Goal: Task Accomplishment & Management: Manage account settings

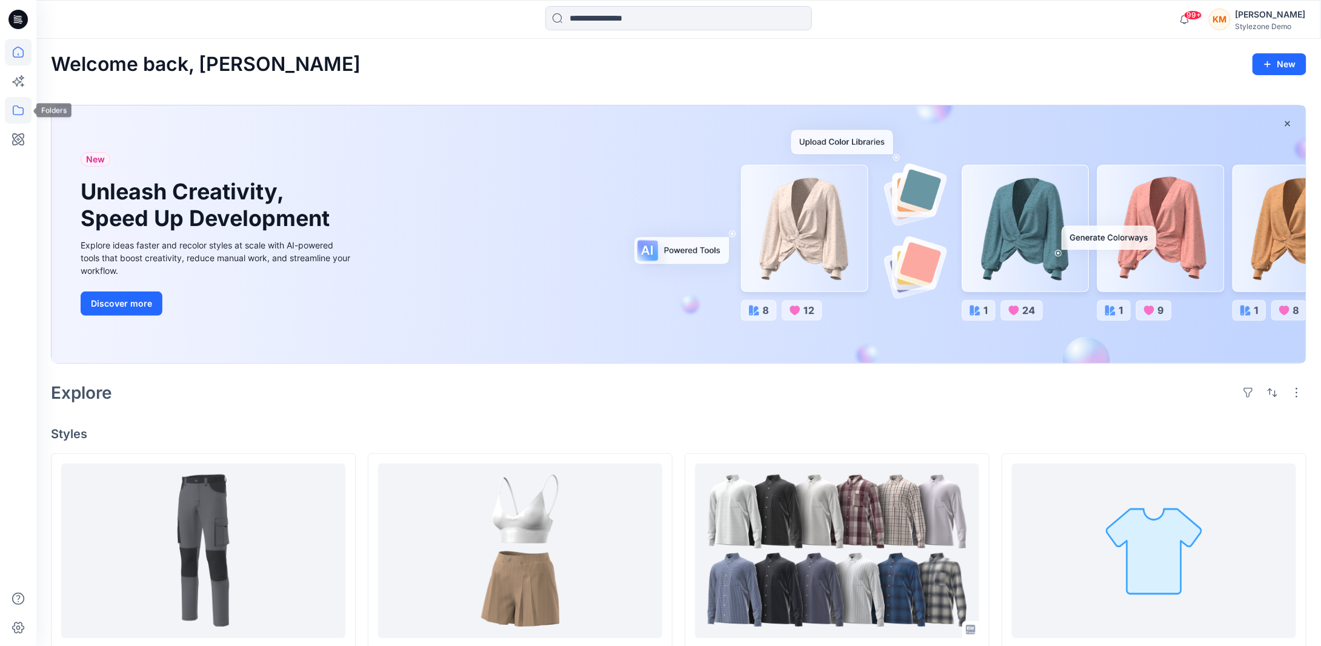
click at [21, 113] on icon at bounding box center [18, 110] width 27 height 27
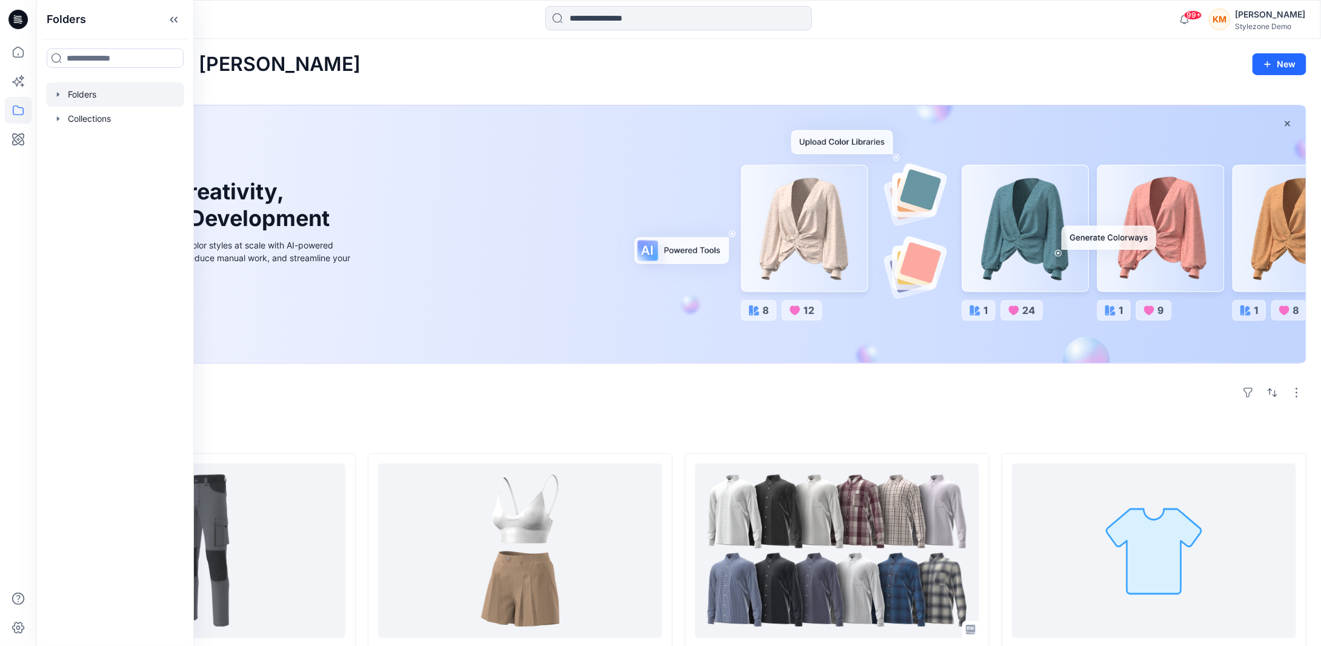
click at [90, 98] on div at bounding box center [115, 94] width 138 height 24
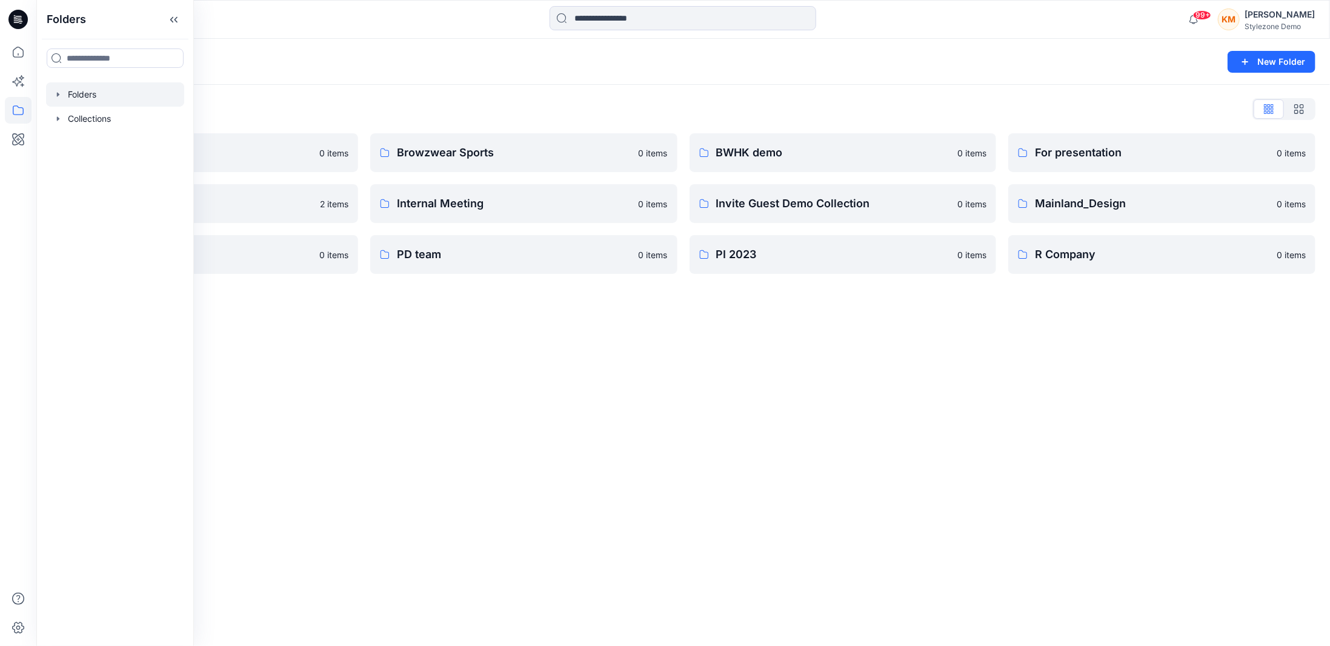
click at [493, 73] on div "Folders New Folder" at bounding box center [683, 62] width 1294 height 46
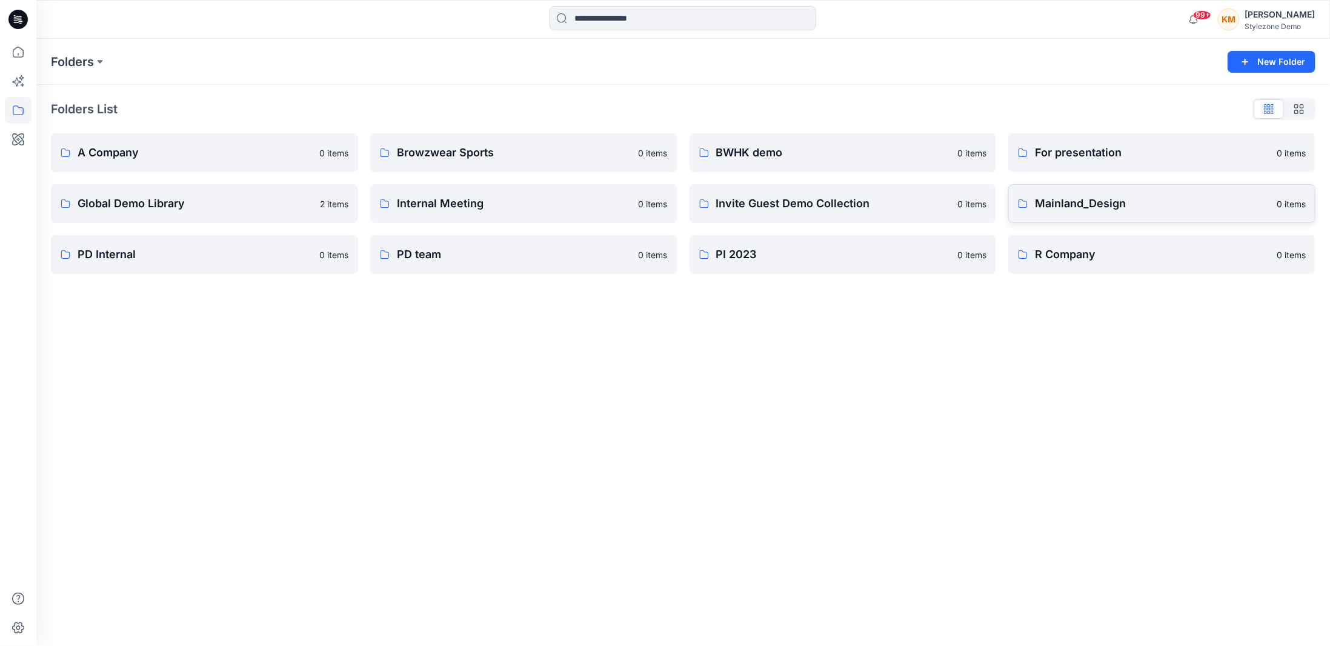
click at [1085, 204] on p "Mainland_Design" at bounding box center [1152, 203] width 235 height 17
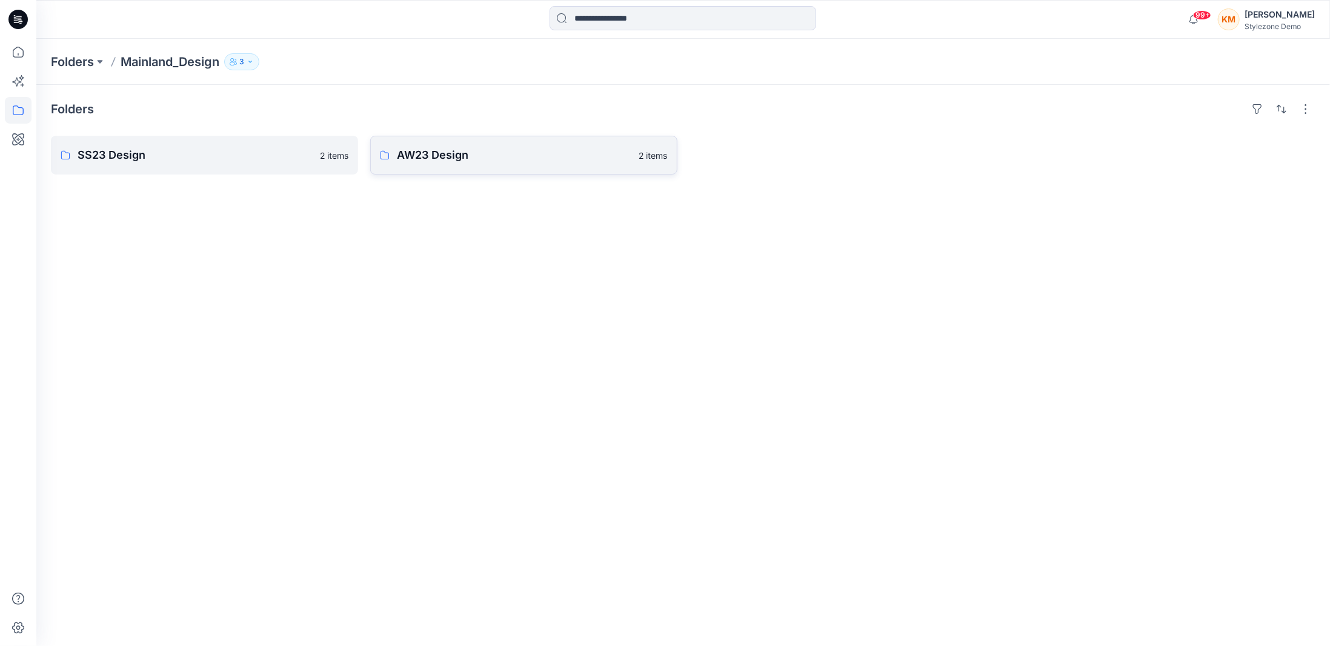
click at [448, 161] on p "AW23 Design" at bounding box center [514, 155] width 235 height 17
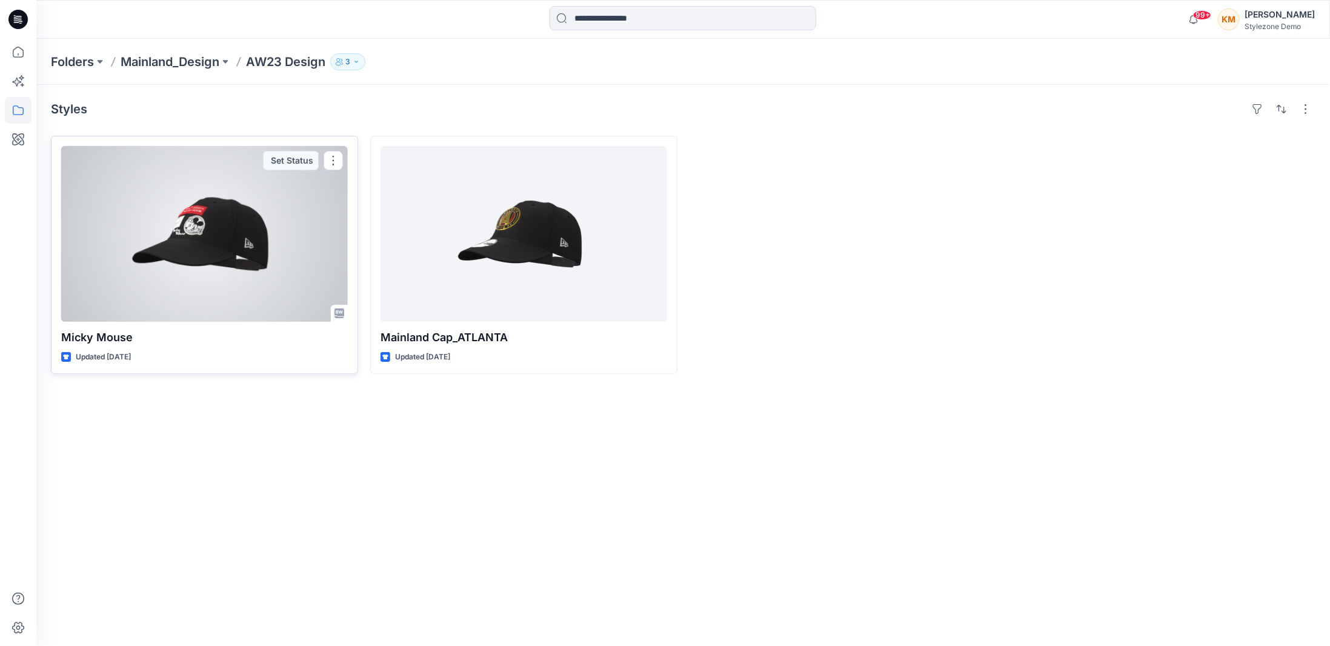
click at [261, 275] on div at bounding box center [204, 234] width 287 height 176
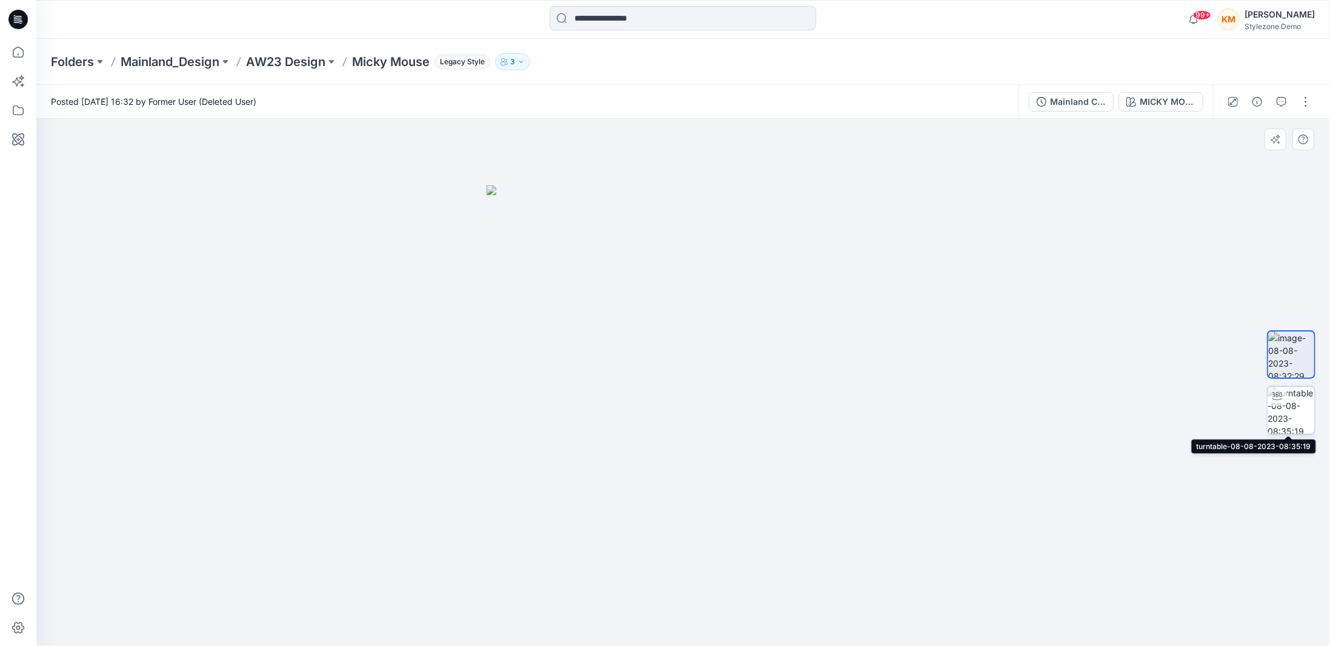
click at [1279, 412] on img at bounding box center [1291, 410] width 47 height 47
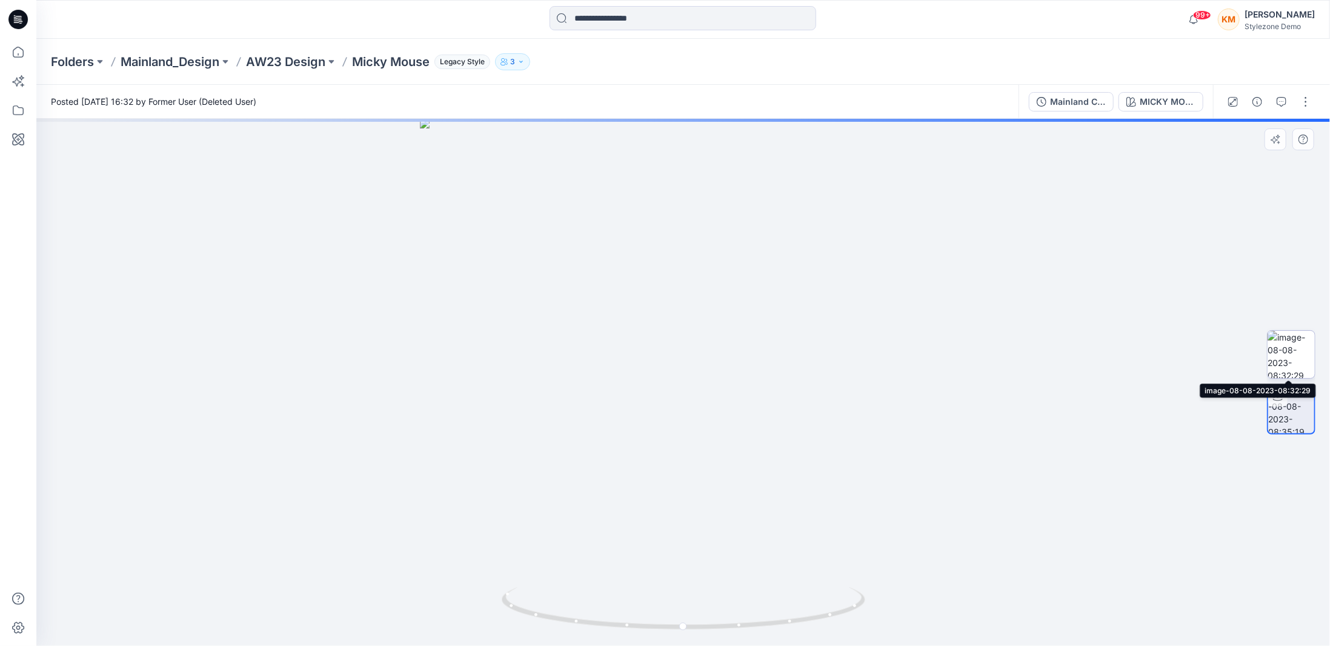
click at [1293, 367] on img at bounding box center [1291, 354] width 47 height 47
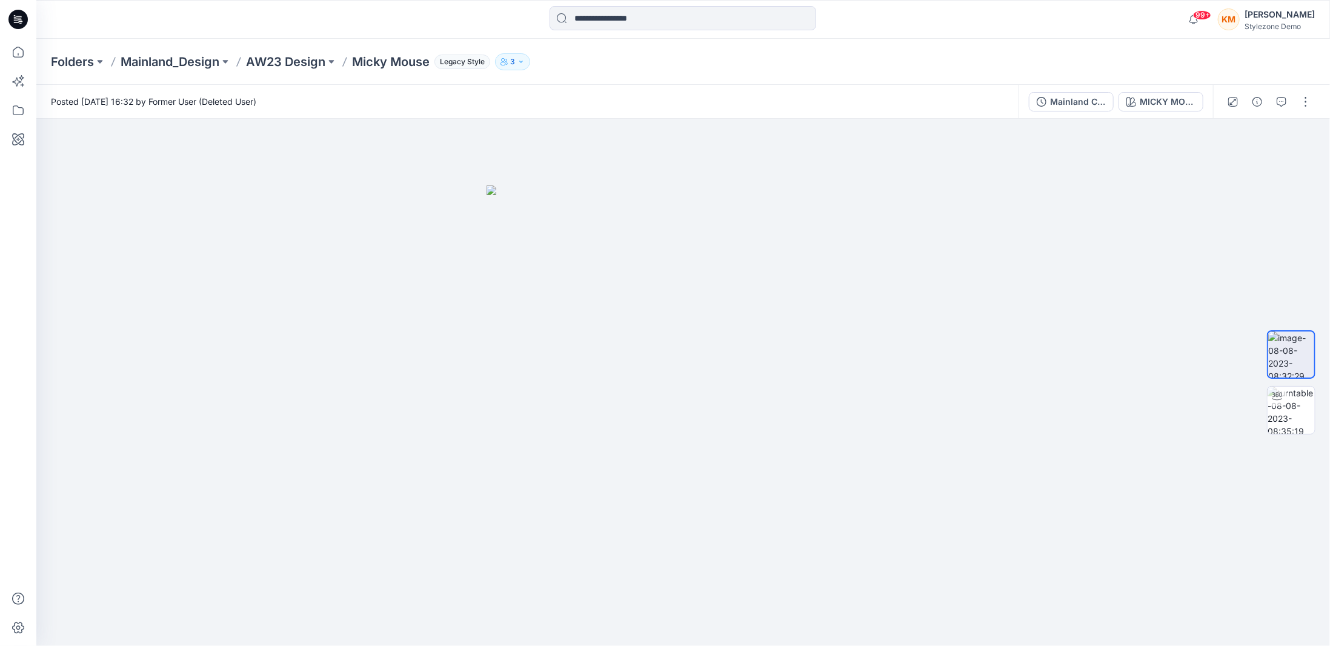
click at [515, 62] on p "3" at bounding box center [512, 61] width 5 height 13
click at [1240, 17] on div "KM" at bounding box center [1229, 19] width 22 height 22
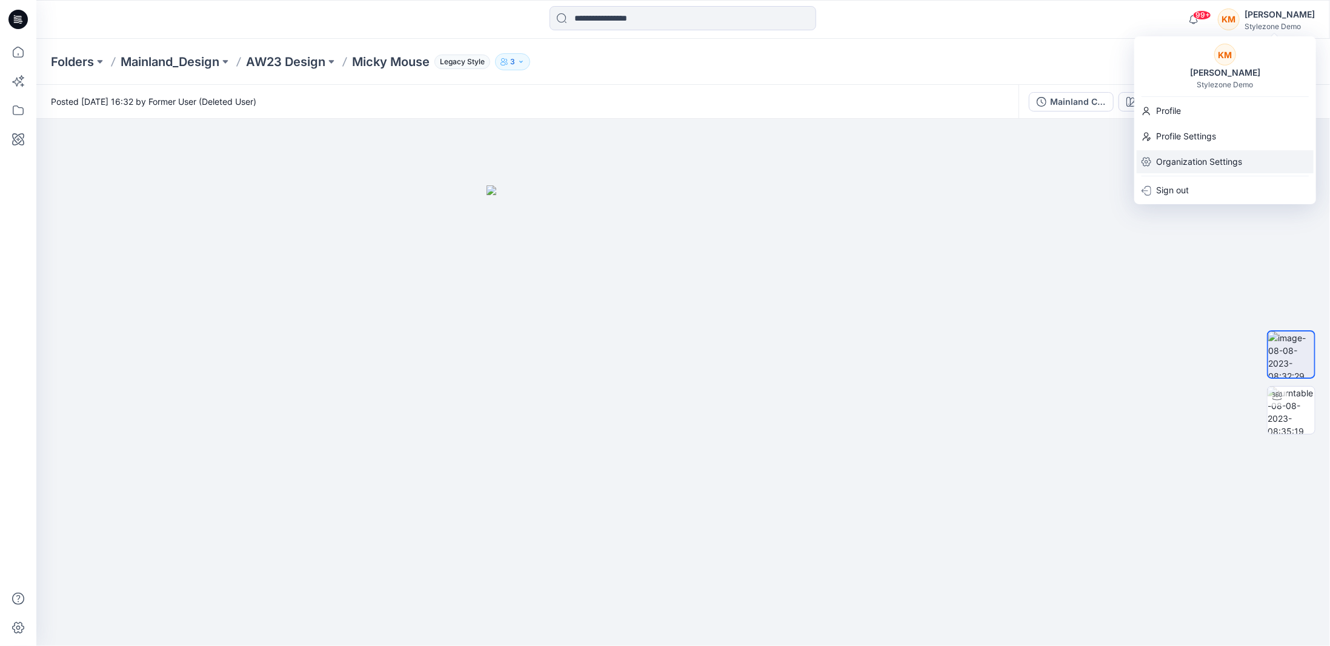
click at [1176, 150] on p "Organization Settings" at bounding box center [1199, 161] width 86 height 23
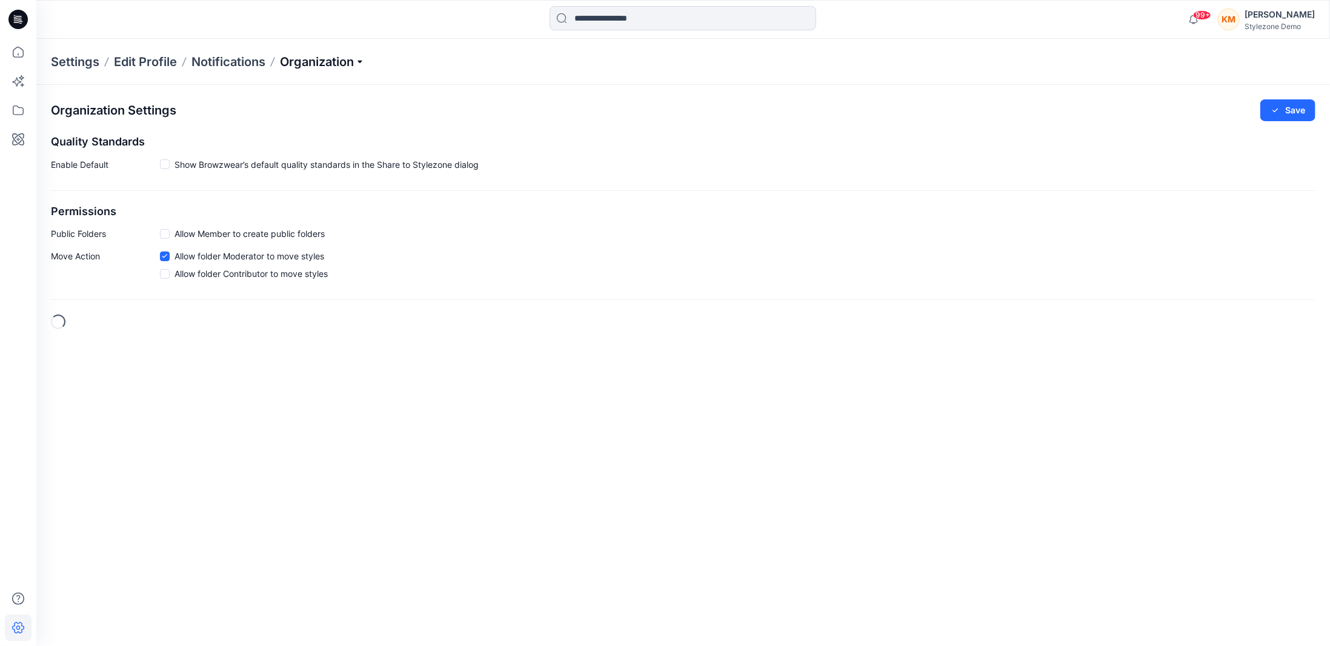
click at [342, 61] on p "Organization" at bounding box center [322, 61] width 85 height 17
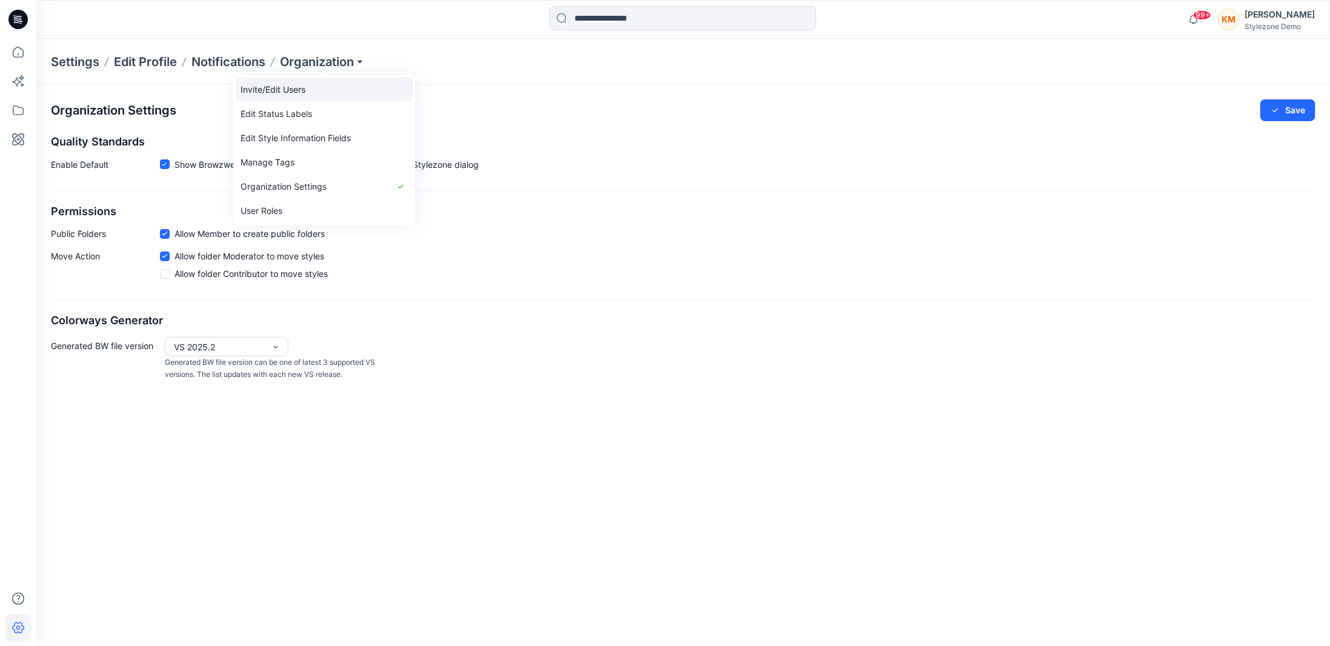
click at [311, 91] on link "Invite/Edit Users" at bounding box center [324, 90] width 177 height 24
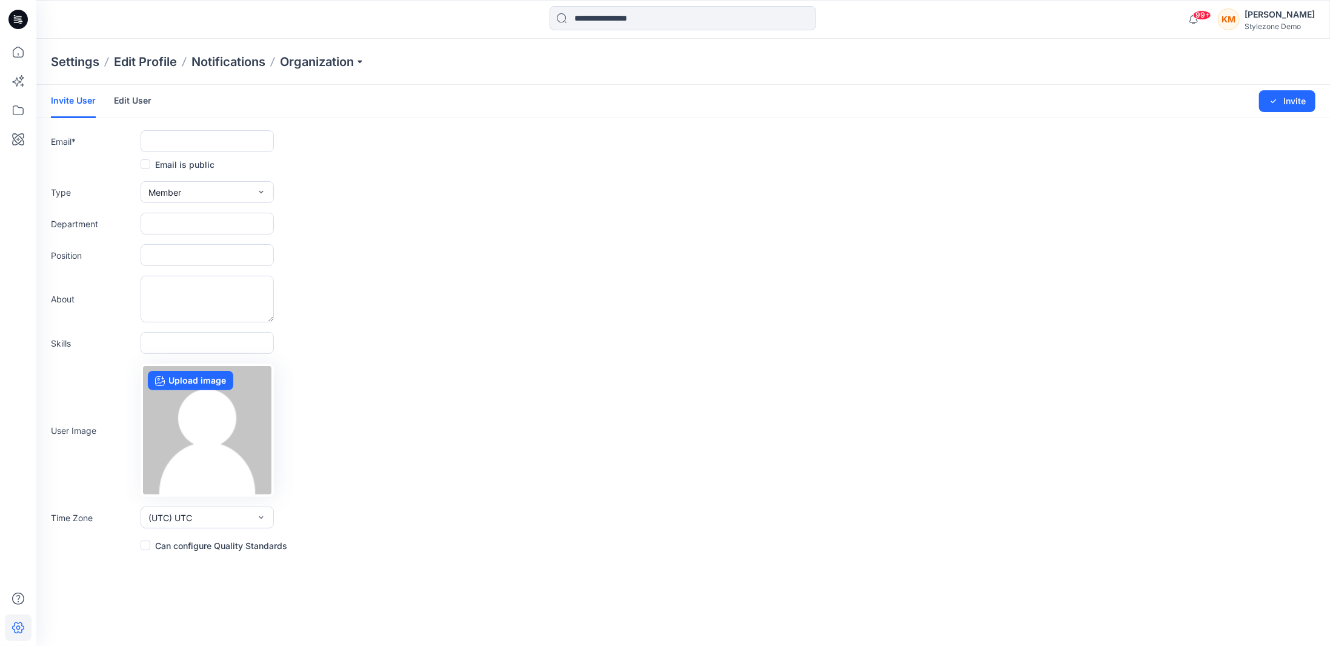
click at [135, 97] on link "Edit User" at bounding box center [133, 101] width 38 height 32
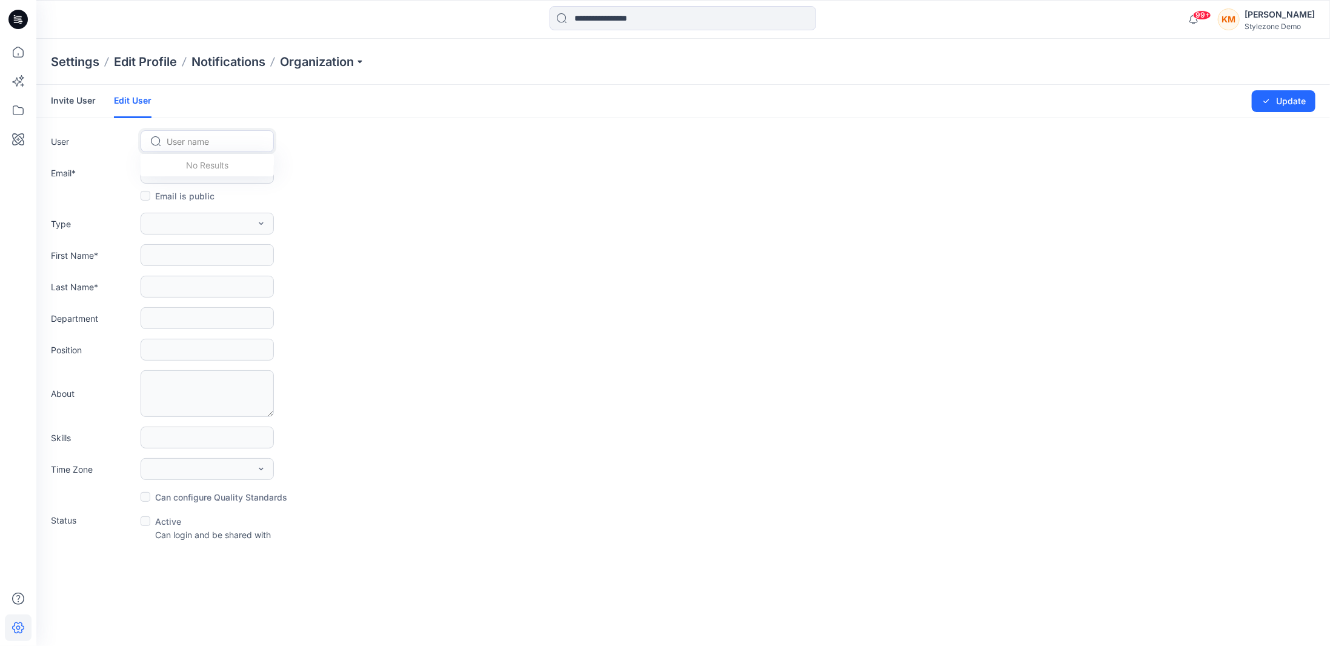
click at [176, 140] on div at bounding box center [215, 141] width 96 height 15
type input "*"
click at [75, 100] on link "Invite User" at bounding box center [73, 101] width 45 height 32
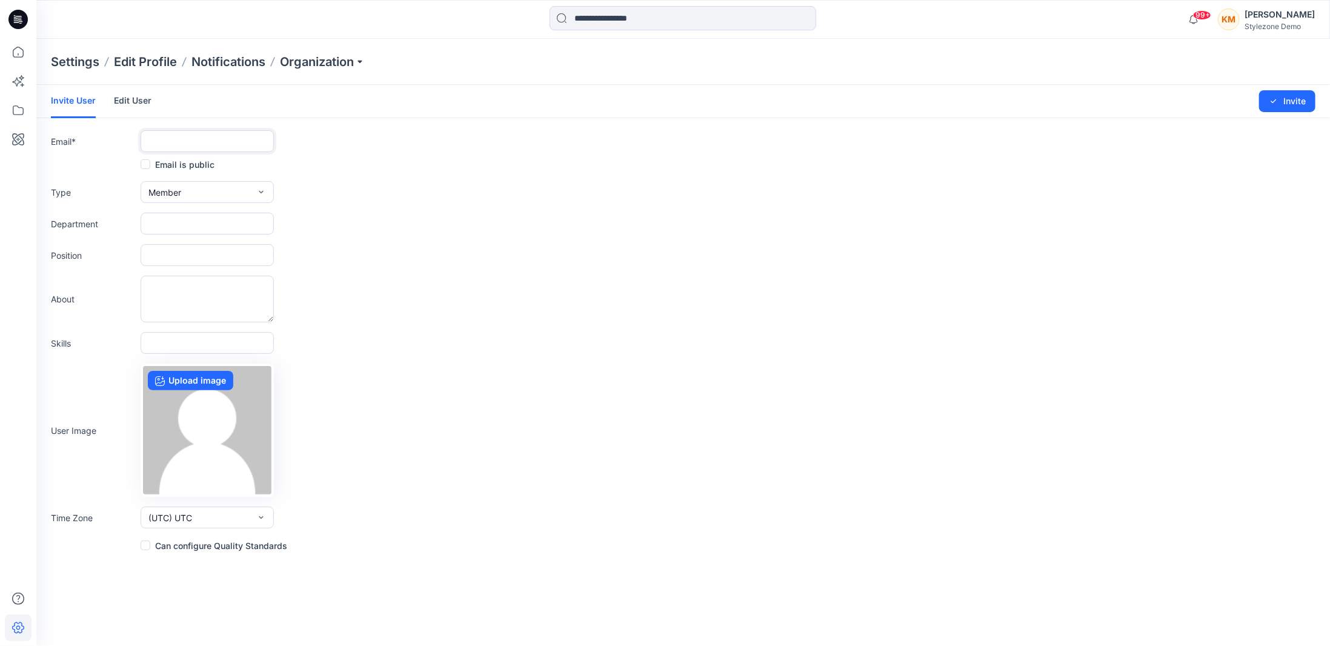
click at [211, 142] on input "text" at bounding box center [207, 141] width 133 height 22
type input "**********"
click at [1290, 104] on button "Invite" at bounding box center [1287, 101] width 56 height 22
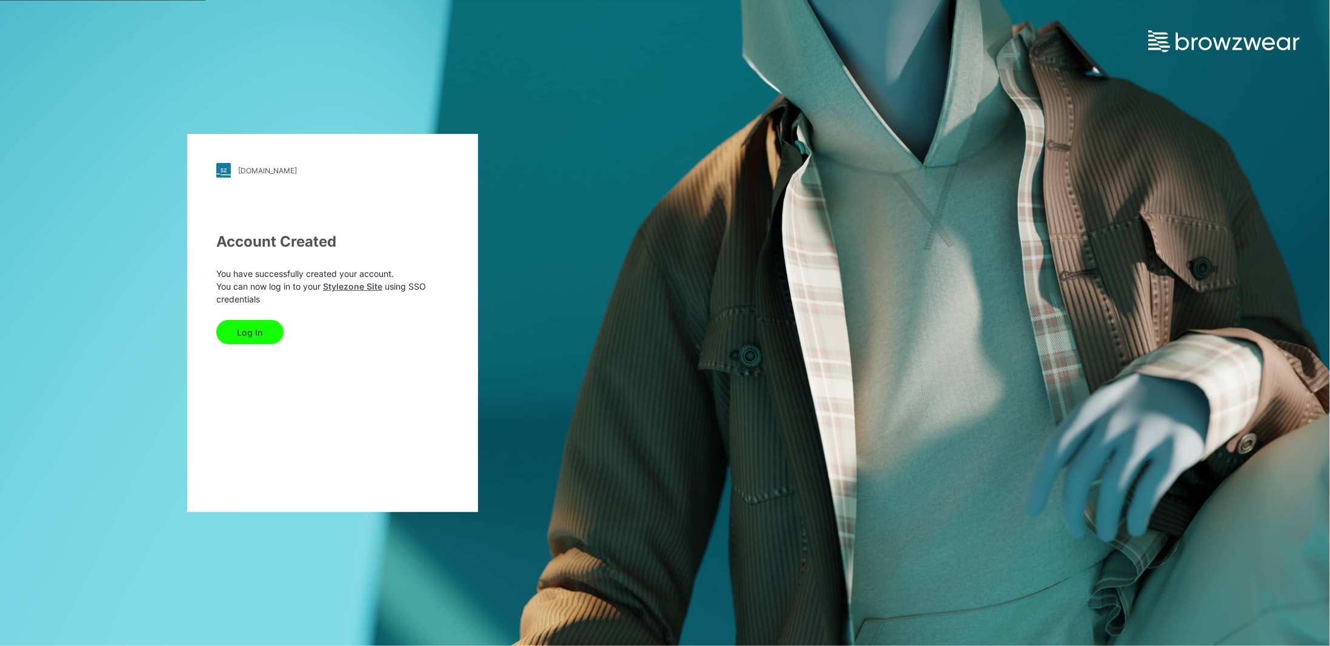
click at [254, 333] on button "Log In" at bounding box center [249, 332] width 67 height 24
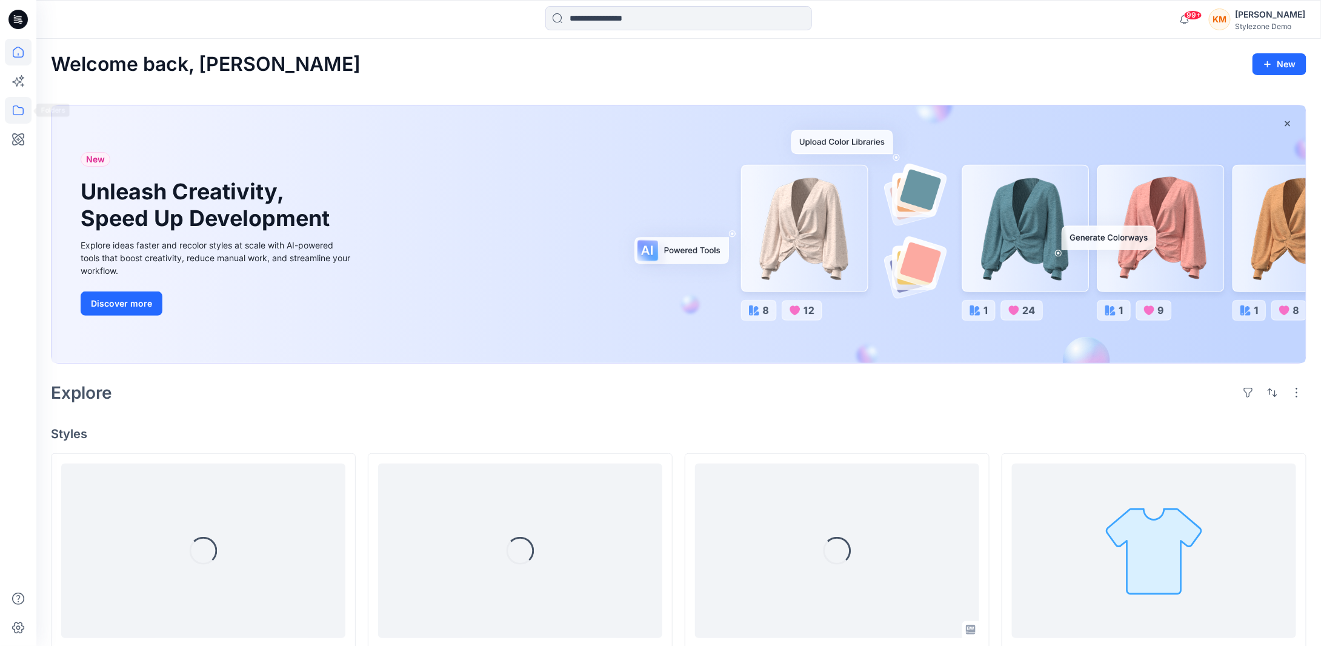
click at [18, 110] on icon at bounding box center [18, 110] width 27 height 27
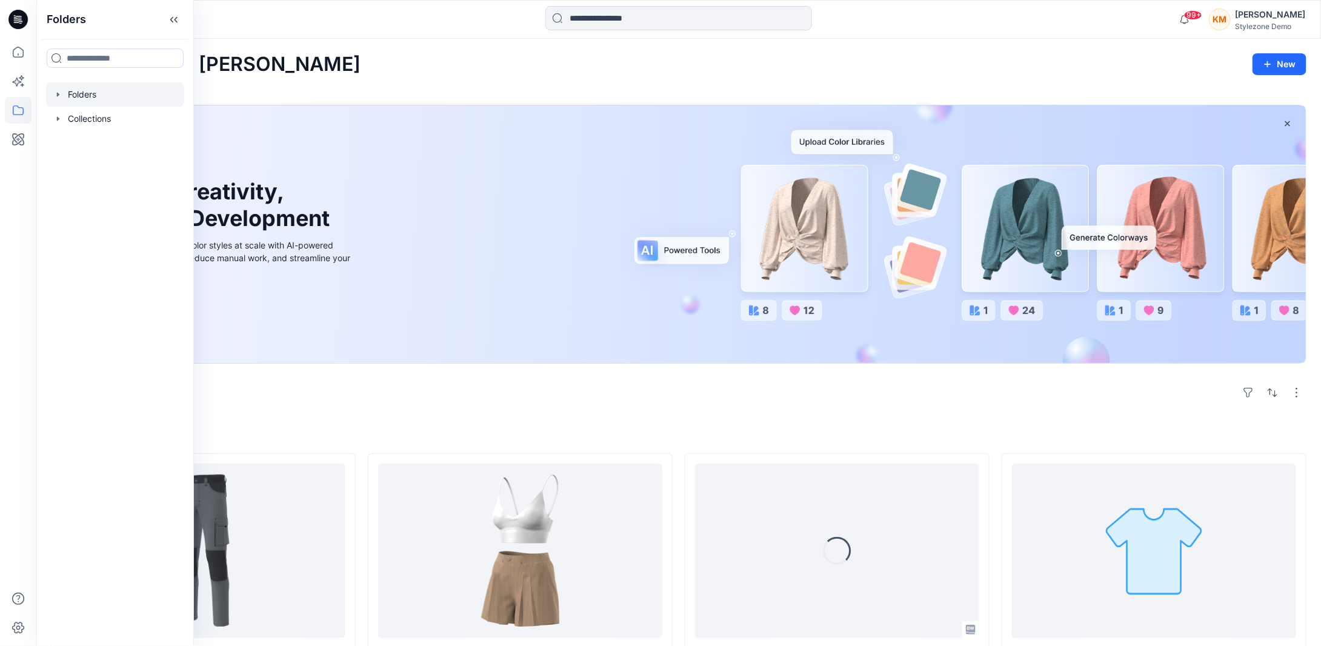
click at [101, 97] on div at bounding box center [115, 94] width 138 height 24
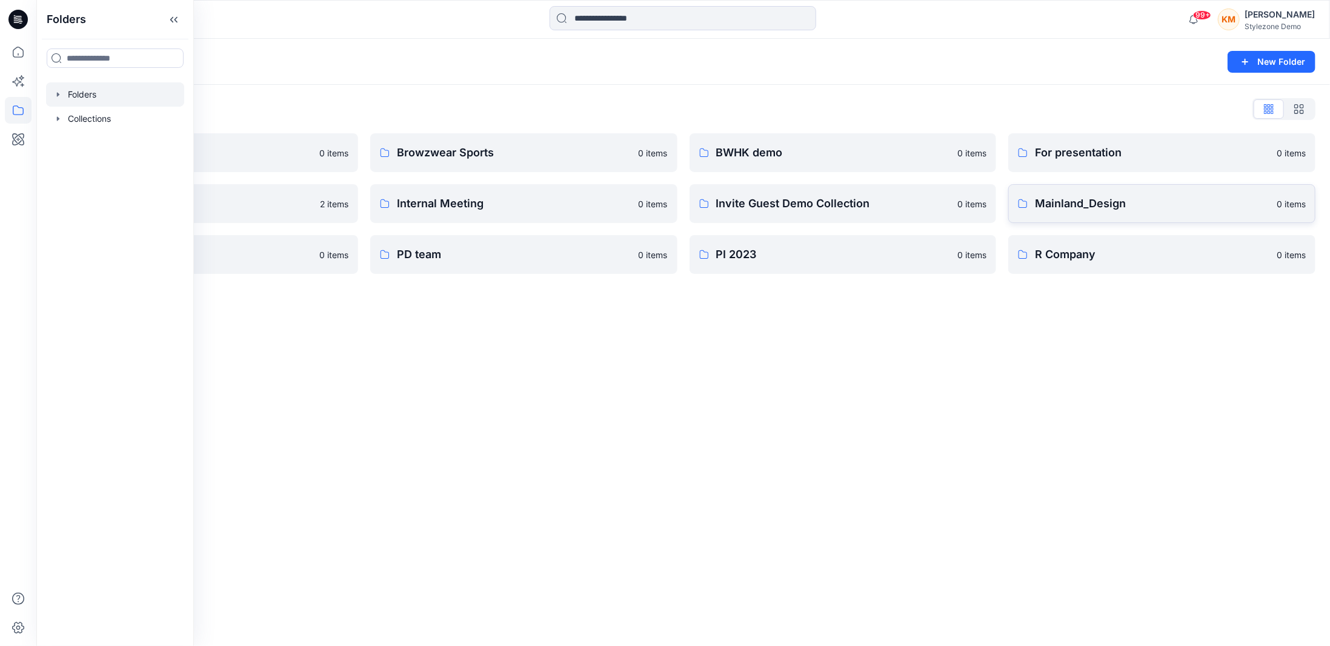
click at [1092, 210] on p "Mainland_Design" at bounding box center [1152, 203] width 235 height 17
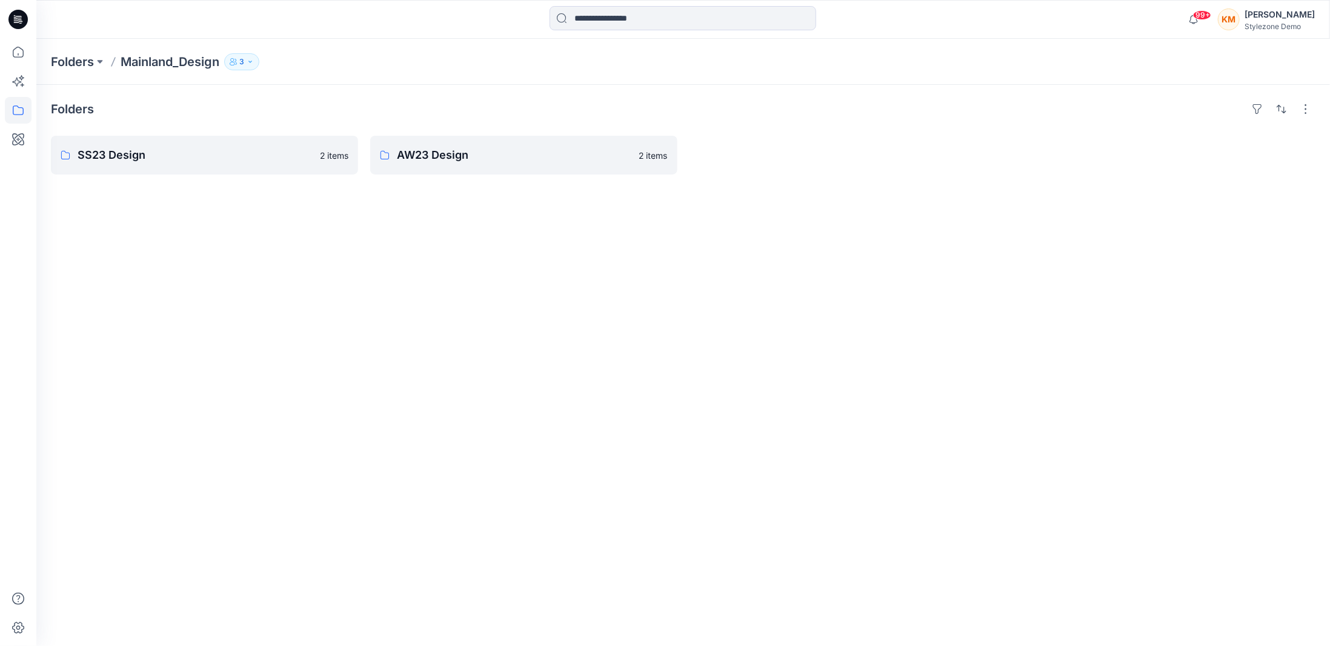
click at [248, 65] on button "3" at bounding box center [241, 61] width 35 height 17
click at [579, 242] on div "Folders SS23 Design 2 items AW23 Design 2 items" at bounding box center [683, 365] width 1294 height 561
click at [1240, 28] on div "KM" at bounding box center [1229, 19] width 22 height 22
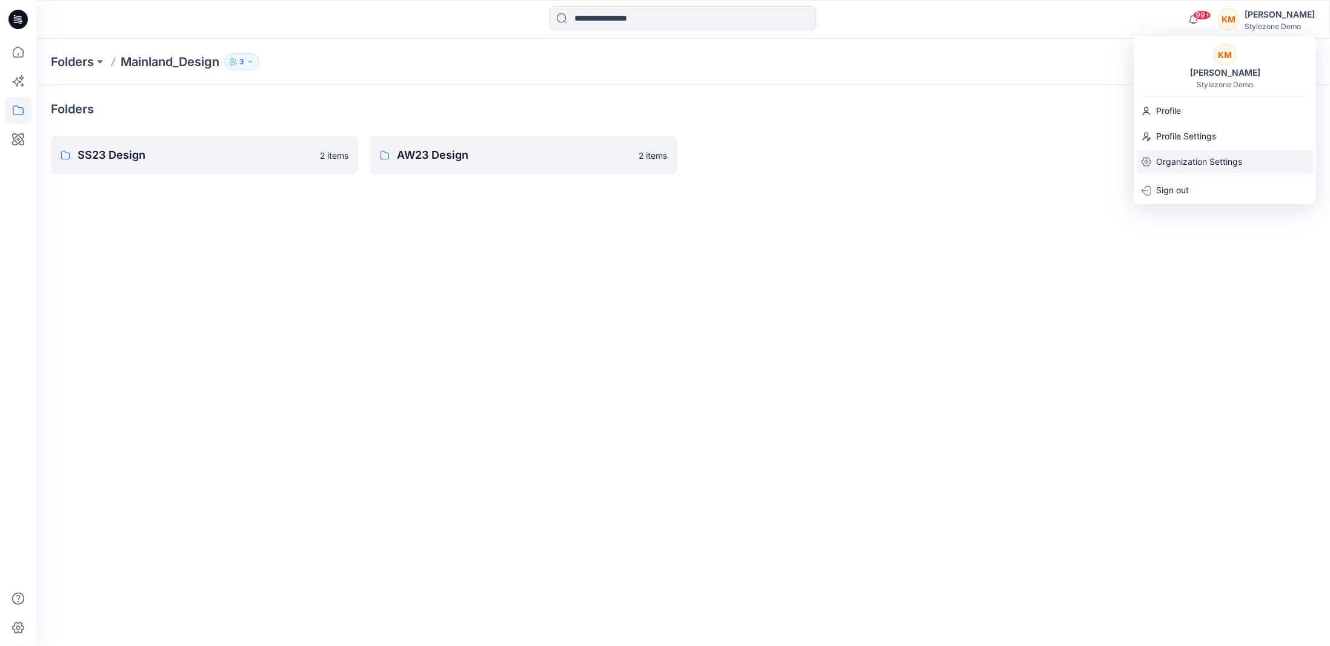
click at [1218, 159] on p "Organization Settings" at bounding box center [1199, 161] width 86 height 23
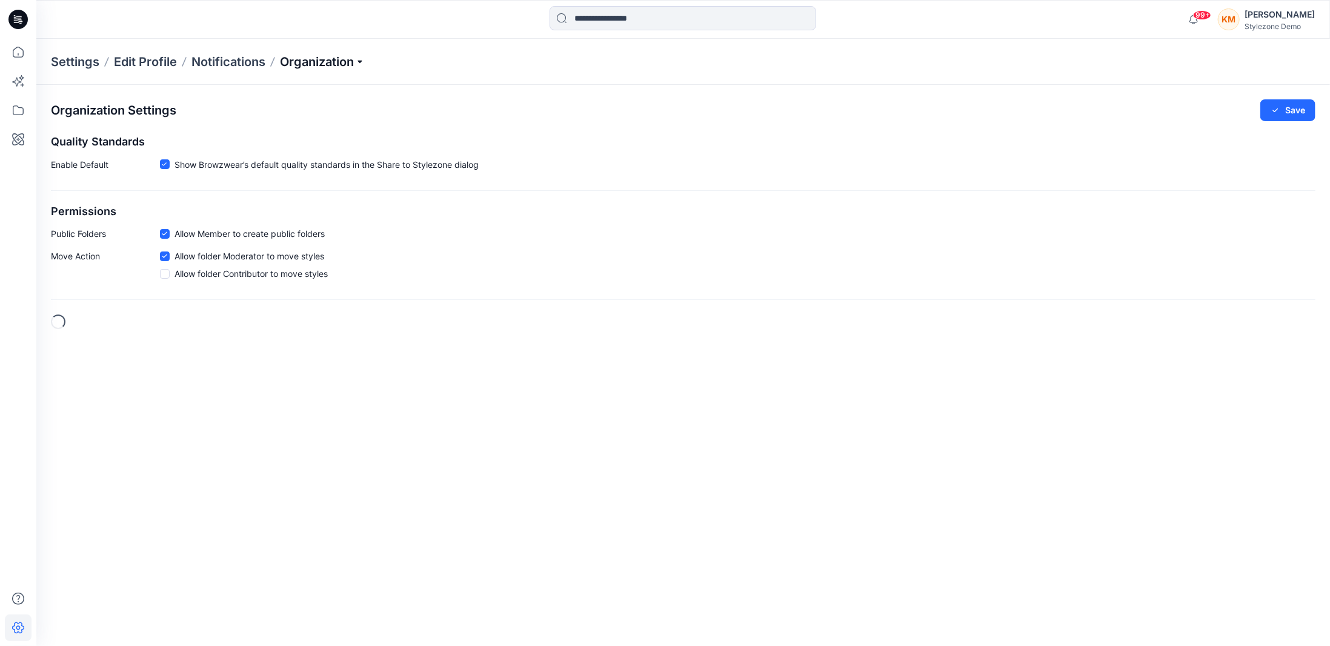
click at [326, 62] on p "Organization" at bounding box center [322, 61] width 85 height 17
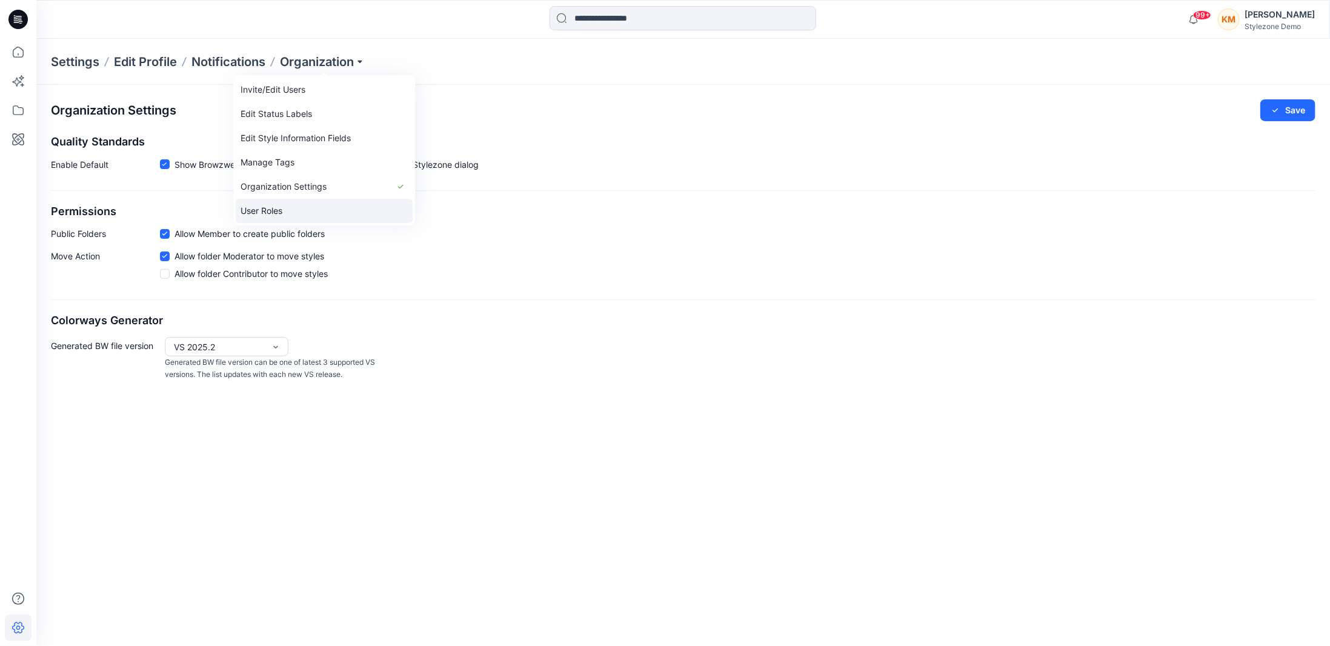
click at [281, 208] on link "User Roles" at bounding box center [324, 211] width 177 height 24
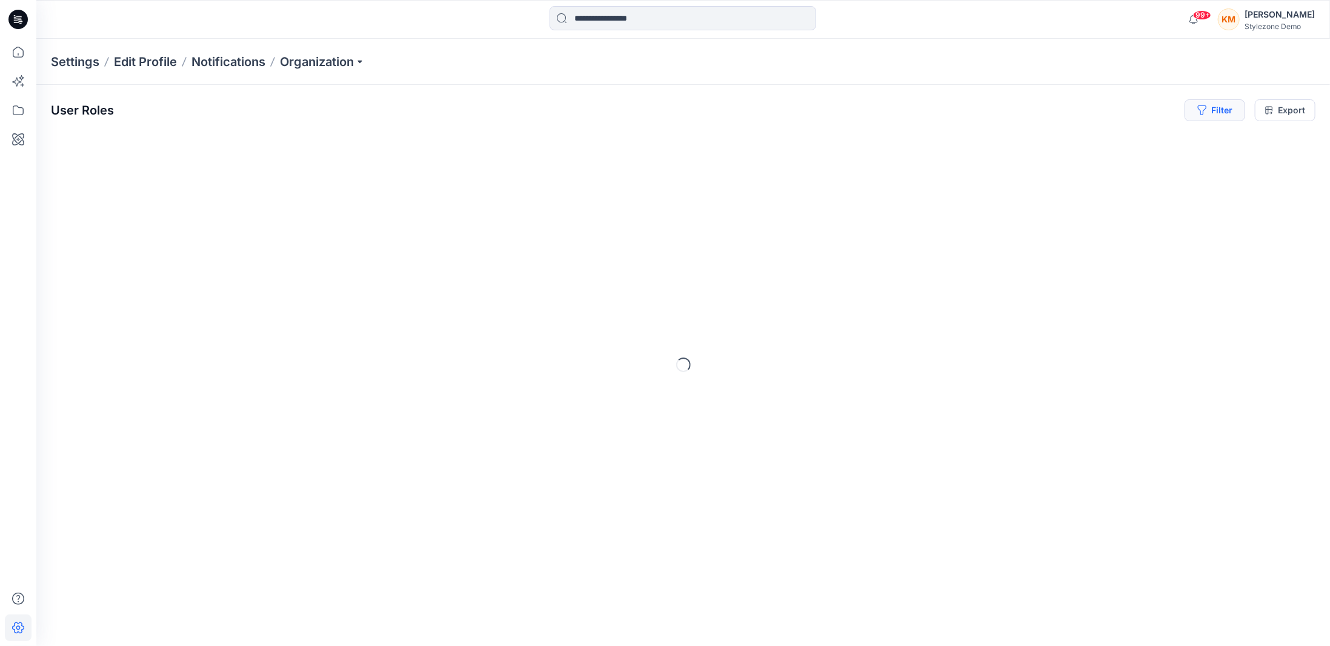
click at [1214, 114] on button "Filter" at bounding box center [1215, 110] width 61 height 22
click at [1166, 139] on div at bounding box center [1172, 142] width 125 height 15
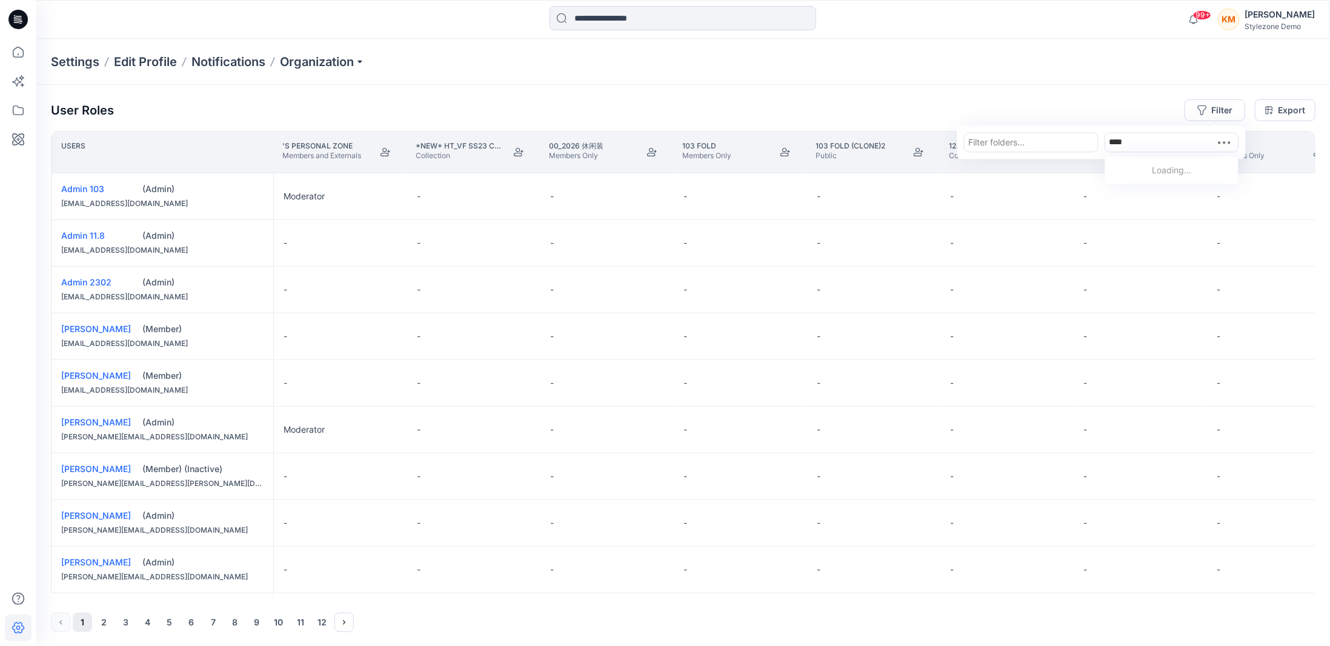
type input "*****"
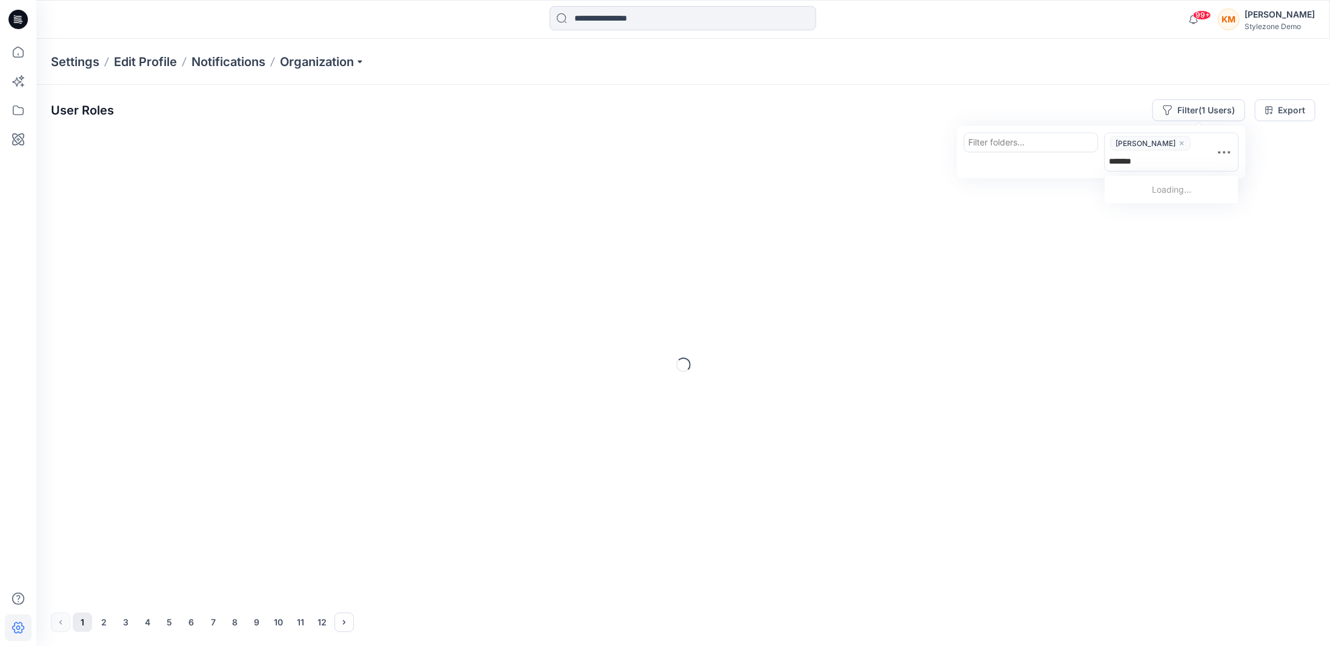
type input "********"
click at [1162, 171] on p "Chi Wing Man" at bounding box center [1160, 175] width 55 height 16
click at [1054, 147] on div at bounding box center [1031, 142] width 125 height 15
type input "********"
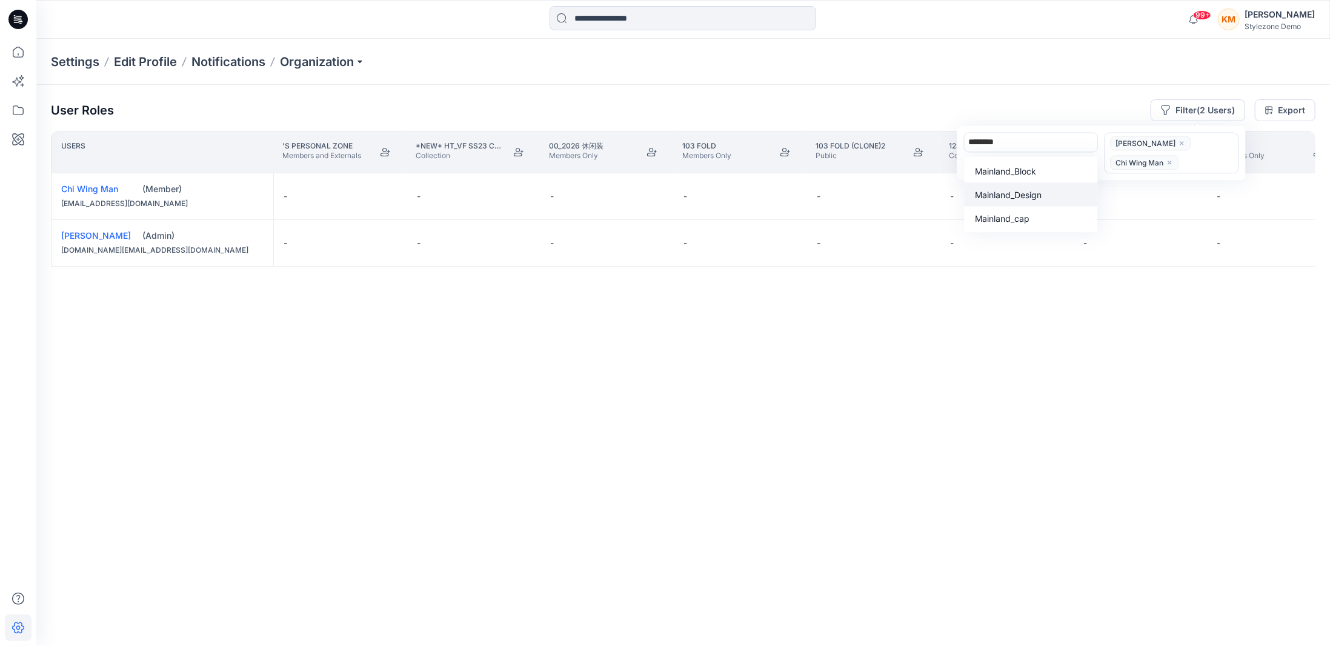
click at [1038, 195] on p "Mainland_Design" at bounding box center [1009, 194] width 67 height 13
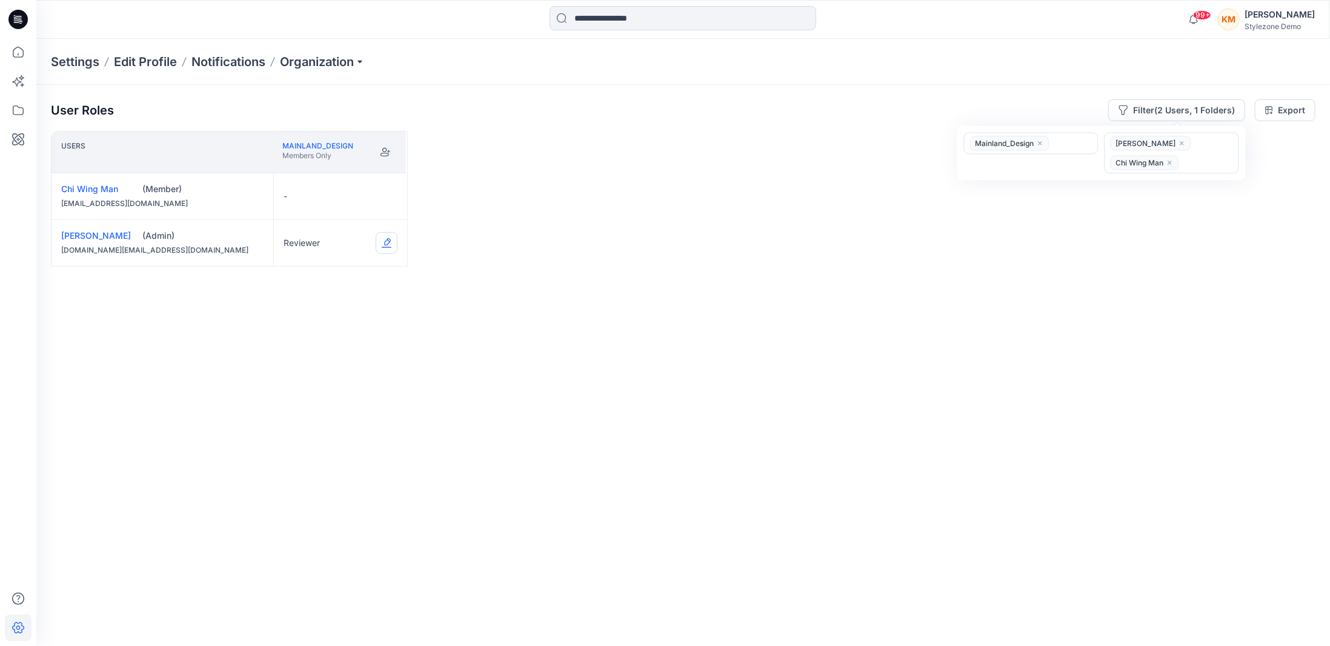
click at [386, 242] on button "Edit Role" at bounding box center [387, 243] width 22 height 22
click at [307, 334] on button "Moderator" at bounding box center [329, 337] width 131 height 22
click at [387, 201] on button "Edit Role" at bounding box center [387, 196] width 22 height 22
click at [327, 250] on button "Reviewer" at bounding box center [329, 247] width 131 height 22
click at [1240, 24] on div "KM" at bounding box center [1229, 19] width 22 height 22
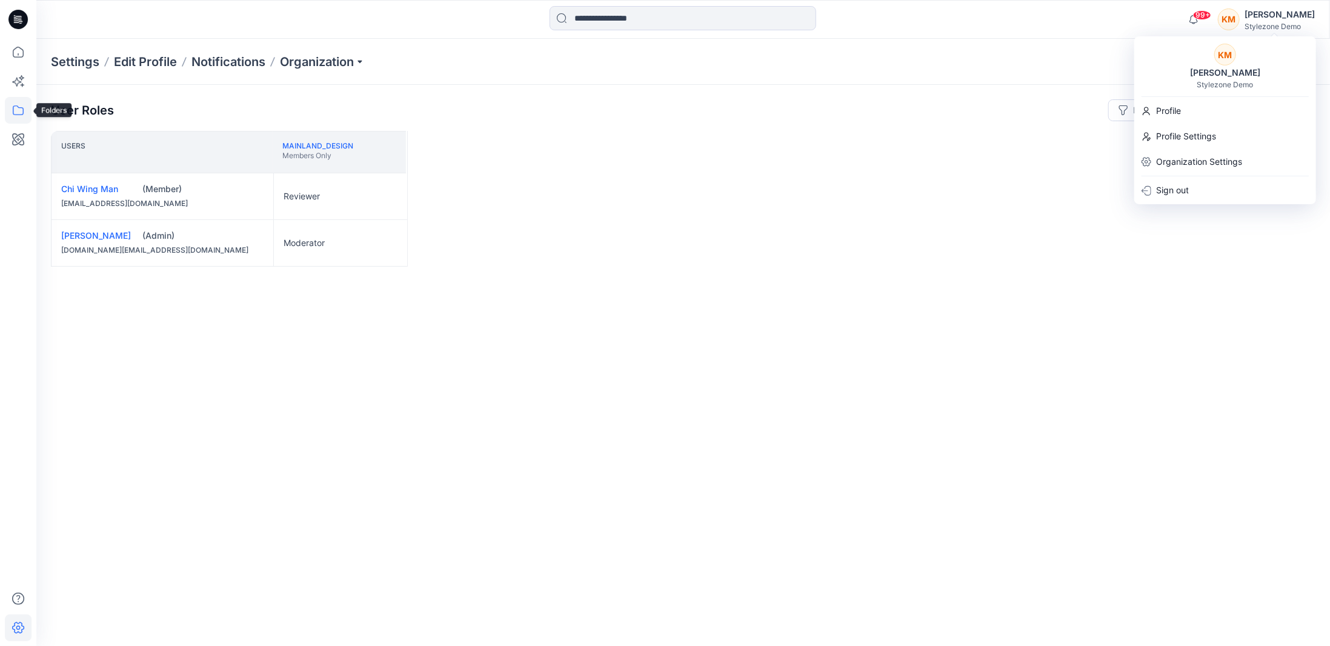
click at [22, 112] on icon at bounding box center [18, 110] width 27 height 27
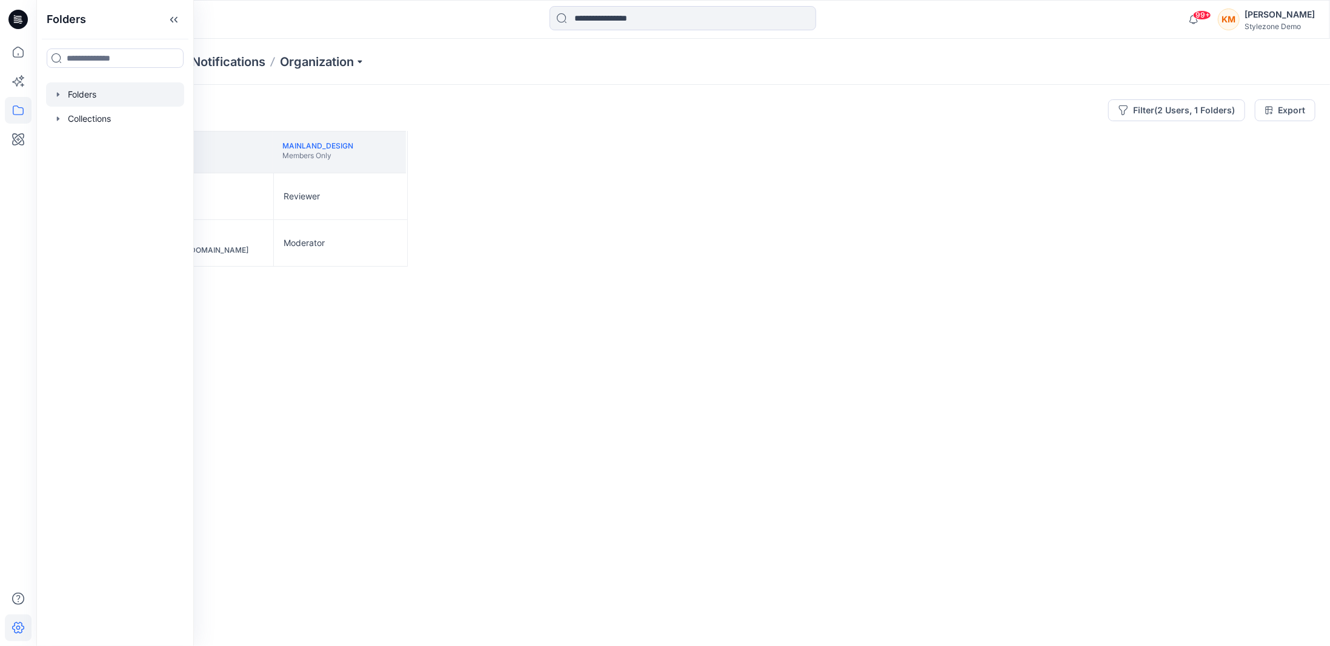
click at [110, 97] on div at bounding box center [115, 94] width 138 height 24
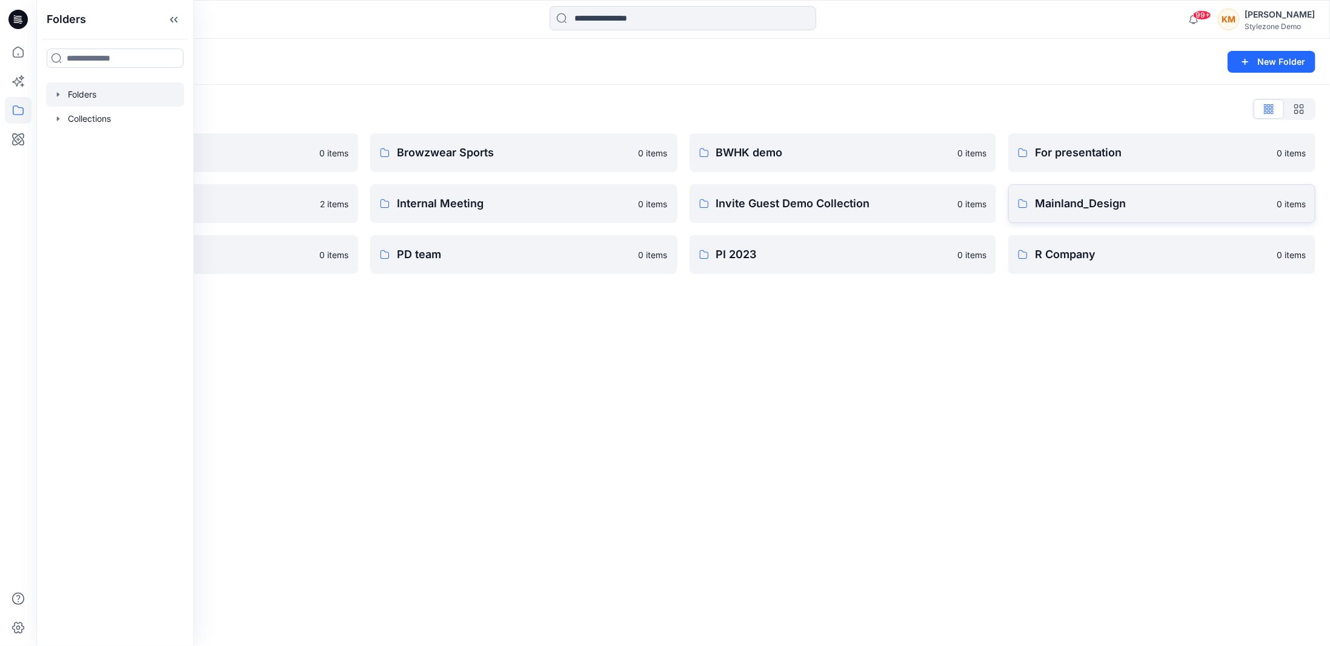
click at [1043, 199] on p "Mainland_Design" at bounding box center [1152, 203] width 235 height 17
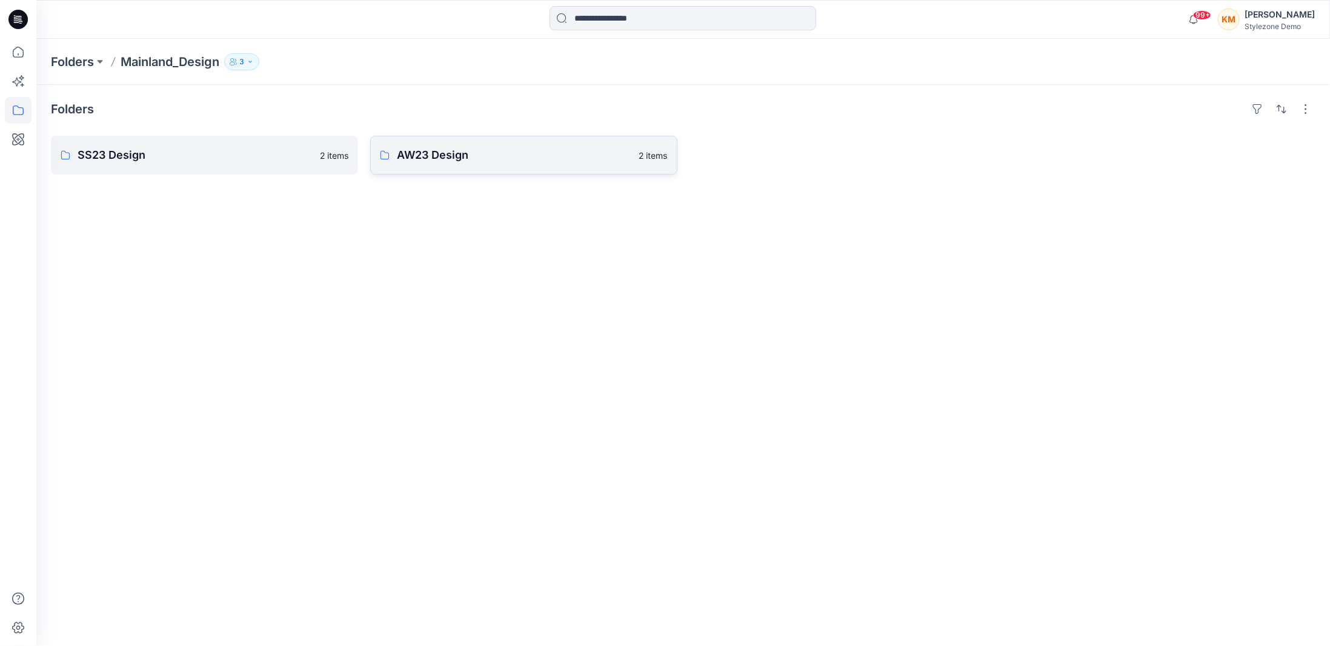
click at [499, 151] on p "AW23 Design" at bounding box center [514, 155] width 235 height 17
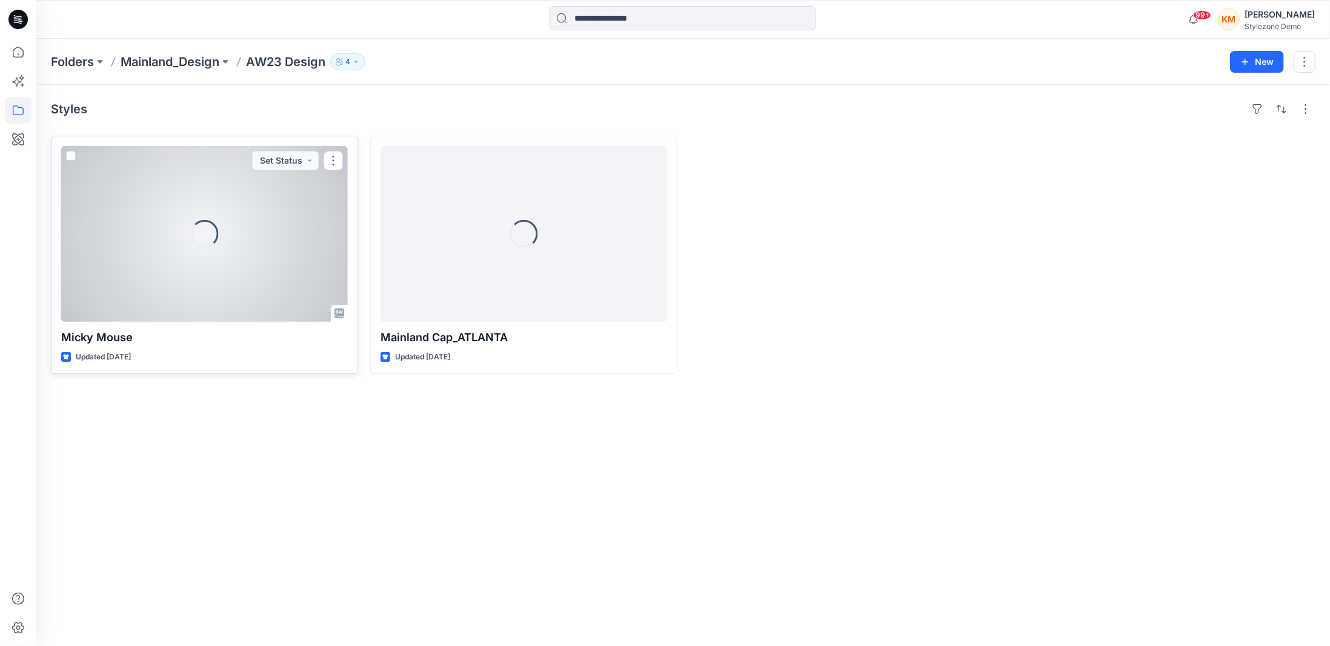
click at [251, 227] on div "Loading..." at bounding box center [204, 234] width 287 height 176
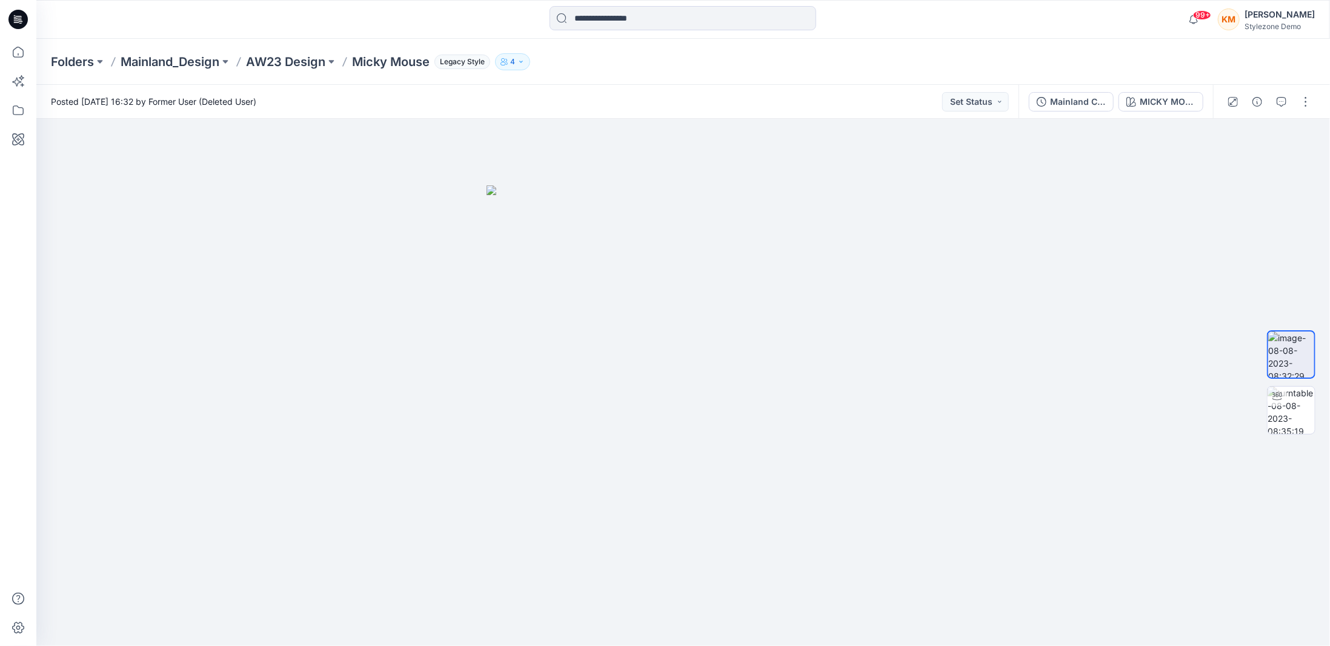
click at [515, 63] on p "4" at bounding box center [512, 61] width 5 height 13
click at [750, 59] on div "Folders Mainland_Design AW23 Design Micky Mouse Legacy Style 4 Folder Access Me…" at bounding box center [636, 61] width 1170 height 17
drag, startPoint x: 340, startPoint y: 1, endPoint x: 15, endPoint y: 110, distance: 343.2
click at [15, 110] on icon at bounding box center [18, 110] width 27 height 27
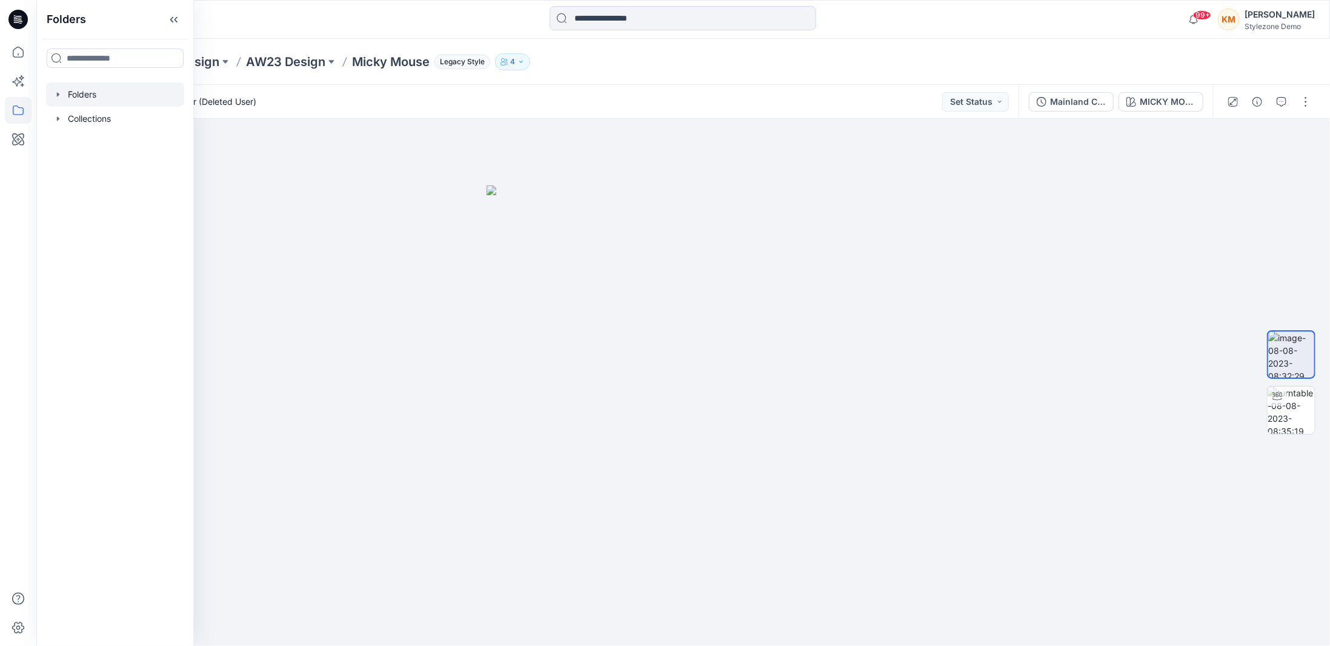
click at [82, 96] on div at bounding box center [115, 94] width 138 height 24
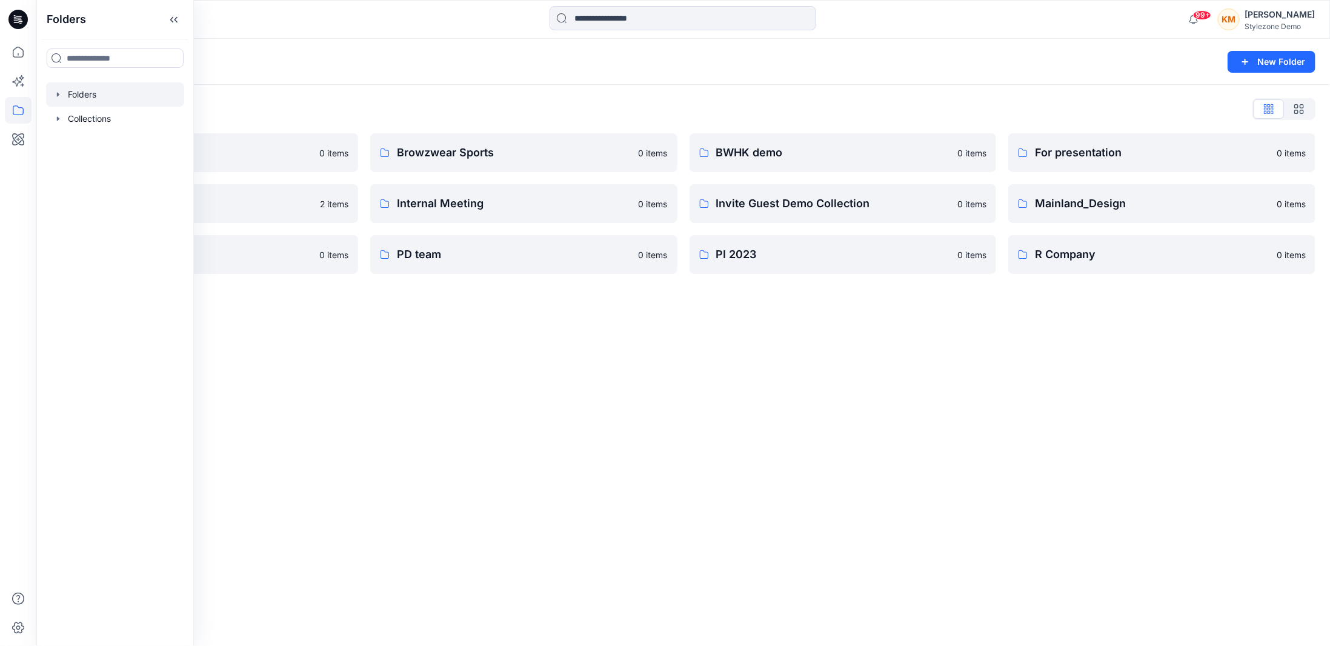
click at [431, 322] on div "Folders New Folder Folders List A Company 0 items Global Demo Library 2 items P…" at bounding box center [683, 342] width 1294 height 607
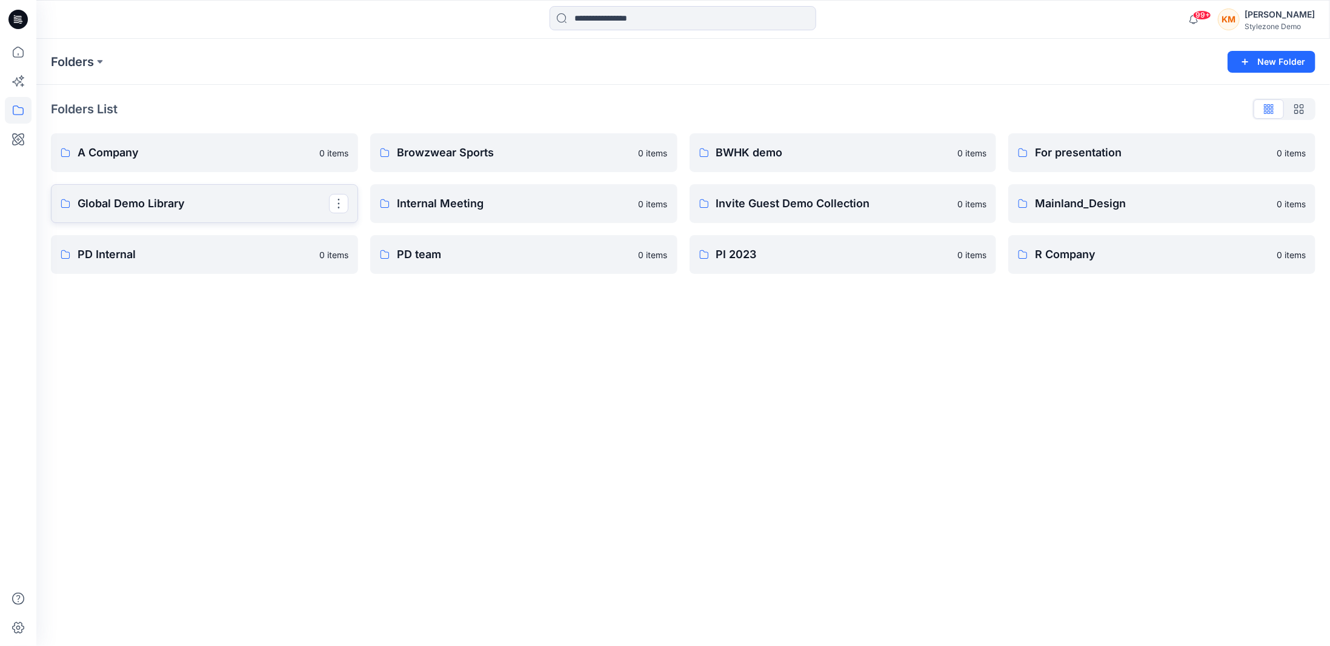
click at [263, 208] on p "Global Demo Library" at bounding box center [203, 203] width 251 height 17
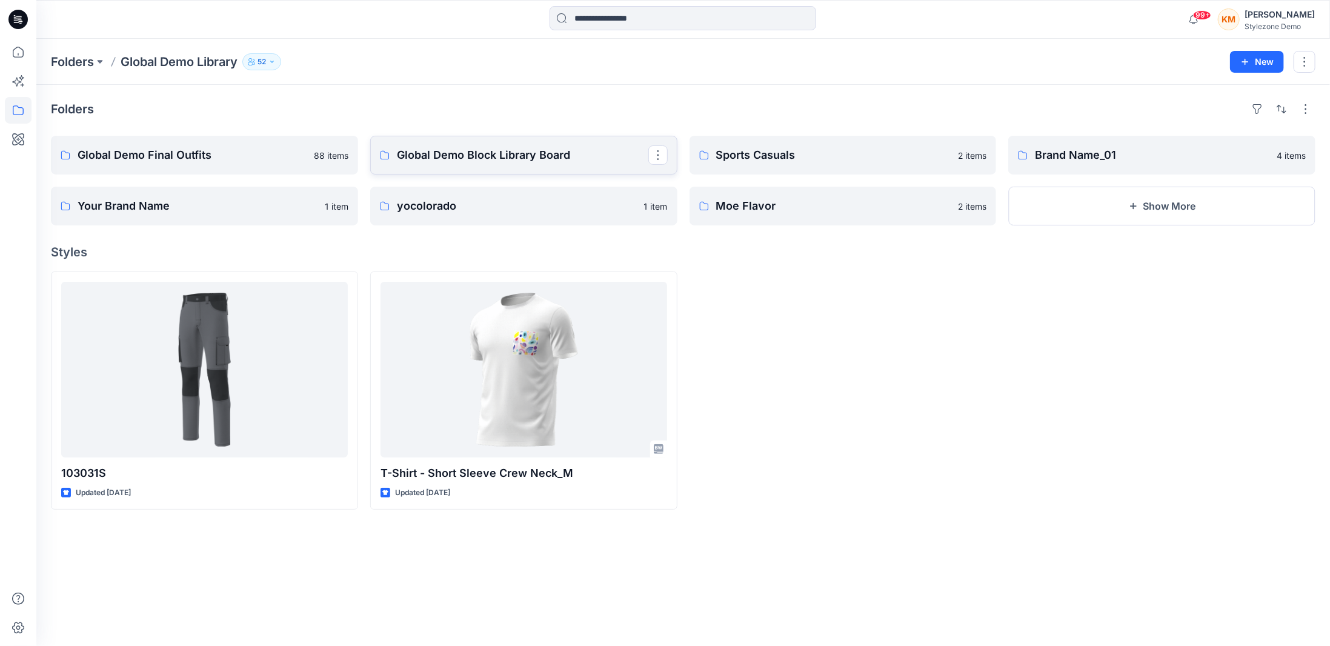
click at [554, 160] on p "Global Demo Block Library Board" at bounding box center [522, 155] width 251 height 17
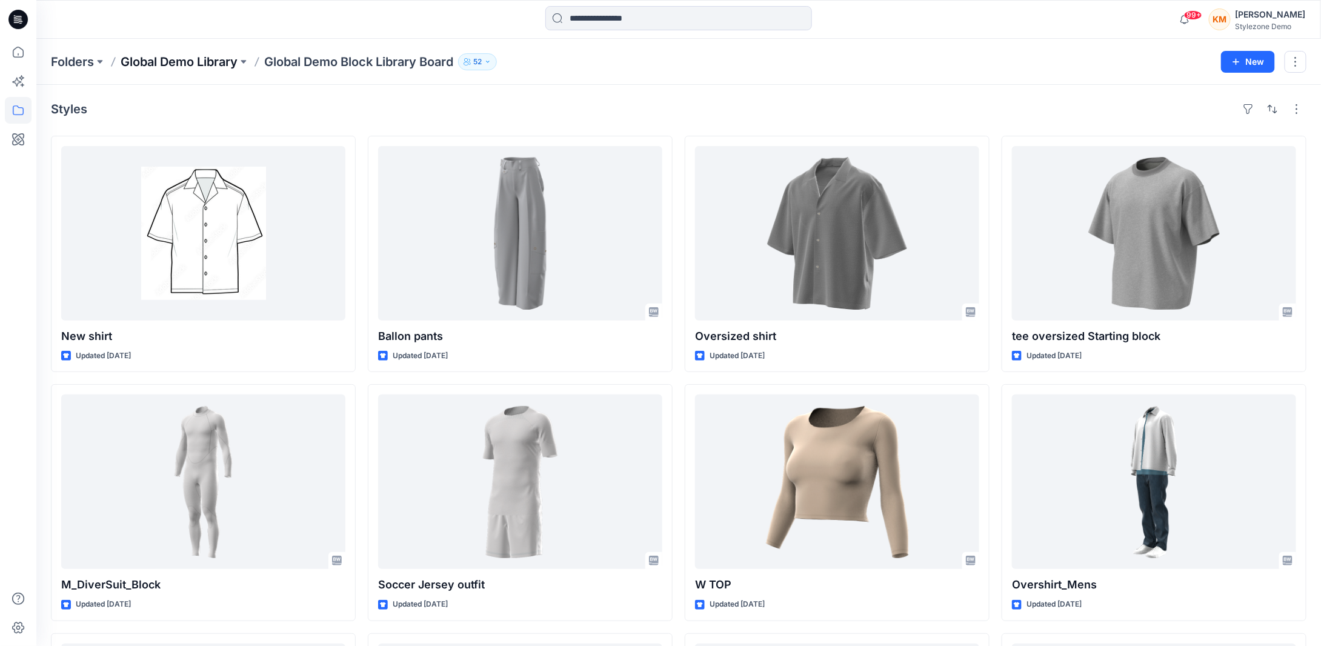
click at [211, 63] on p "Global Demo Library" at bounding box center [179, 61] width 117 height 17
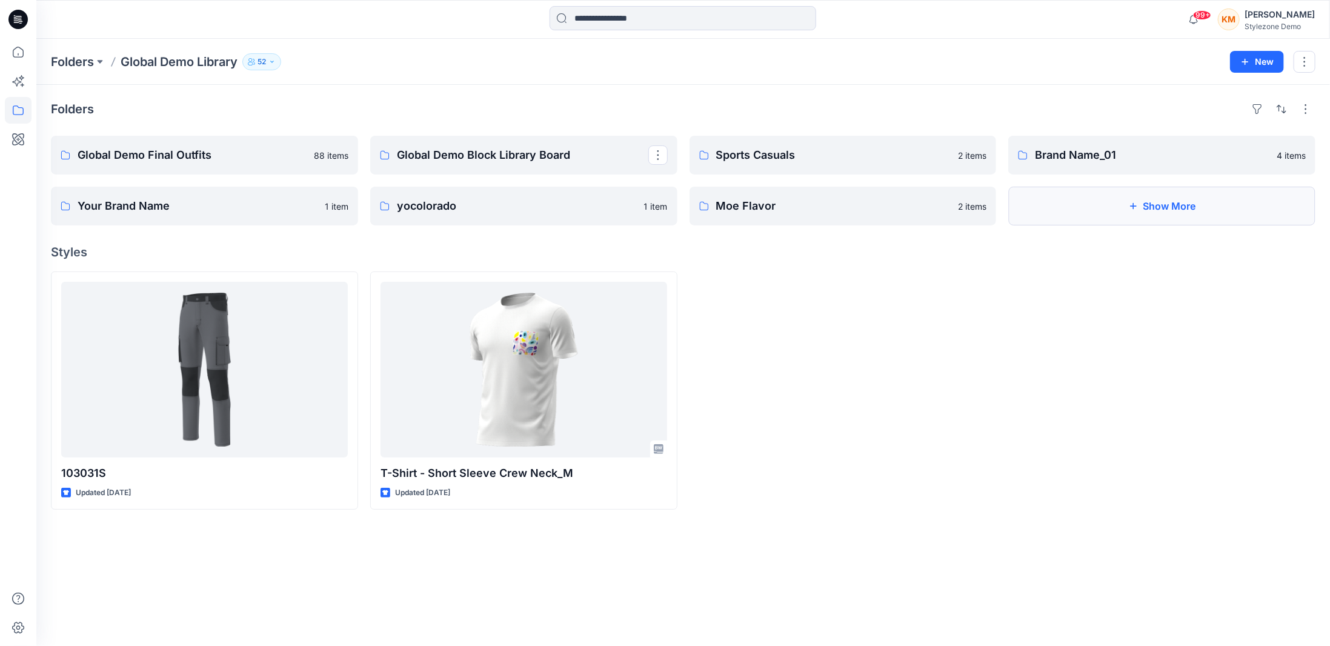
click at [1077, 210] on button "Show More" at bounding box center [1161, 206] width 307 height 39
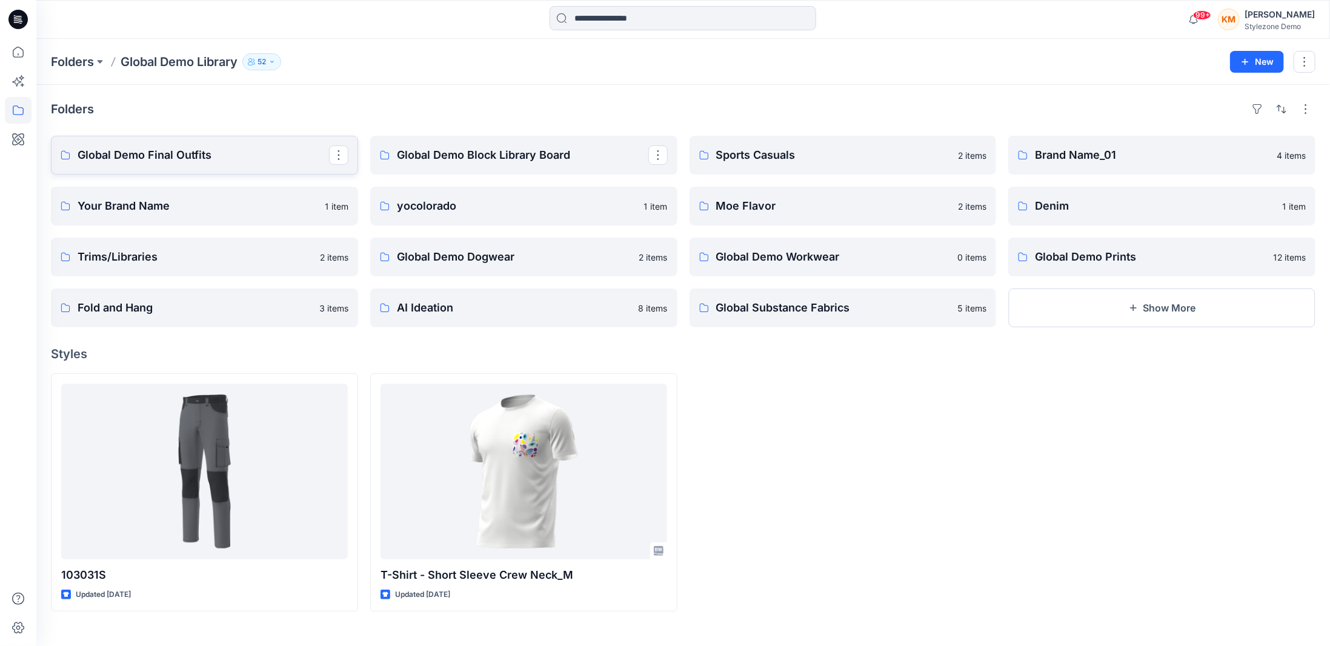
click at [239, 158] on p "Global Demo Final Outfits" at bounding box center [203, 155] width 251 height 17
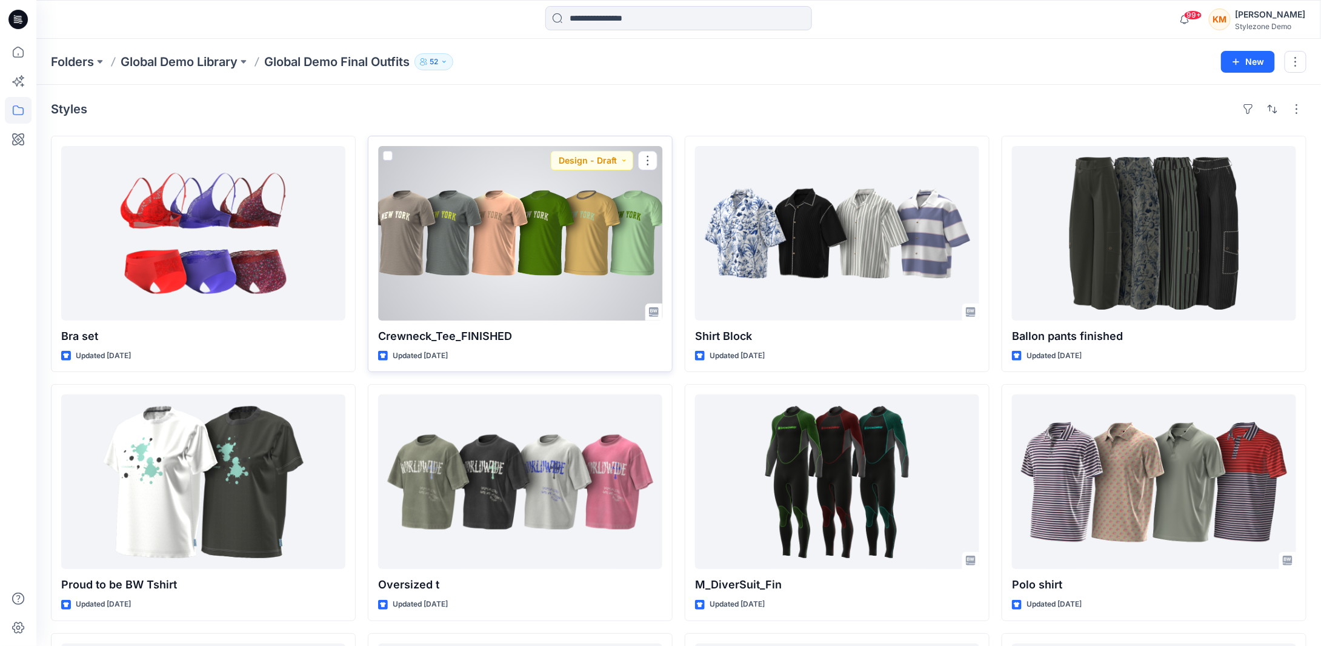
click at [507, 239] on div at bounding box center [520, 233] width 284 height 175
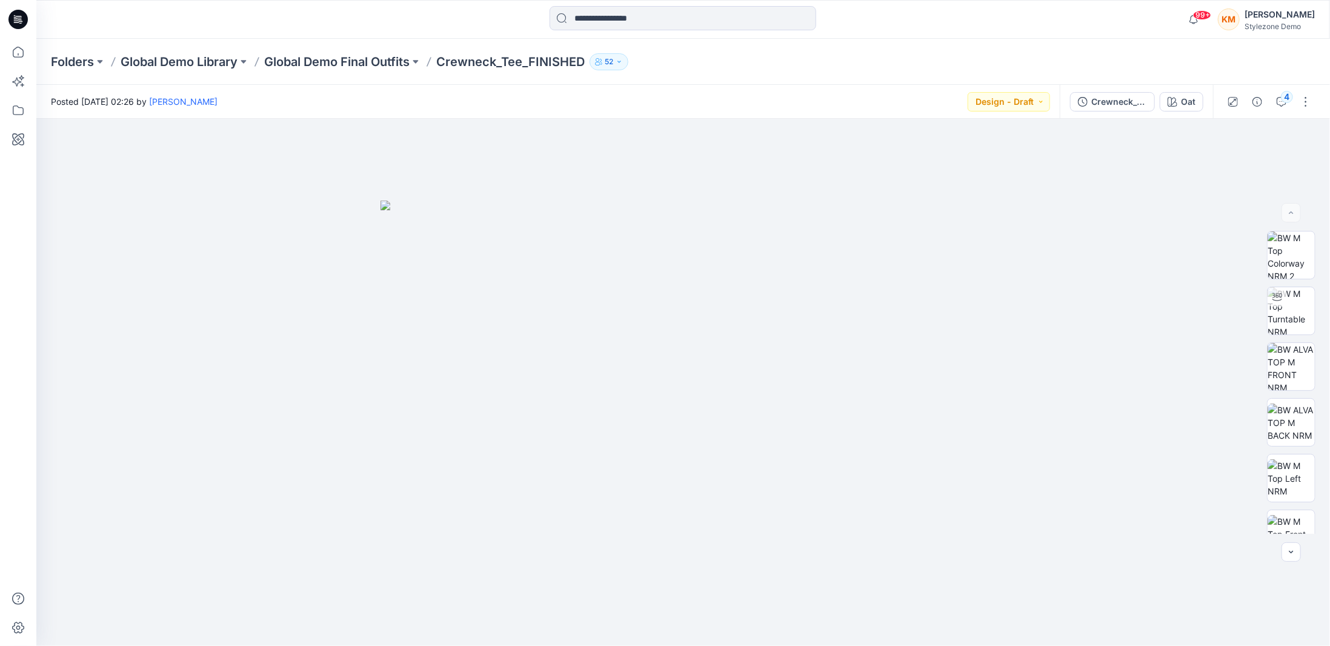
click at [1259, 22] on div "KM Keith Man Stylezone Demo" at bounding box center [1266, 19] width 97 height 24
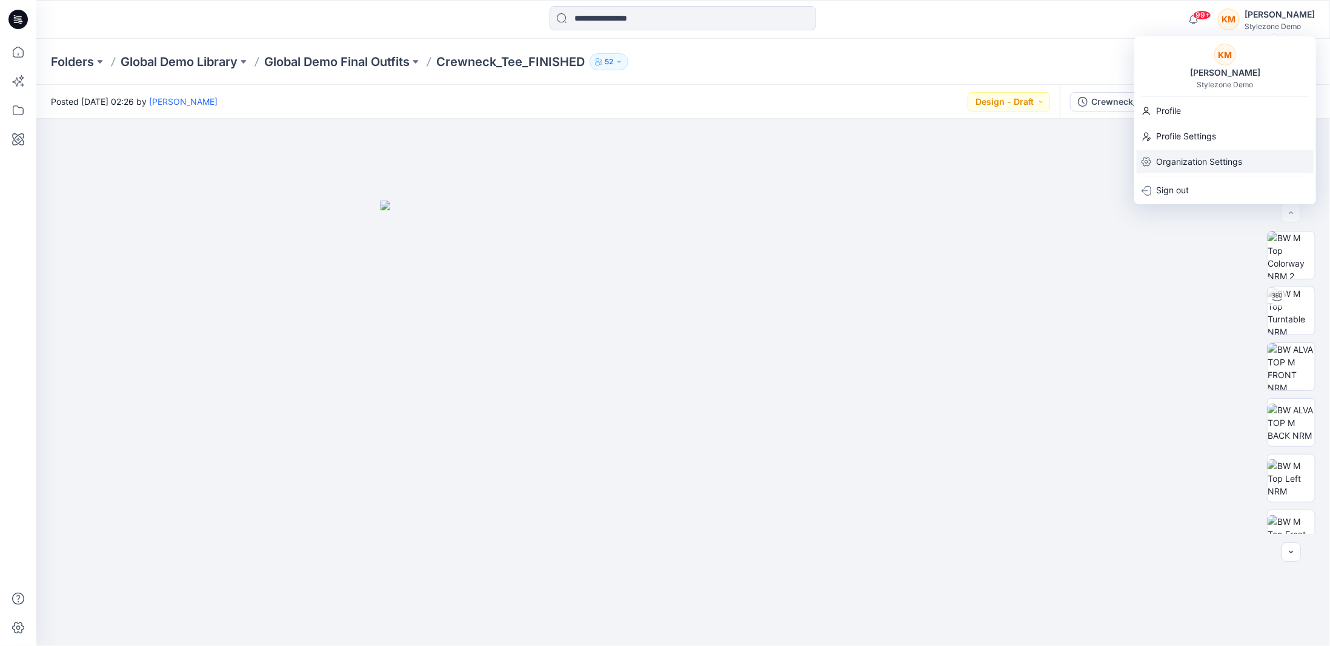
click at [1215, 162] on p "Organization Settings" at bounding box center [1199, 161] width 86 height 23
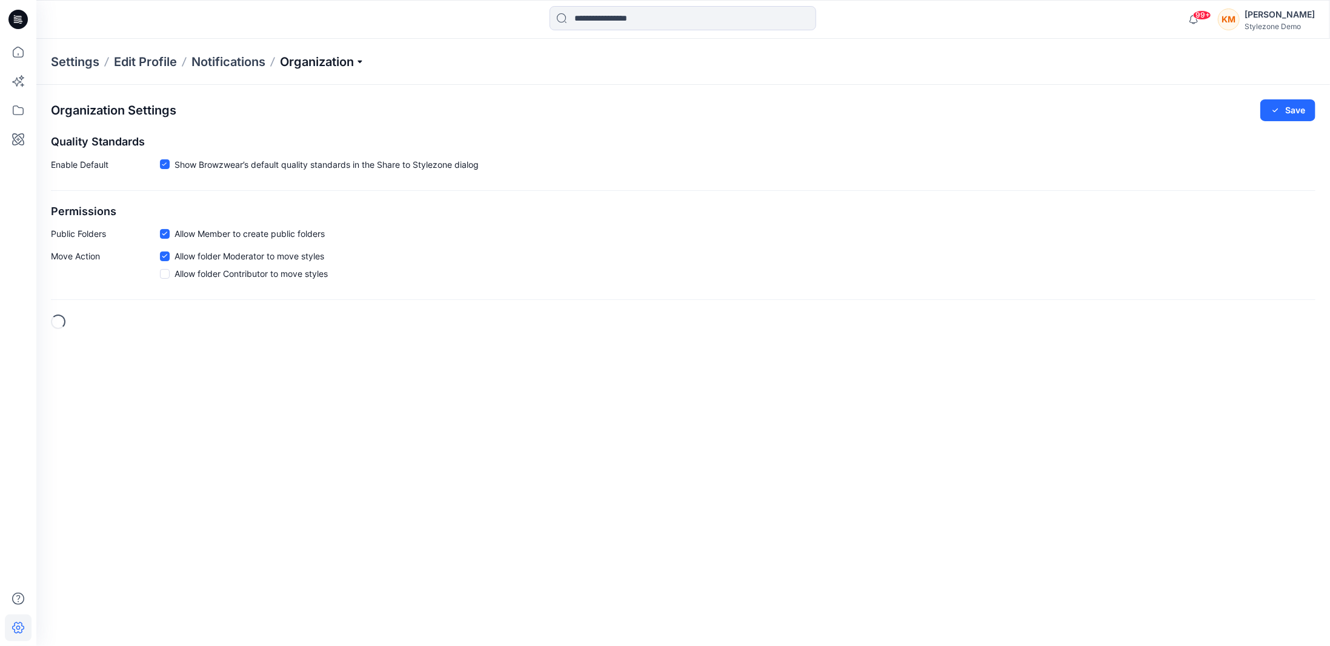
click at [333, 62] on p "Organization" at bounding box center [322, 61] width 85 height 17
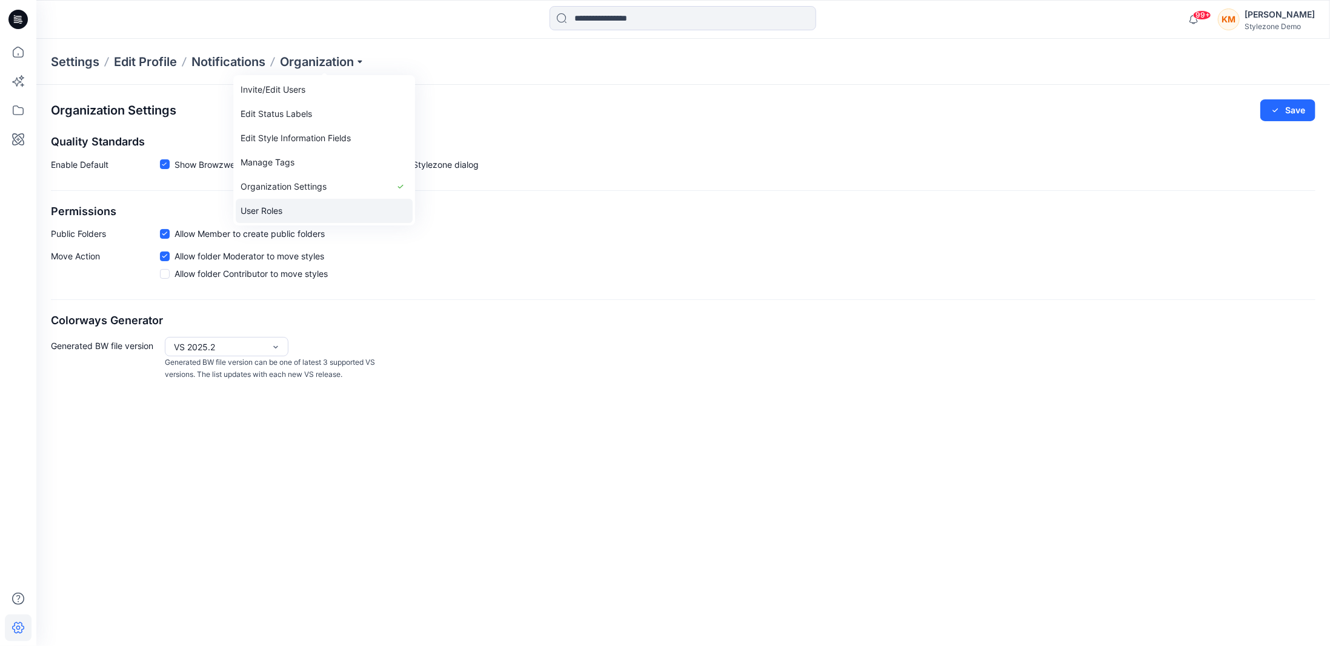
click at [304, 204] on link "User Roles" at bounding box center [324, 211] width 177 height 24
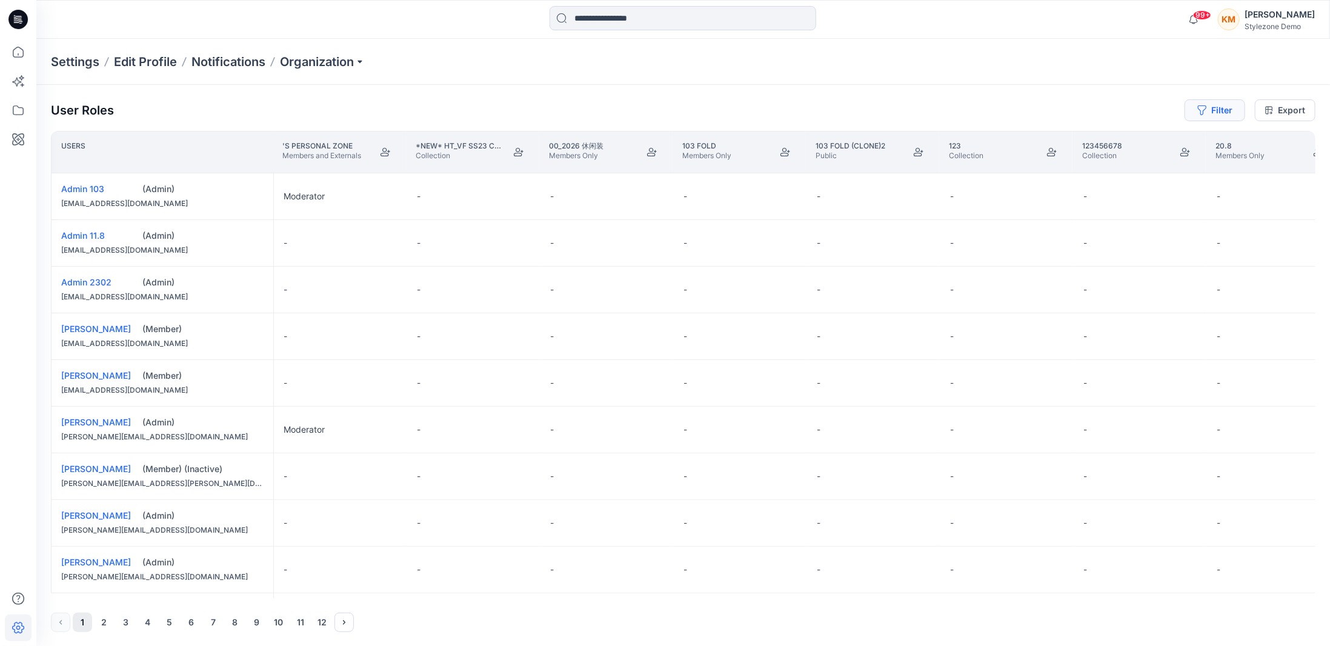
click at [1220, 109] on button "Filter" at bounding box center [1215, 110] width 61 height 22
click at [1183, 138] on div at bounding box center [1172, 142] width 125 height 15
type input "*****"
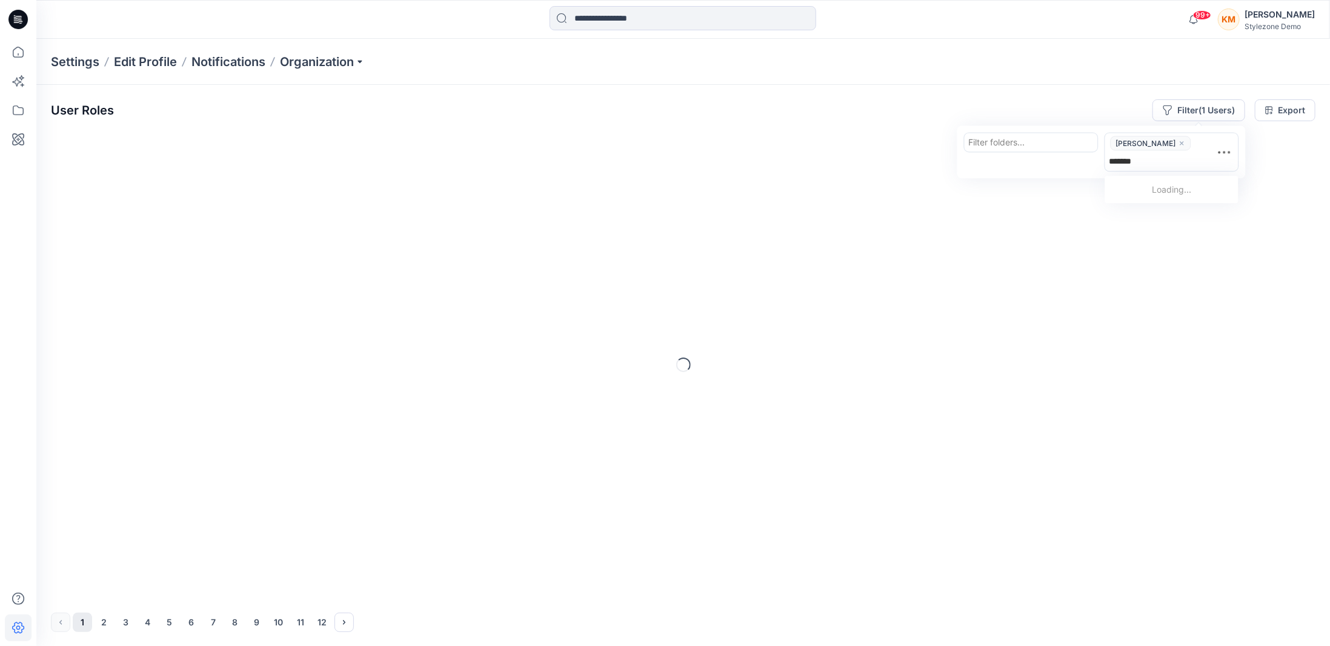
type input "********"
click at [1160, 178] on p "Chi Wing Man" at bounding box center [1160, 175] width 55 height 16
click at [985, 141] on div at bounding box center [1031, 142] width 125 height 15
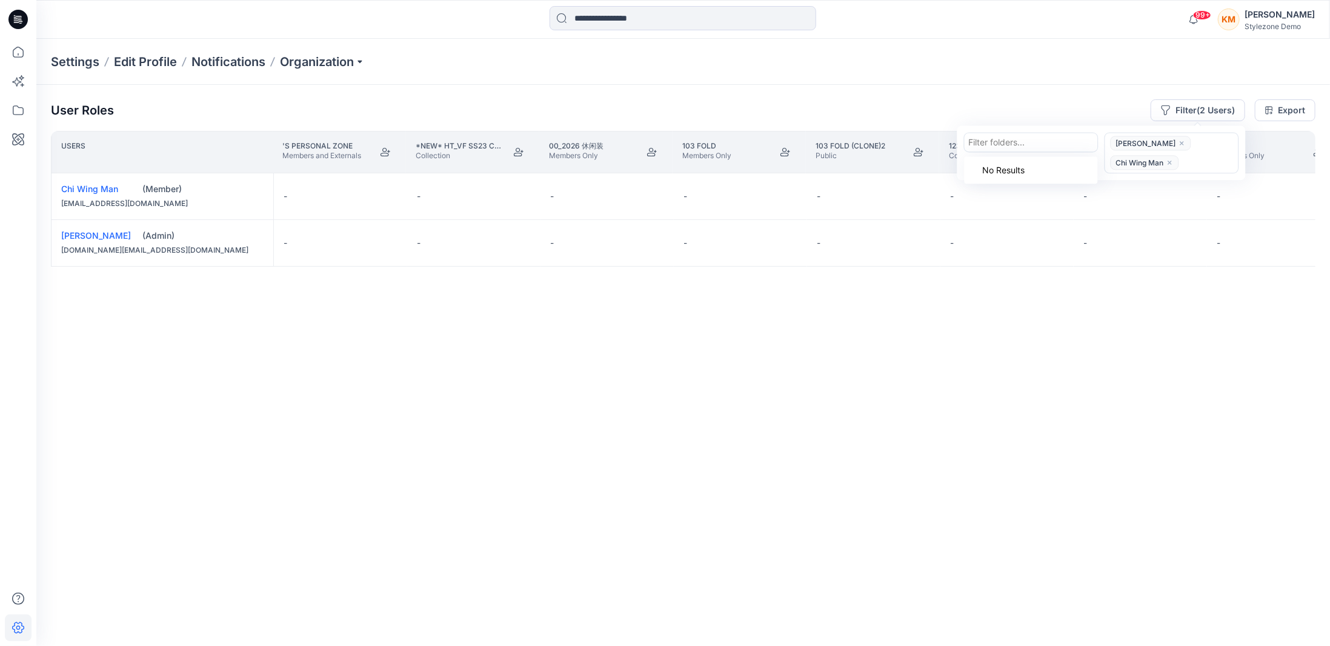
click at [1034, 145] on div at bounding box center [1031, 142] width 125 height 15
type input "**********"
click at [1034, 176] on p "Global Demo Library" at bounding box center [1016, 171] width 81 height 13
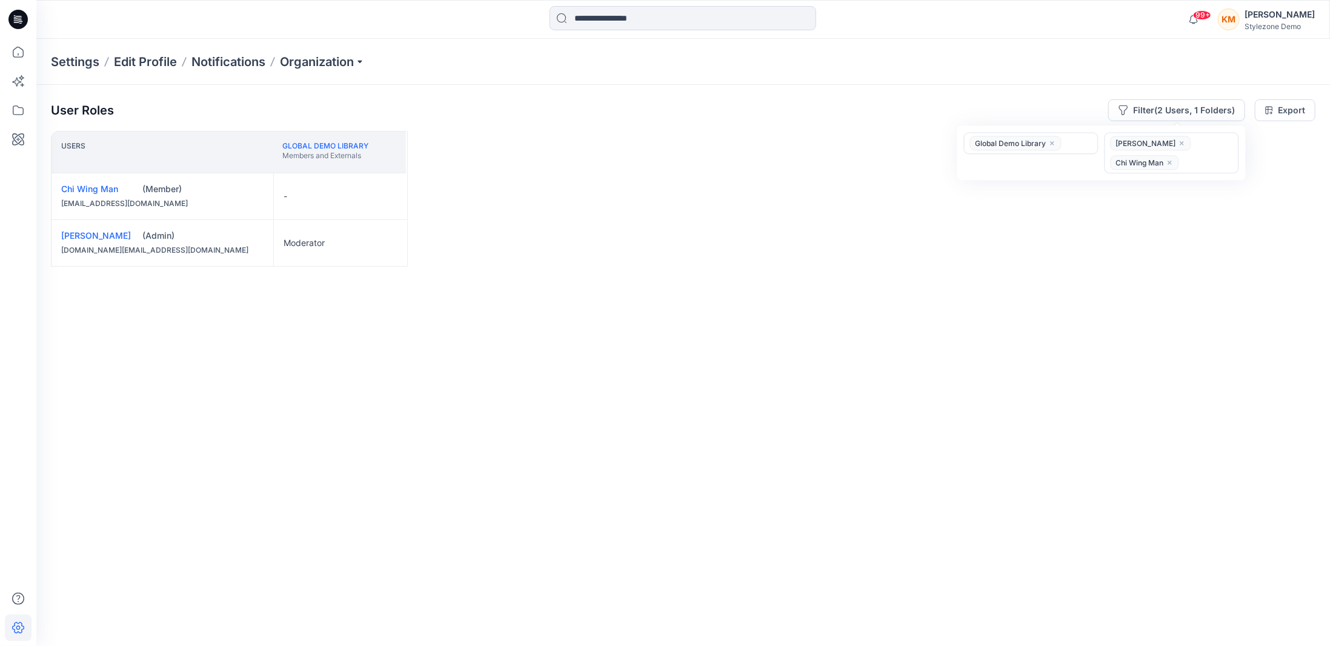
click at [444, 343] on div "Users Global Demo Library Members and Externals Chi Wing Man (Member) chiwingm3…" at bounding box center [683, 364] width 1265 height 467
click at [388, 200] on button "Edit Role" at bounding box center [387, 196] width 22 height 22
click at [344, 250] on button "Reviewer" at bounding box center [329, 247] width 131 height 22
click at [345, 57] on p "Organization" at bounding box center [322, 61] width 85 height 17
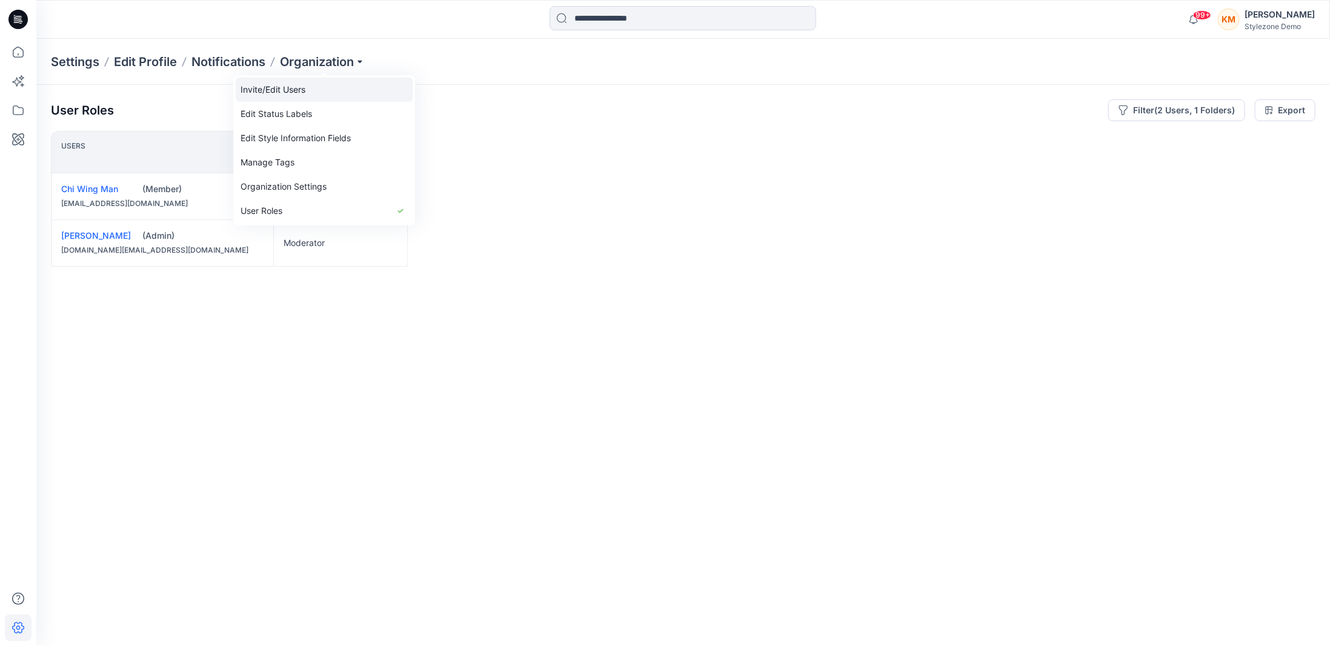
click at [311, 97] on link "Invite/Edit Users" at bounding box center [324, 90] width 177 height 24
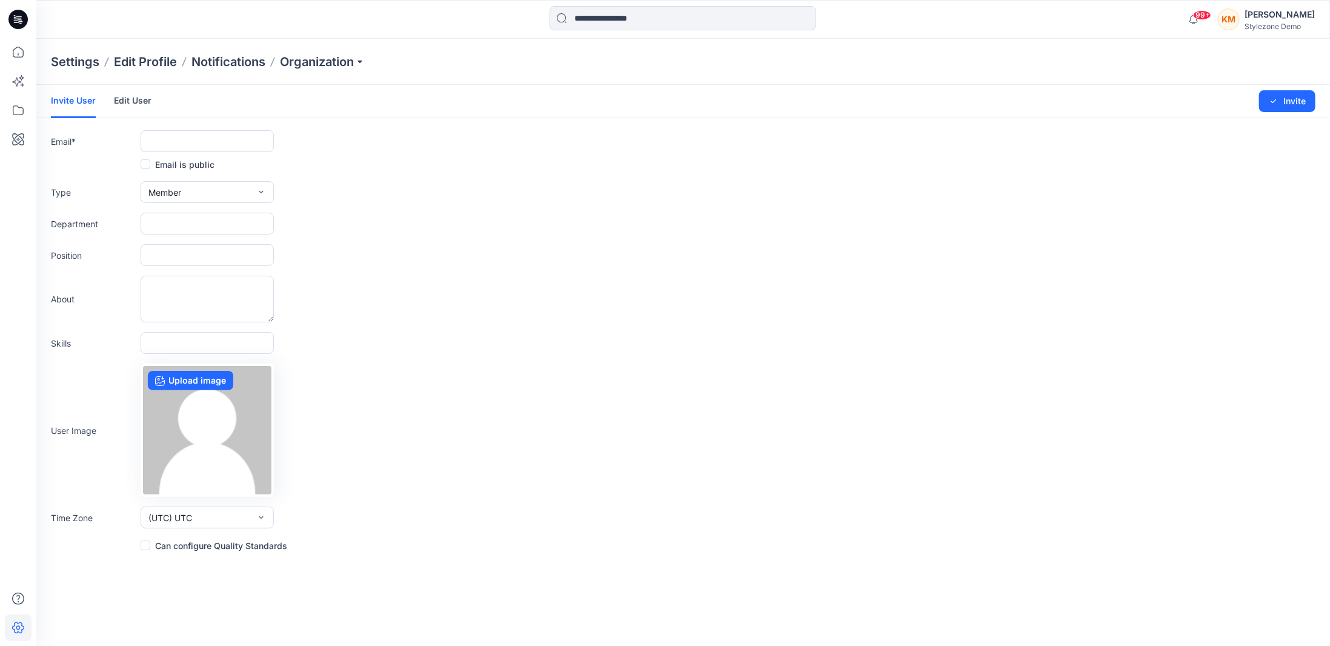
click at [141, 104] on link "Edit User" at bounding box center [133, 101] width 38 height 32
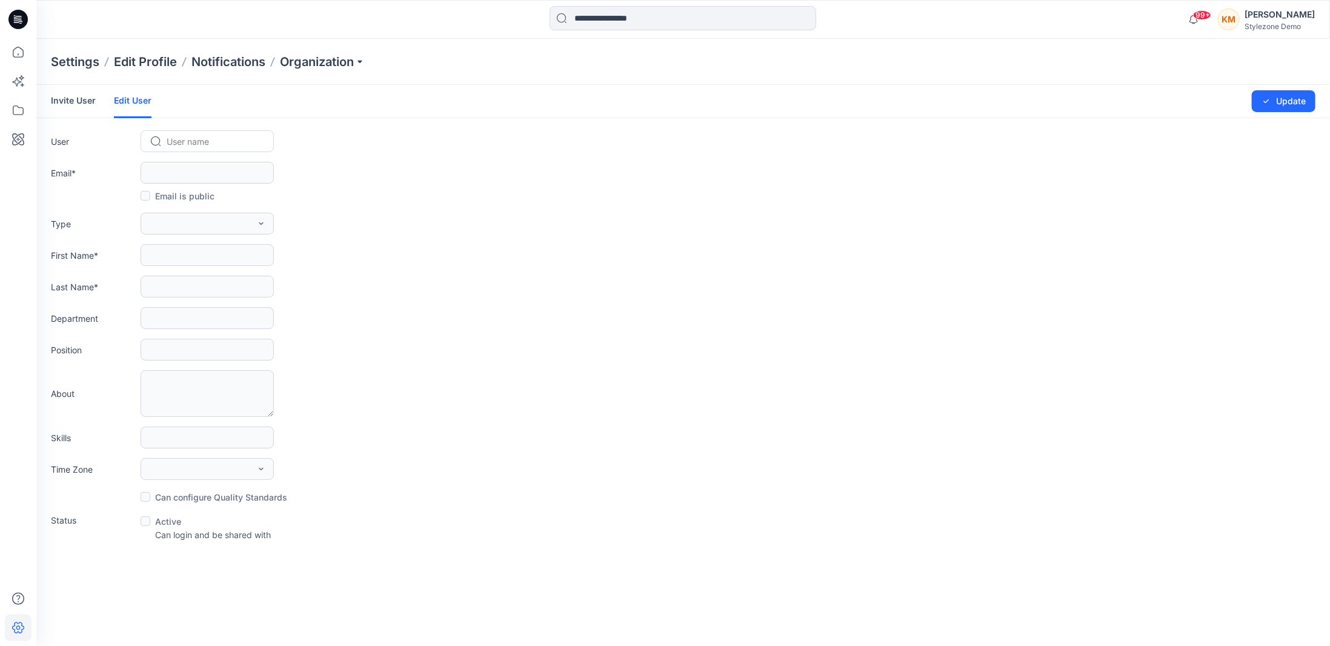
click at [175, 138] on div at bounding box center [215, 141] width 96 height 15
type input "***"
click at [219, 173] on div "CW Chi Wing Man" at bounding box center [207, 167] width 133 height 27
type input "**********"
type input "********"
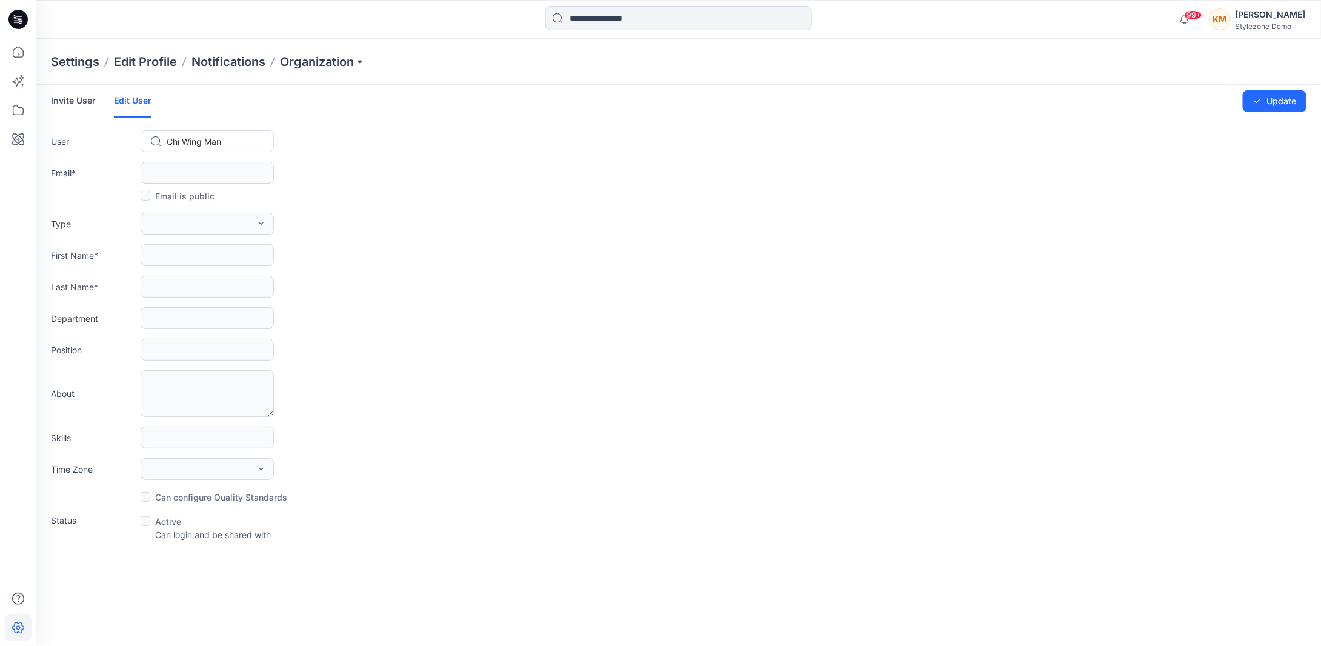
type input "***"
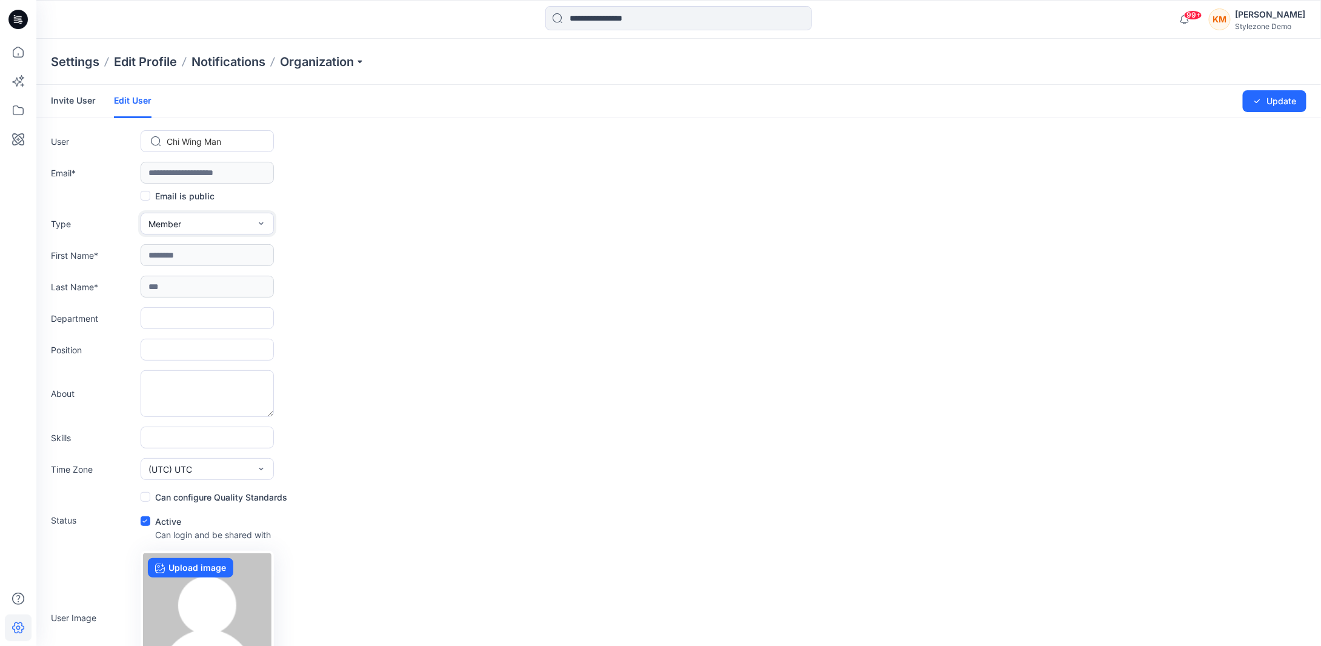
click at [242, 219] on button "Member" at bounding box center [207, 224] width 133 height 22
click at [217, 287] on button "Member" at bounding box center [207, 276] width 128 height 24
drag, startPoint x: 230, startPoint y: 233, endPoint x: 235, endPoint y: 224, distance: 10.3
click at [230, 232] on button "Member" at bounding box center [207, 224] width 133 height 22
click at [216, 299] on button "Admin" at bounding box center [207, 300] width 128 height 24
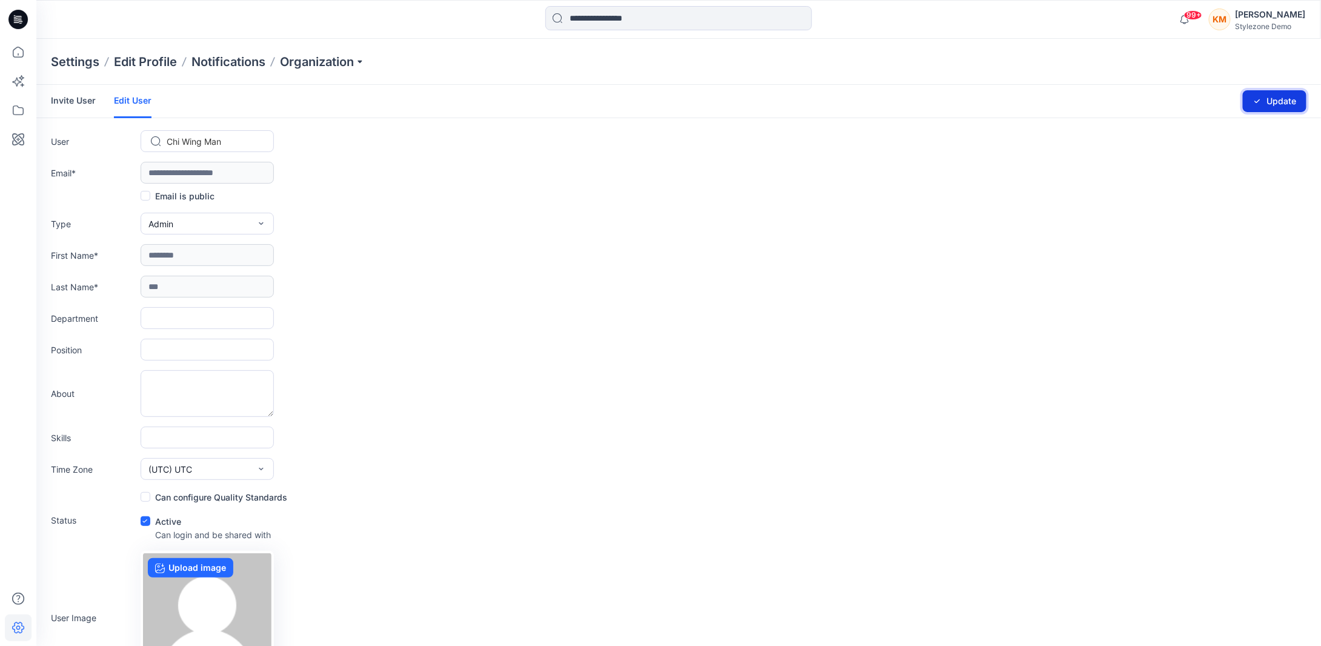
click at [1256, 102] on icon "submit" at bounding box center [1258, 101] width 10 height 10
click at [1231, 16] on div "KM" at bounding box center [1220, 19] width 22 height 22
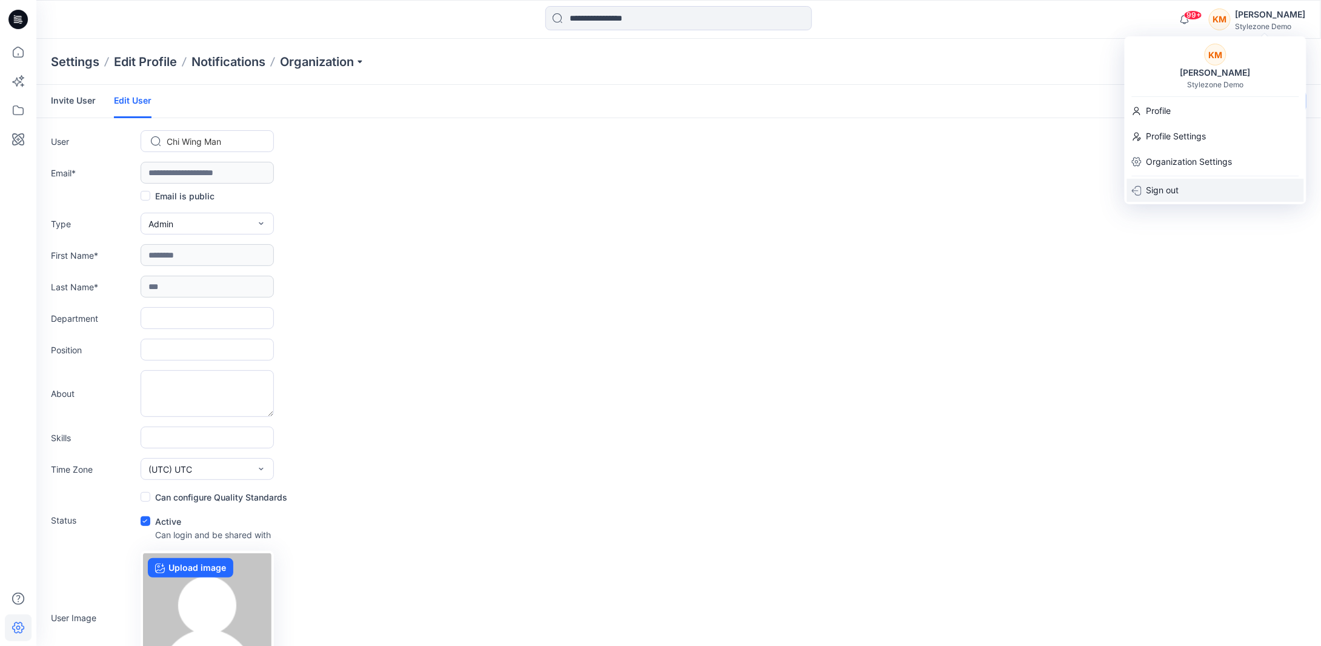
click at [1171, 186] on p "Sign out" at bounding box center [1162, 190] width 33 height 23
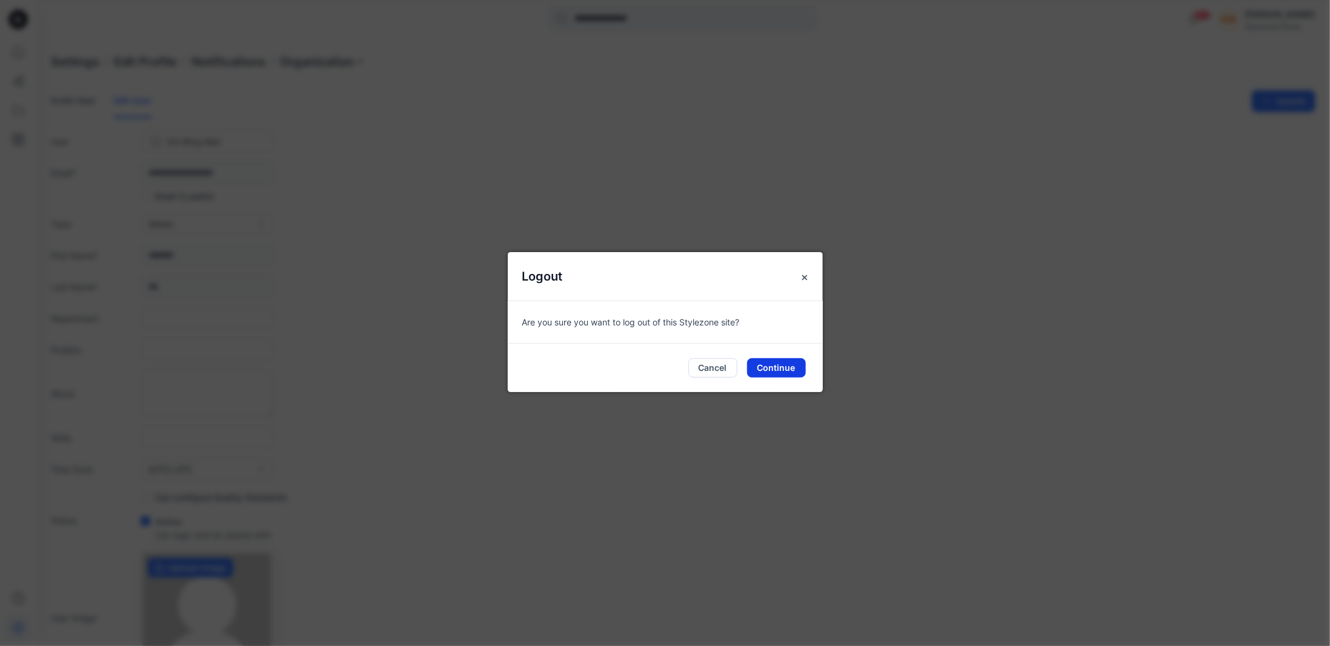
click at [767, 367] on button "Continue" at bounding box center [776, 367] width 59 height 19
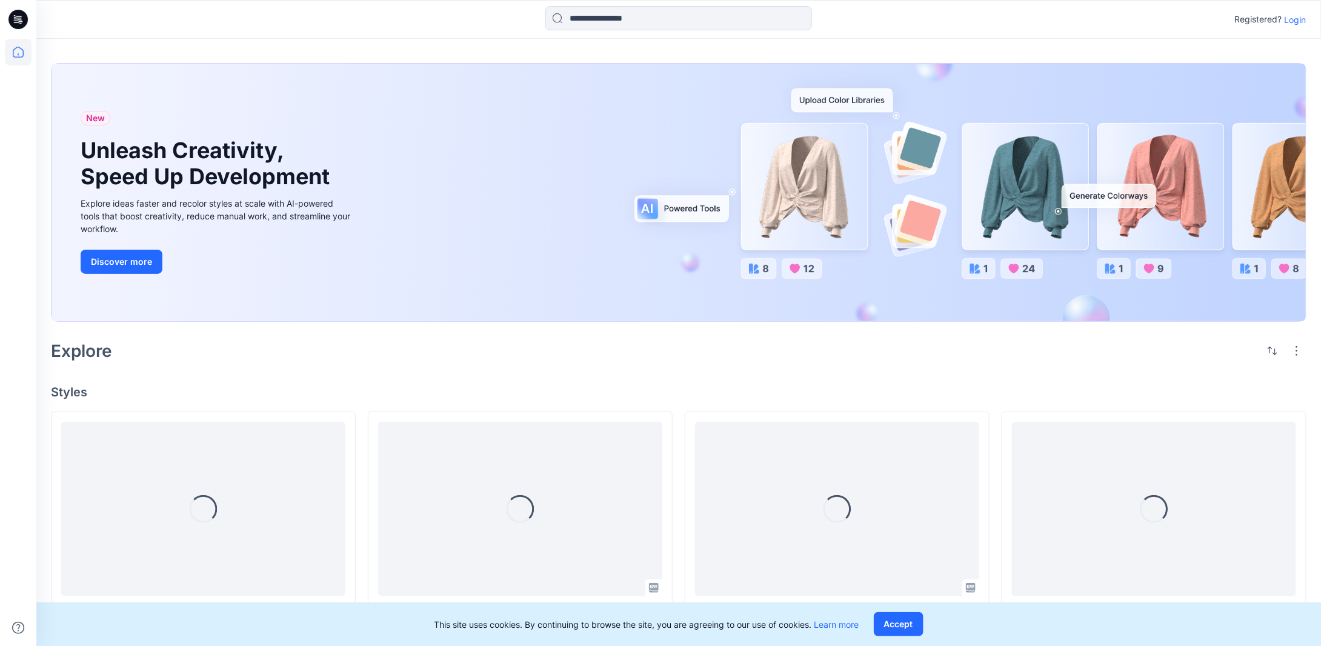
click at [1290, 21] on p "Login" at bounding box center [1296, 19] width 22 height 13
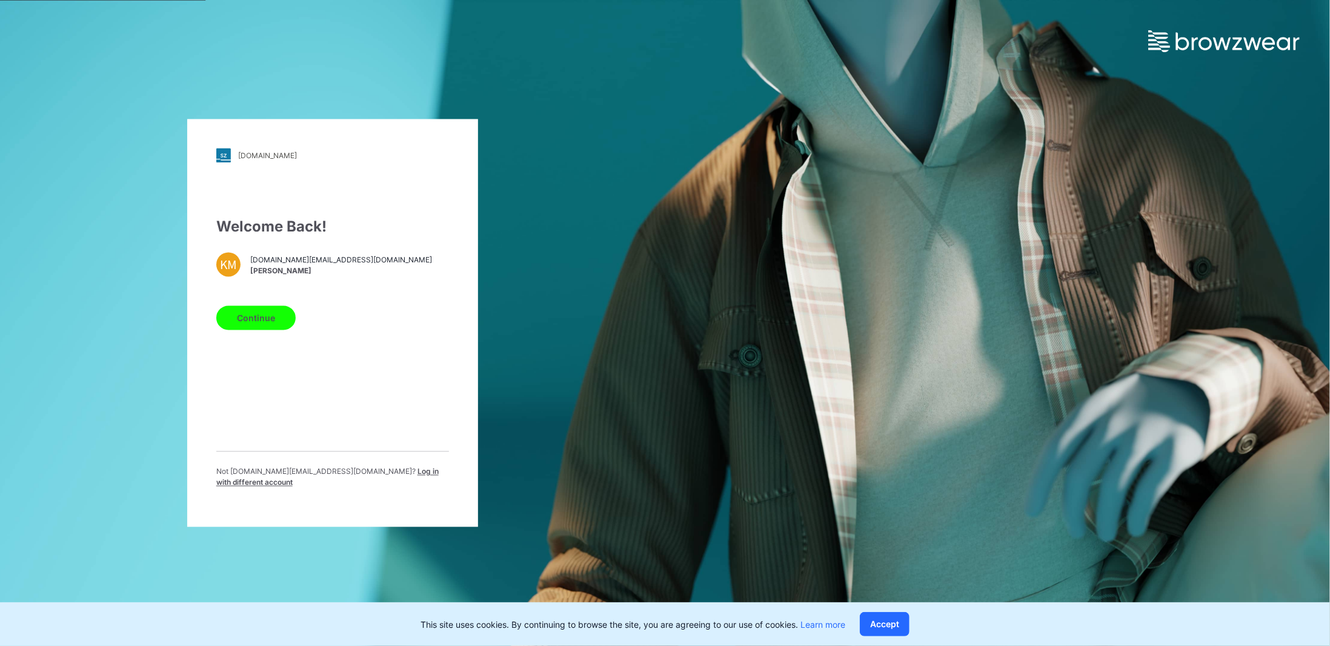
click at [362, 476] on span "Log in with different account" at bounding box center [327, 477] width 222 height 20
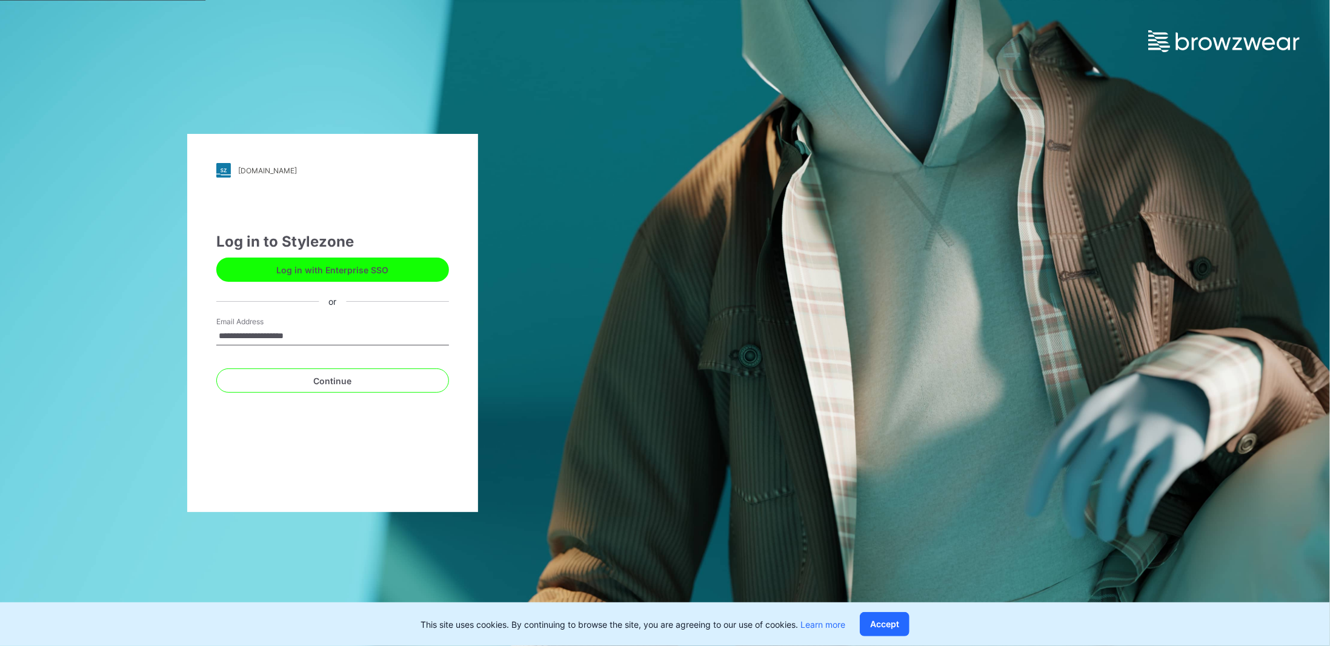
type input "**********"
click at [216, 368] on button "Continue" at bounding box center [332, 380] width 233 height 24
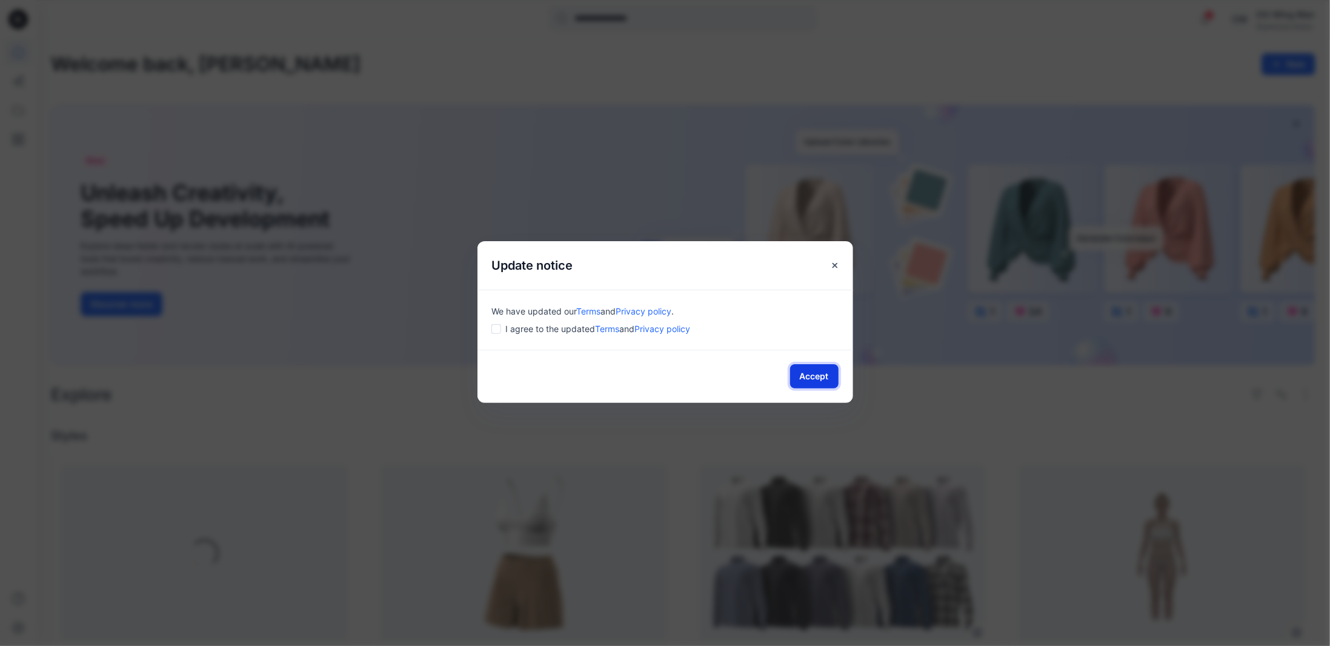
click at [795, 372] on button "Accept" at bounding box center [814, 376] width 48 height 24
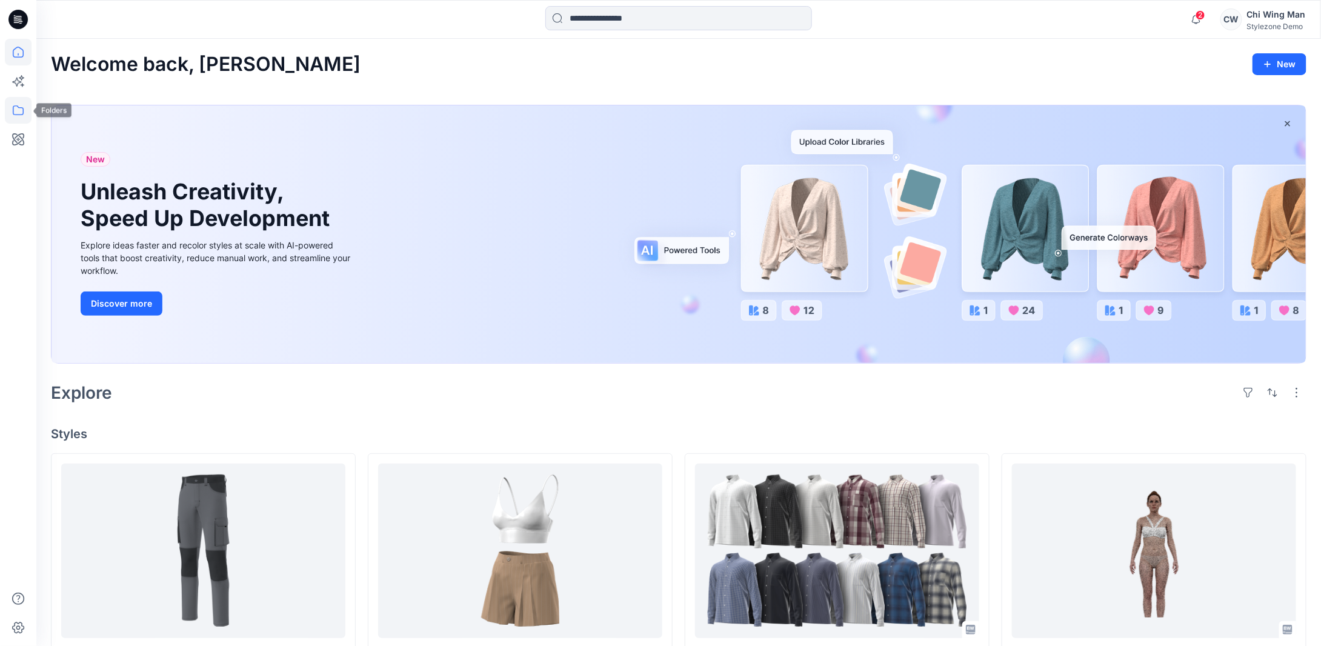
click at [25, 109] on icon at bounding box center [18, 110] width 27 height 27
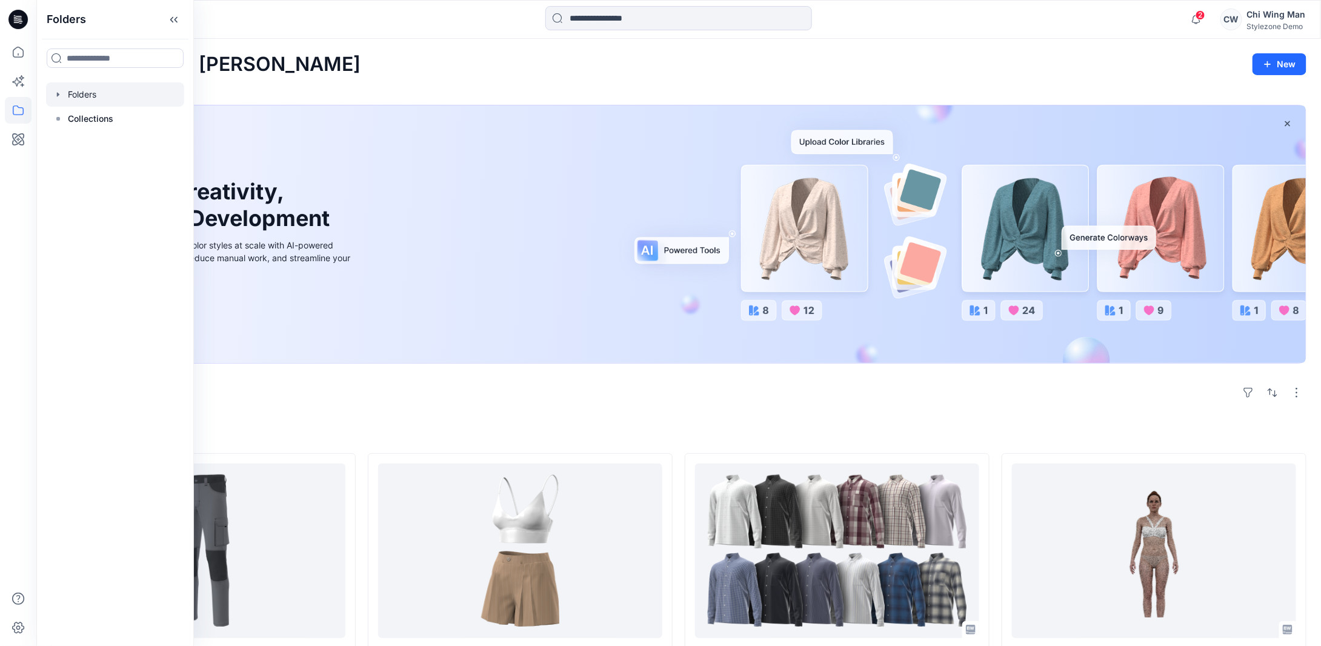
click at [100, 100] on div at bounding box center [115, 94] width 138 height 24
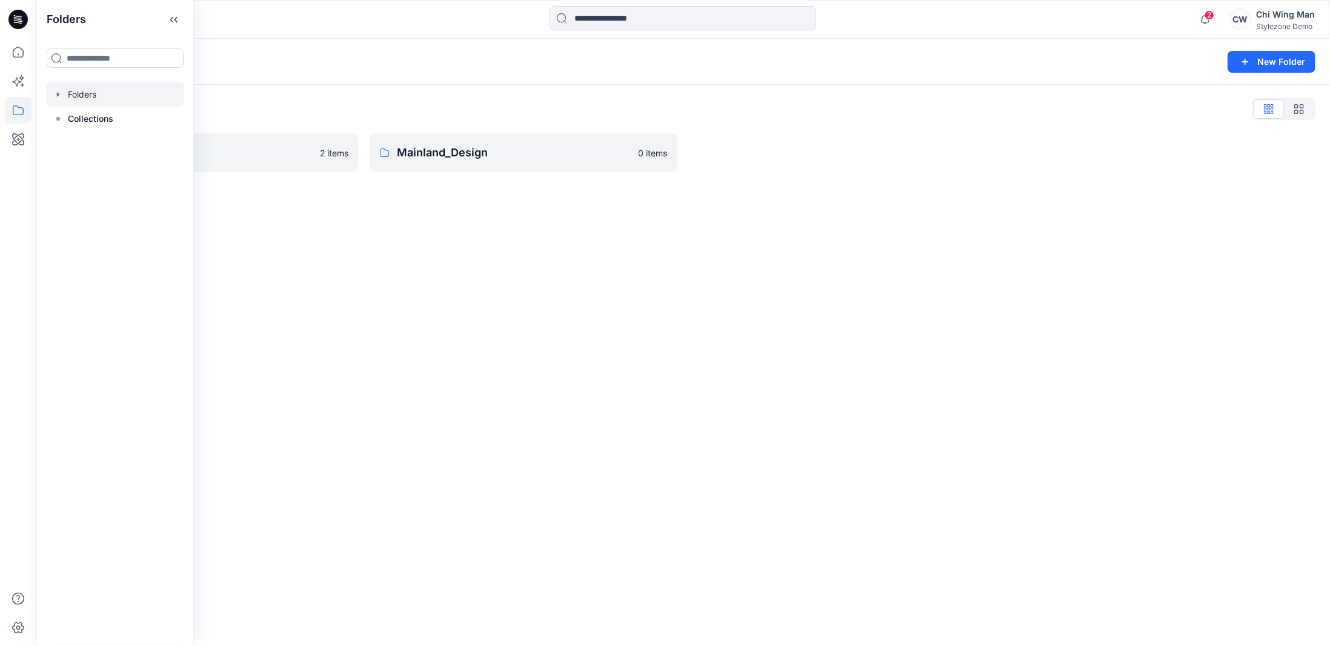
click at [454, 320] on div "Folders New Folder Folders List Global Demo Library 2 items Mainland_Design 0 i…" at bounding box center [683, 342] width 1294 height 607
click at [256, 158] on p "Global Demo Library" at bounding box center [195, 152] width 235 height 17
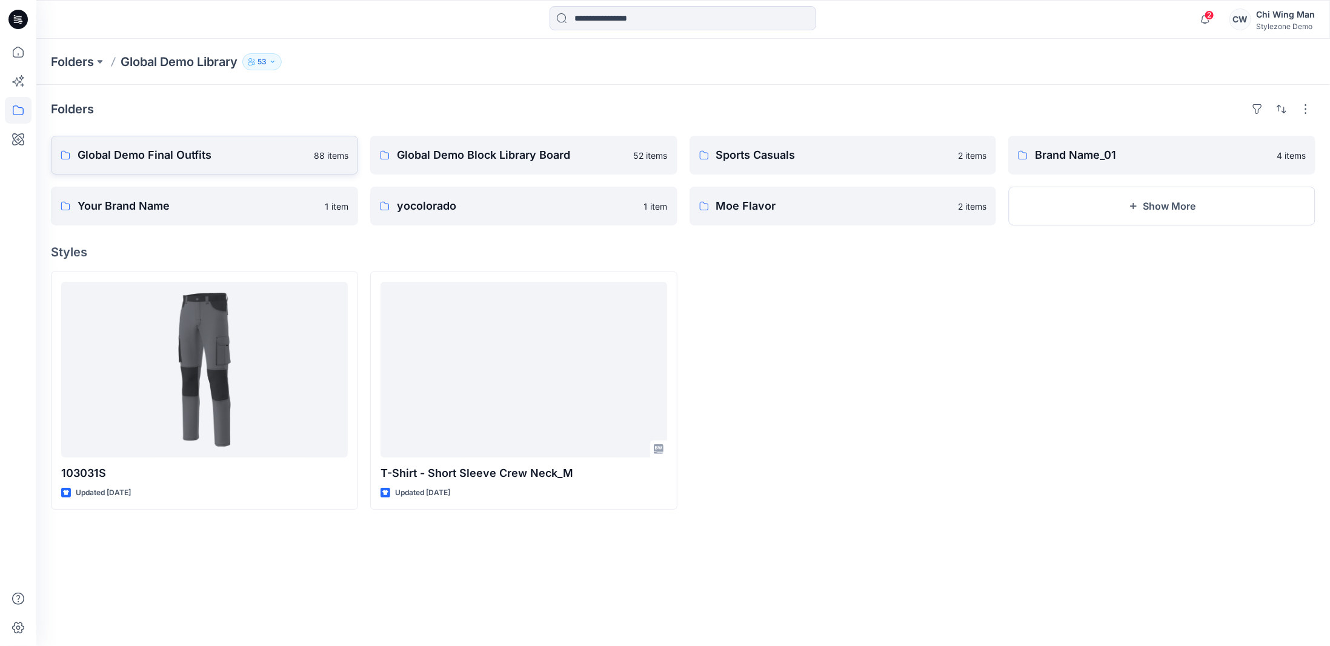
click at [267, 155] on p "Global Demo Final Outfits" at bounding box center [192, 155] width 229 height 17
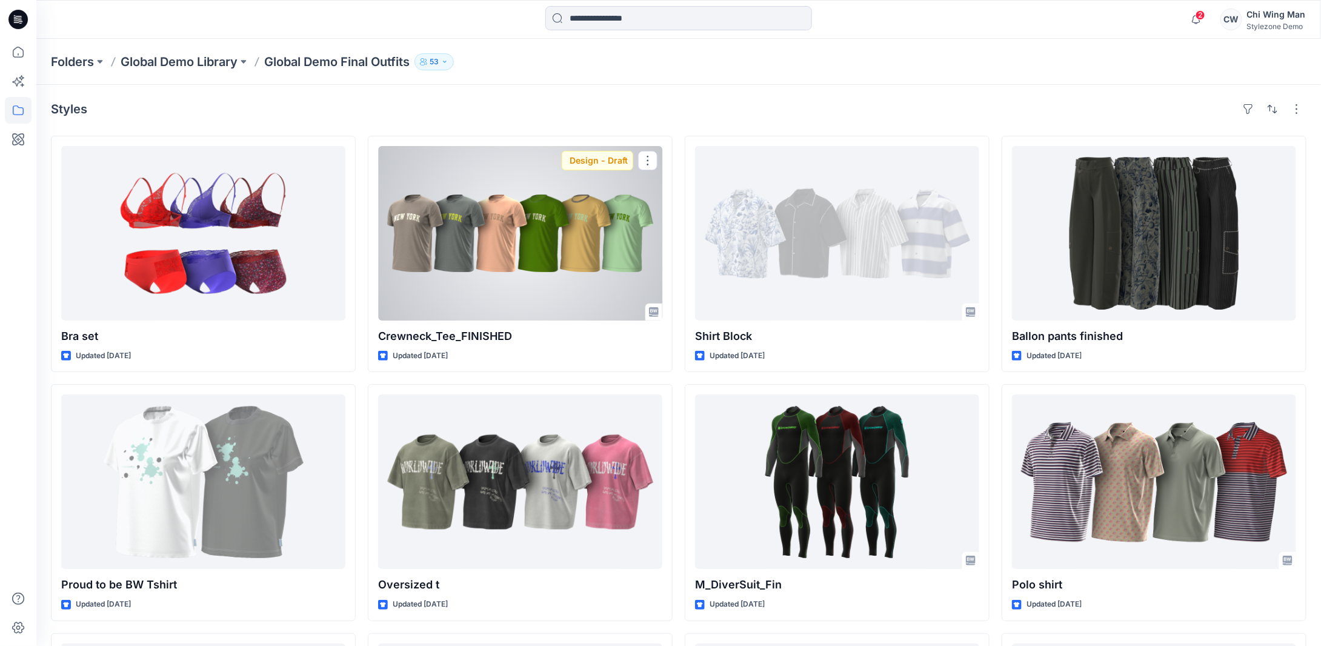
click at [536, 263] on div at bounding box center [520, 233] width 284 height 175
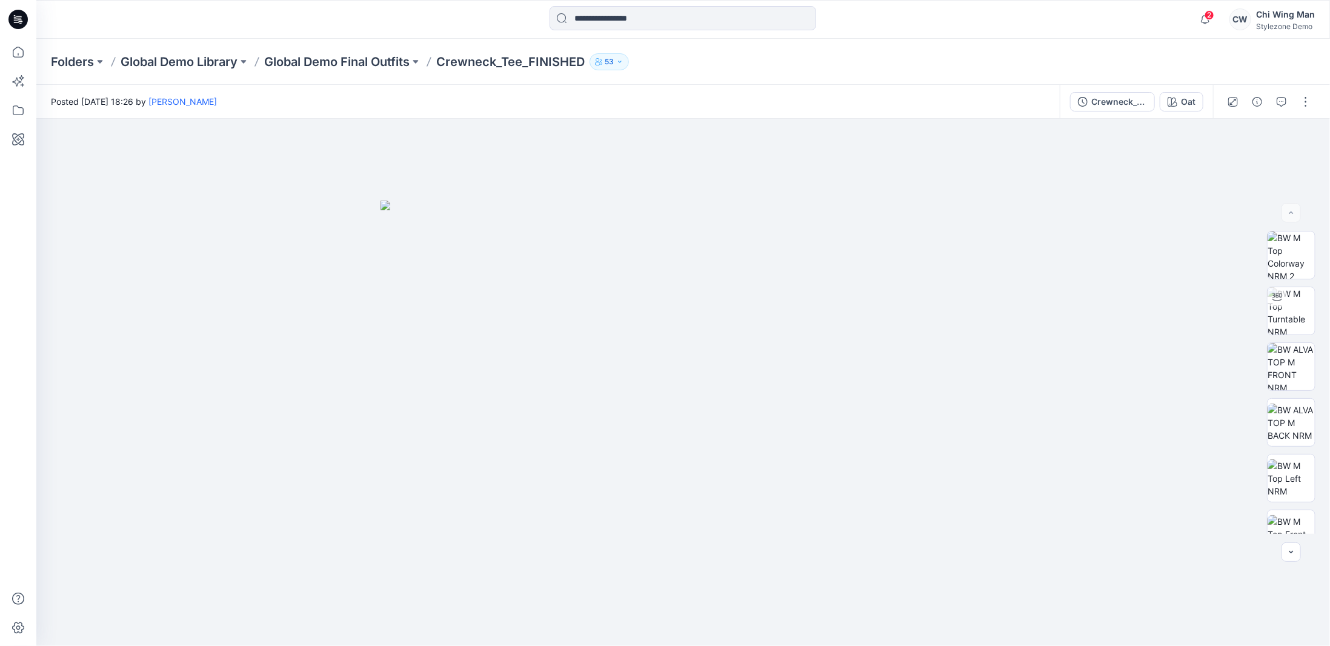
click at [1255, 21] on div "[PERSON_NAME] Wing Man Stylezone Demo" at bounding box center [1272, 19] width 85 height 24
click at [1193, 188] on div "Sign out" at bounding box center [1225, 190] width 177 height 23
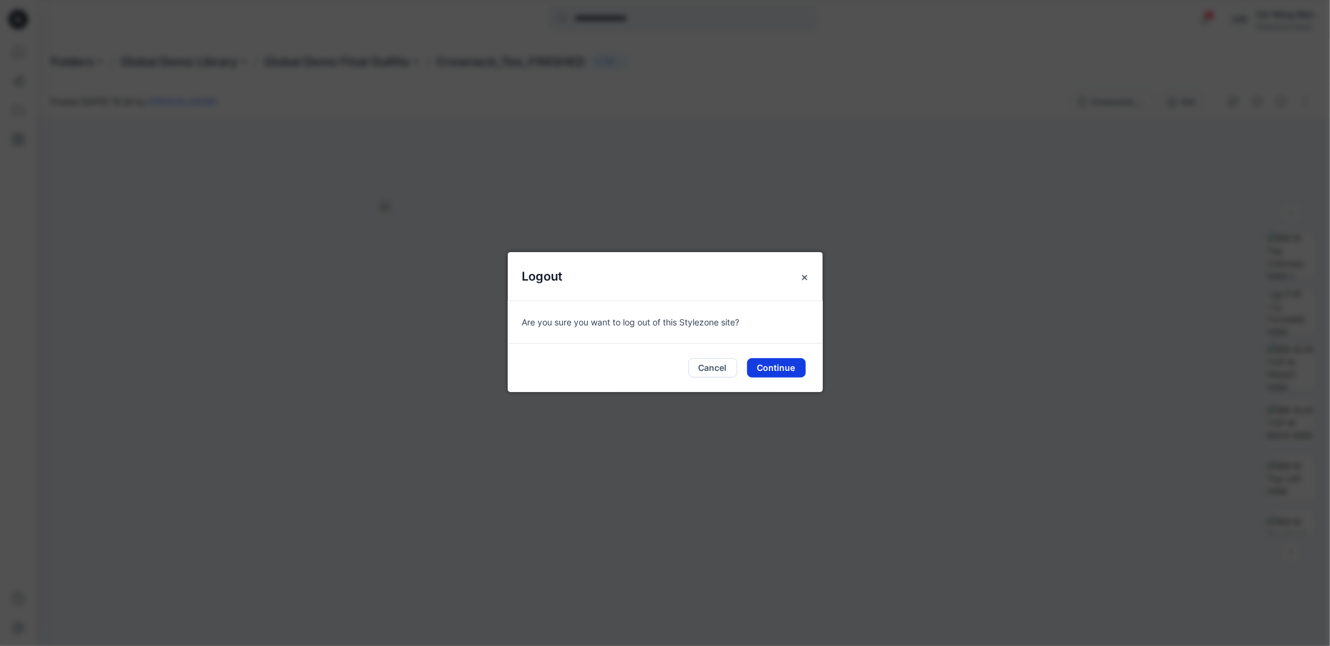
click at [777, 369] on button "Continue" at bounding box center [776, 367] width 59 height 19
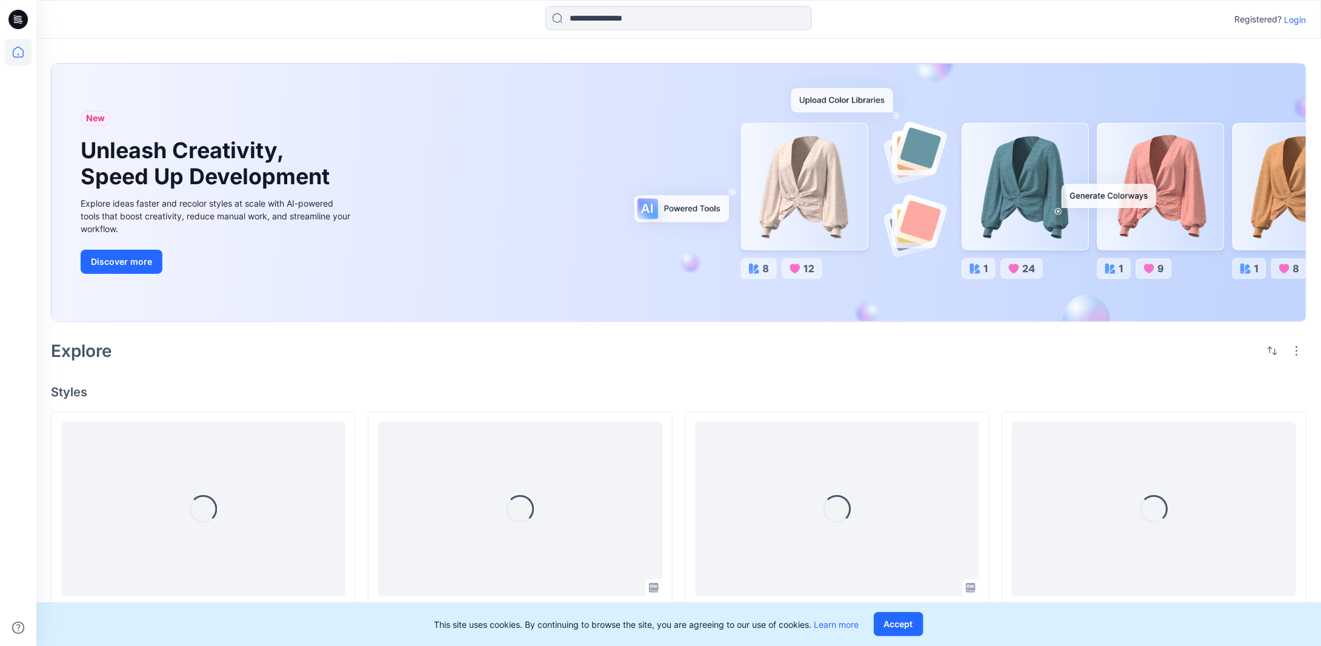
click at [1298, 20] on p "Login" at bounding box center [1296, 19] width 22 height 13
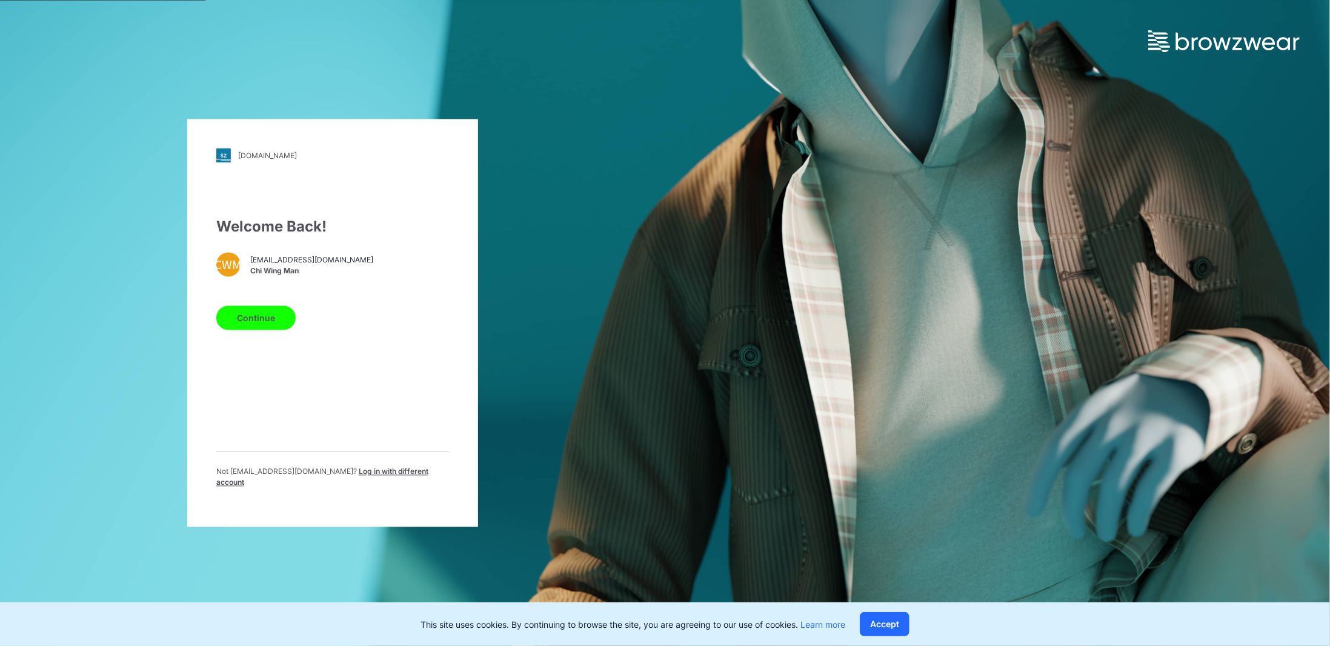
click at [369, 476] on span "Log in with different account" at bounding box center [322, 477] width 212 height 20
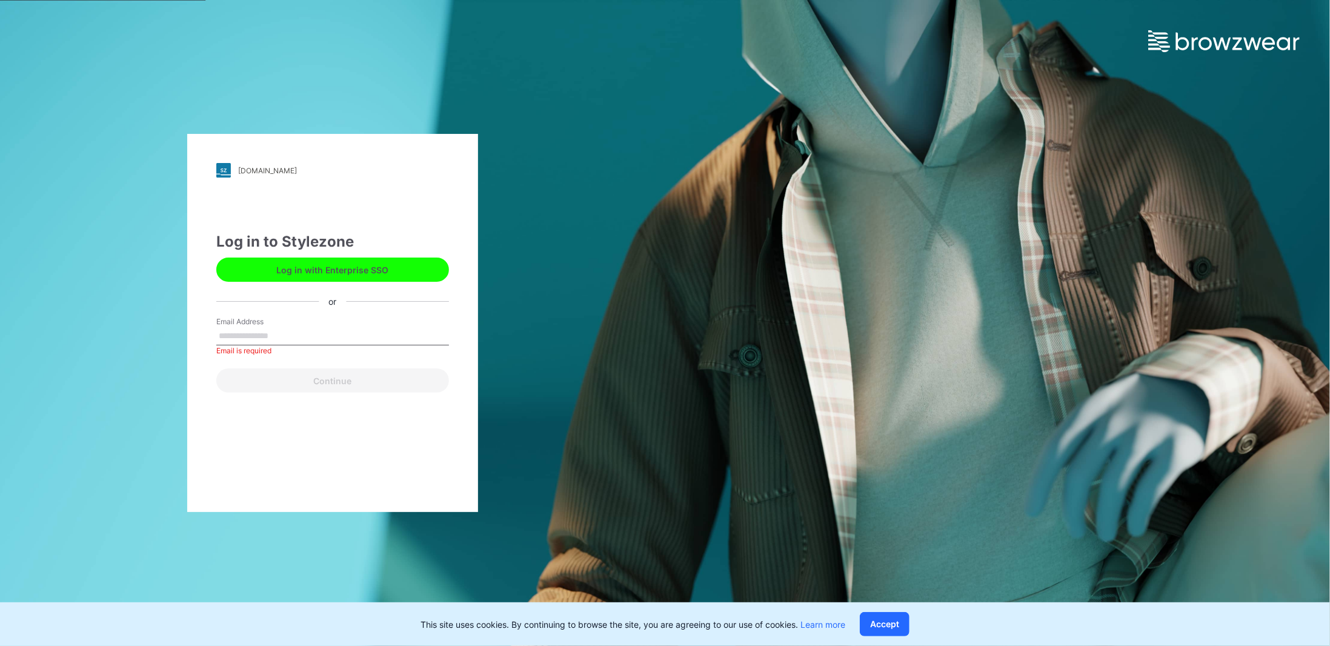
click at [318, 260] on button "Log in with Enterprise SSO" at bounding box center [332, 270] width 233 height 24
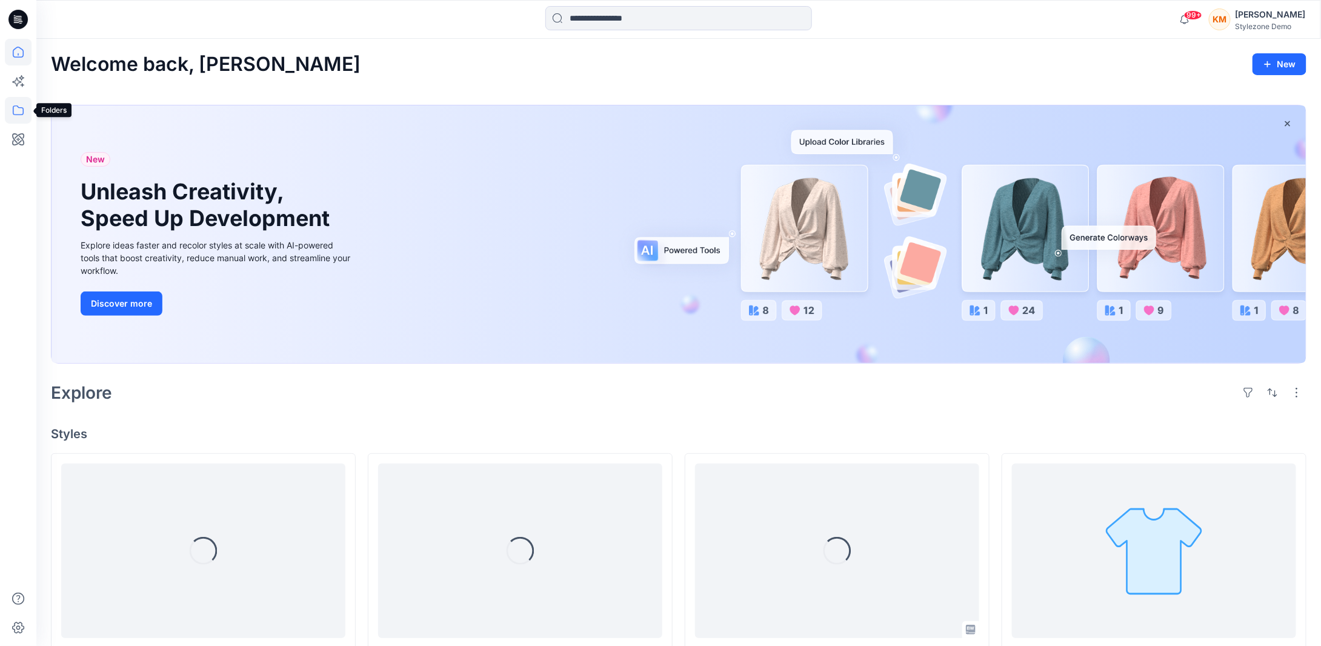
click at [17, 108] on icon at bounding box center [18, 110] width 27 height 27
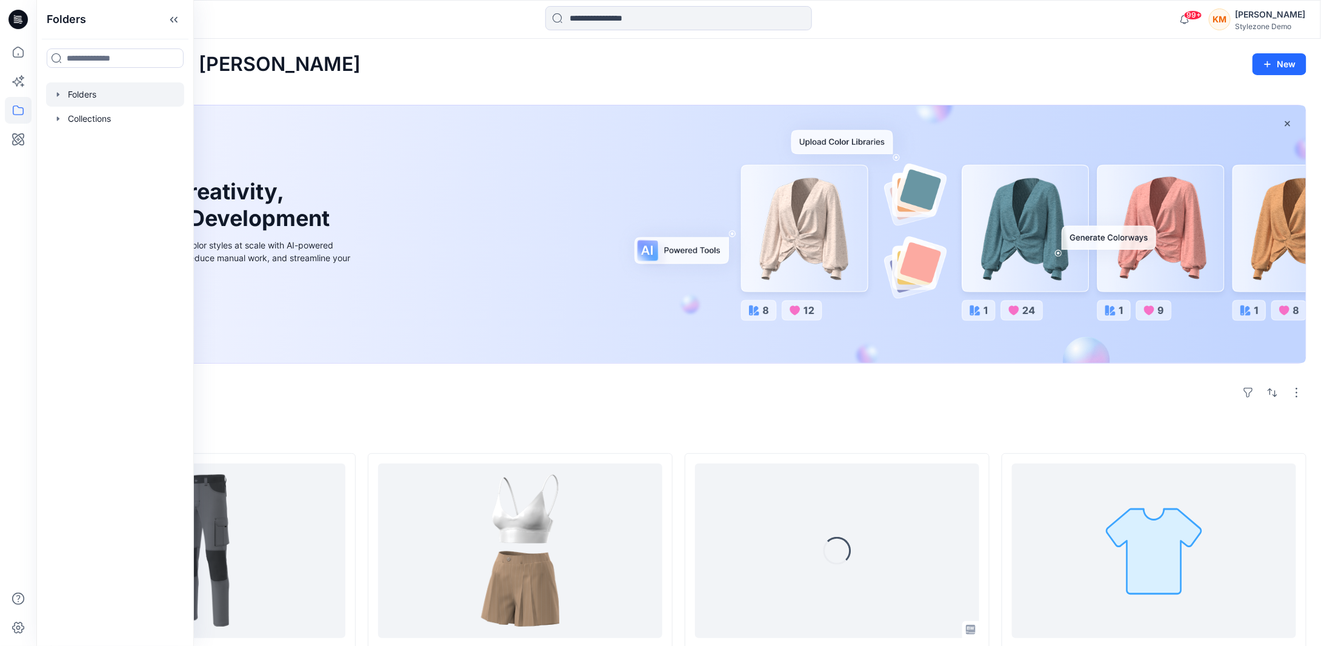
click at [89, 99] on div at bounding box center [115, 94] width 138 height 24
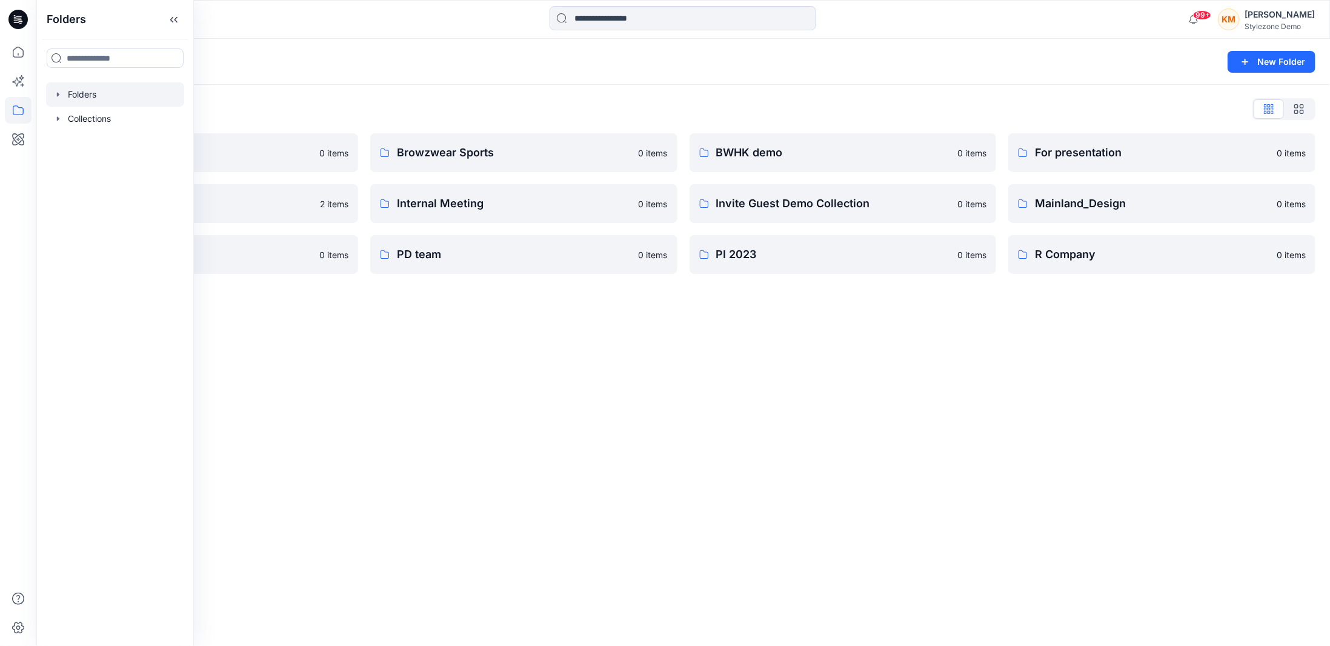
click at [629, 460] on div "Folders New Folder Folders List A Company 0 items Global Demo Library 2 items P…" at bounding box center [683, 342] width 1294 height 607
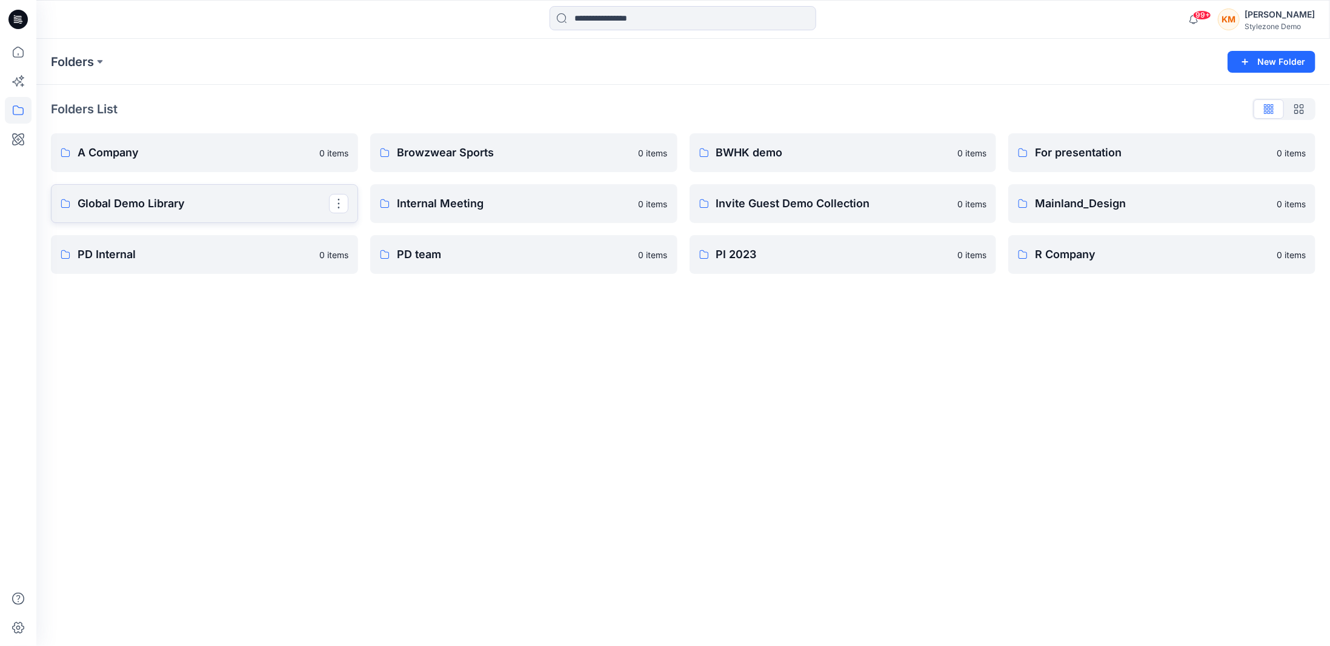
click at [199, 197] on p "Global Demo Library" at bounding box center [203, 203] width 251 height 17
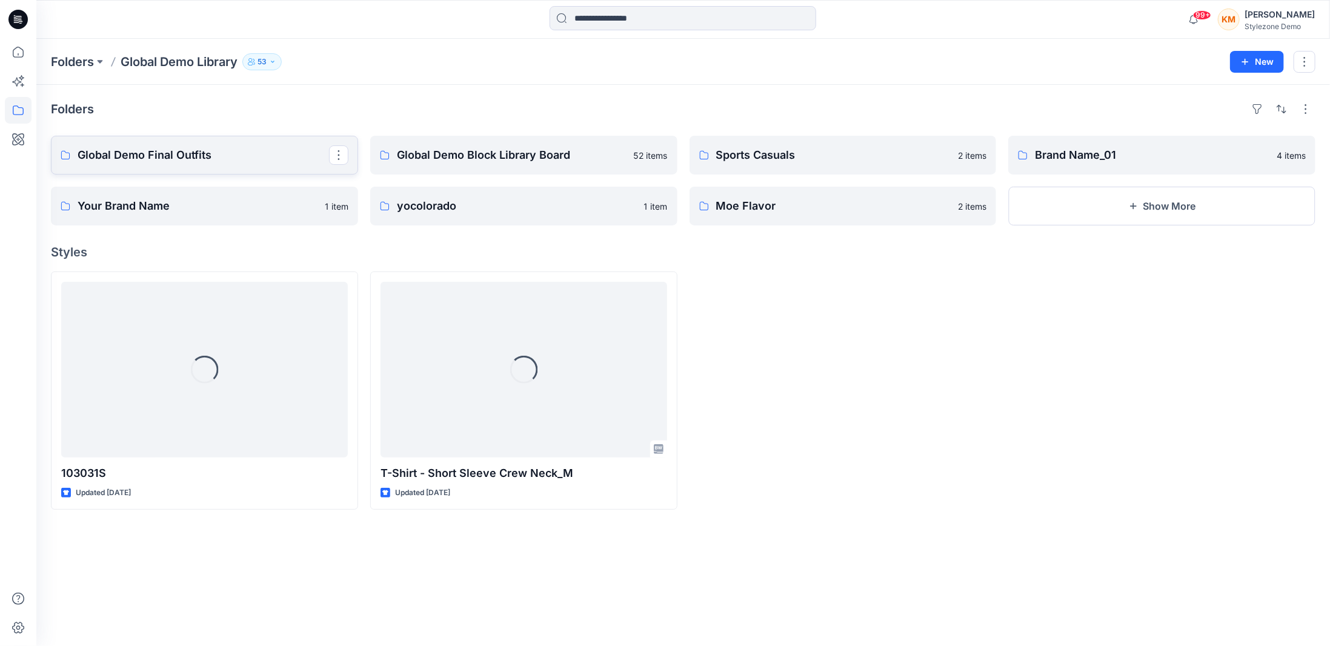
click at [246, 161] on p "Global Demo Final Outfits" at bounding box center [203, 155] width 251 height 17
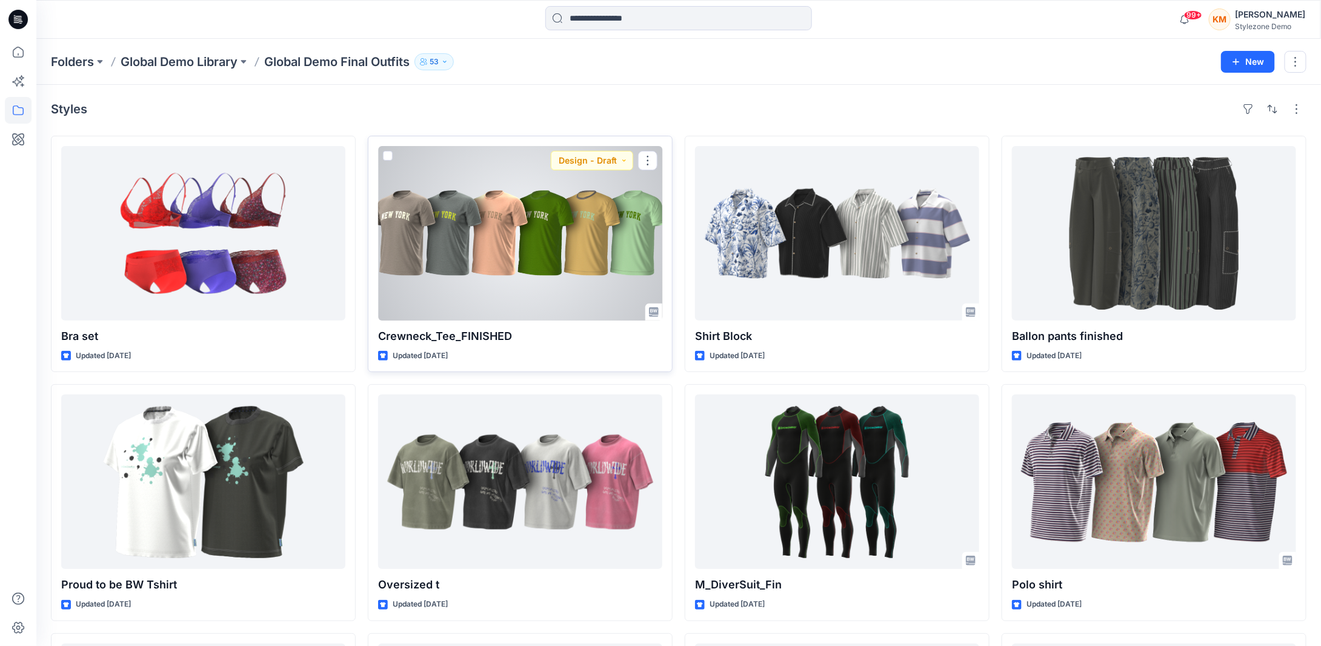
click at [536, 271] on div at bounding box center [520, 233] width 284 height 175
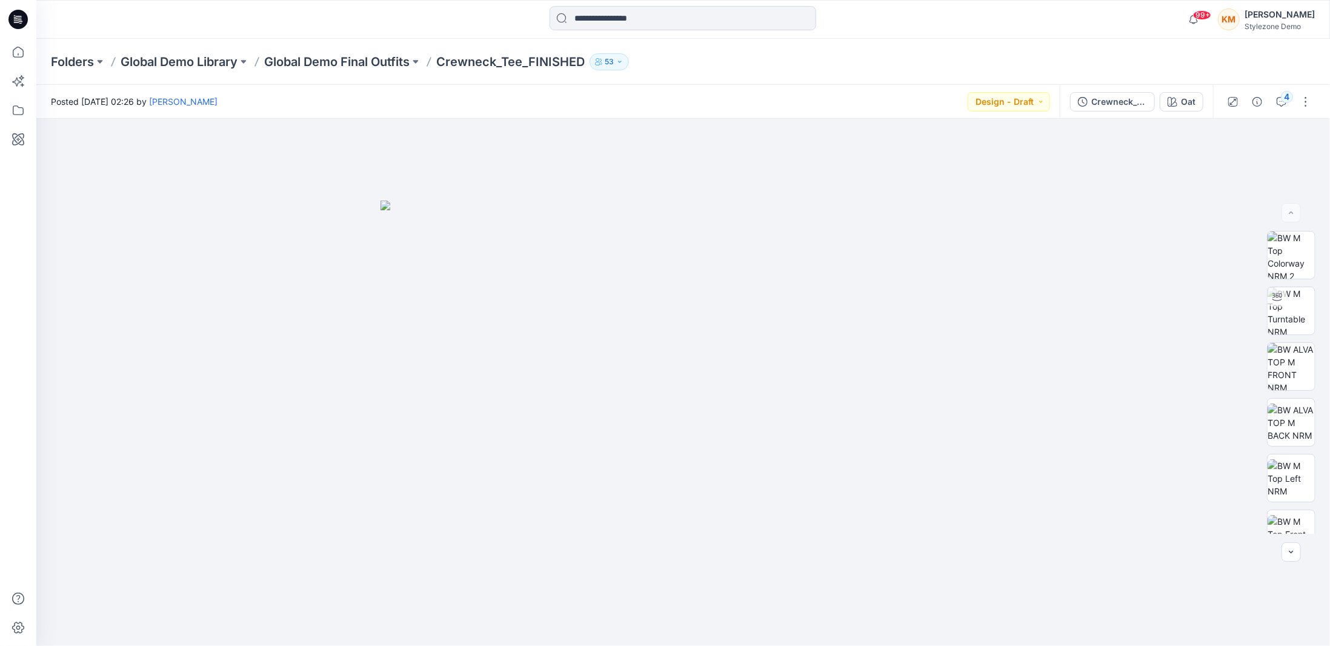
click at [1234, 27] on div "KM Keith Man Stylezone Demo" at bounding box center [1266, 19] width 97 height 24
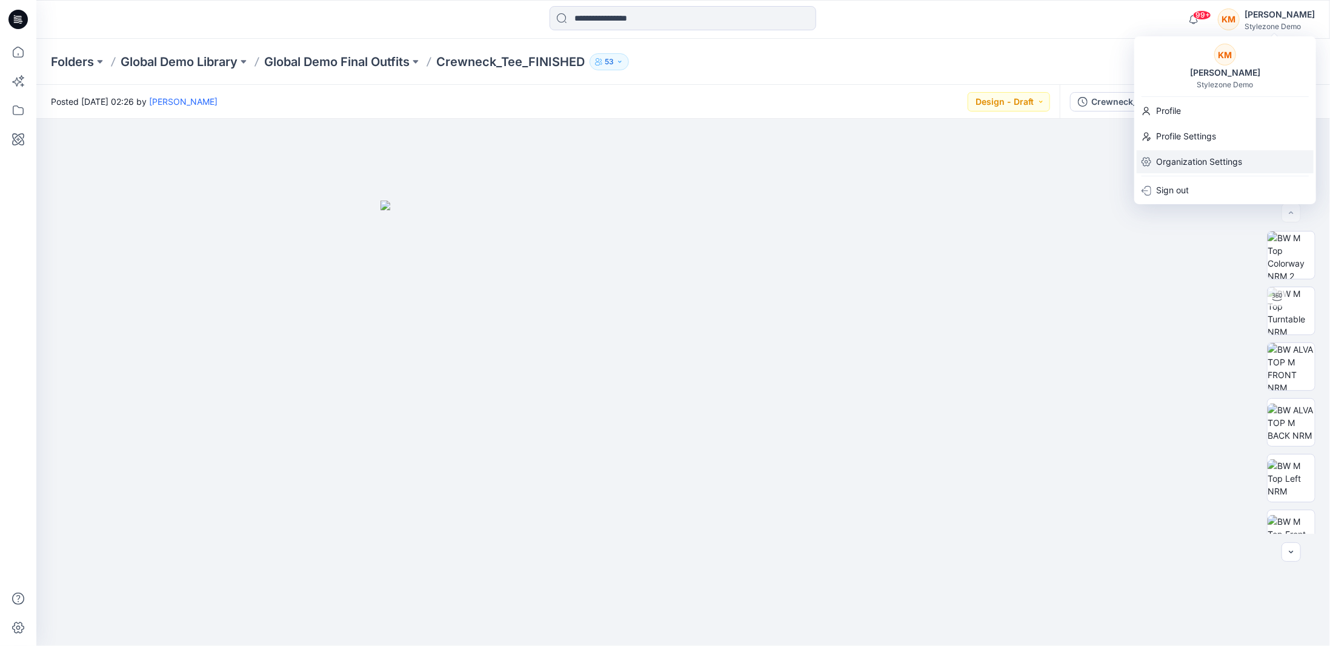
click at [1216, 159] on p "Organization Settings" at bounding box center [1199, 161] width 86 height 23
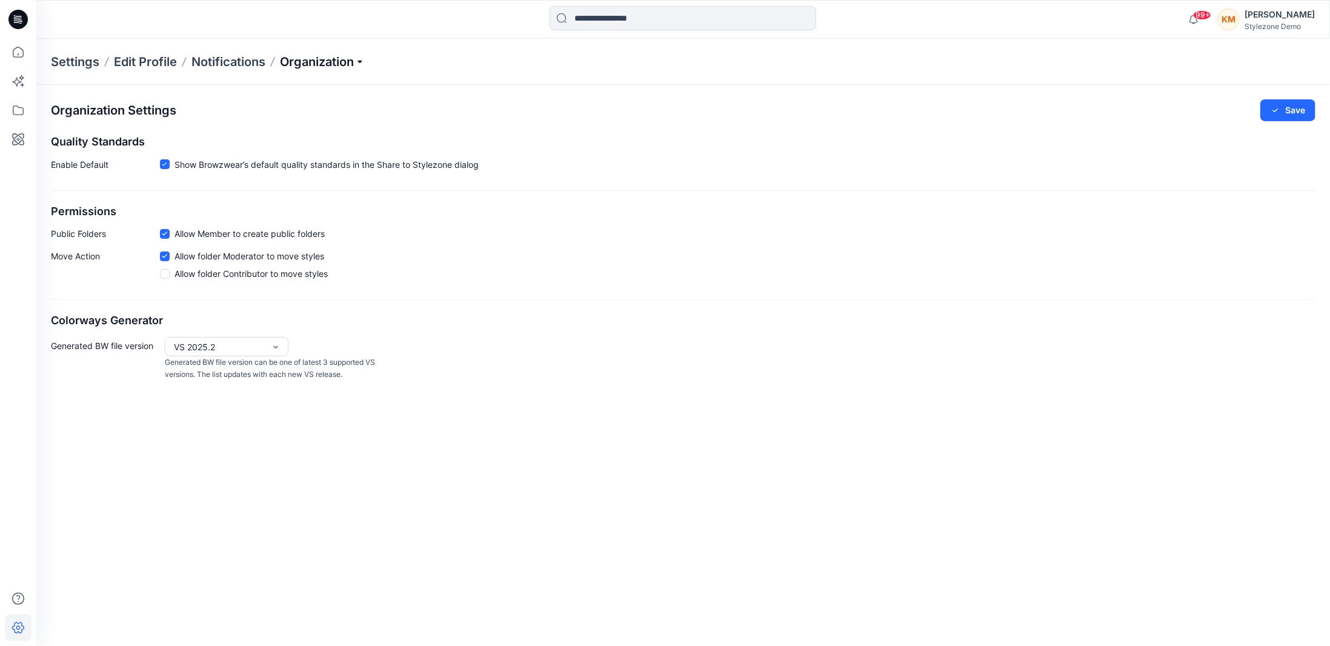
click at [325, 56] on p "Organization" at bounding box center [322, 61] width 85 height 17
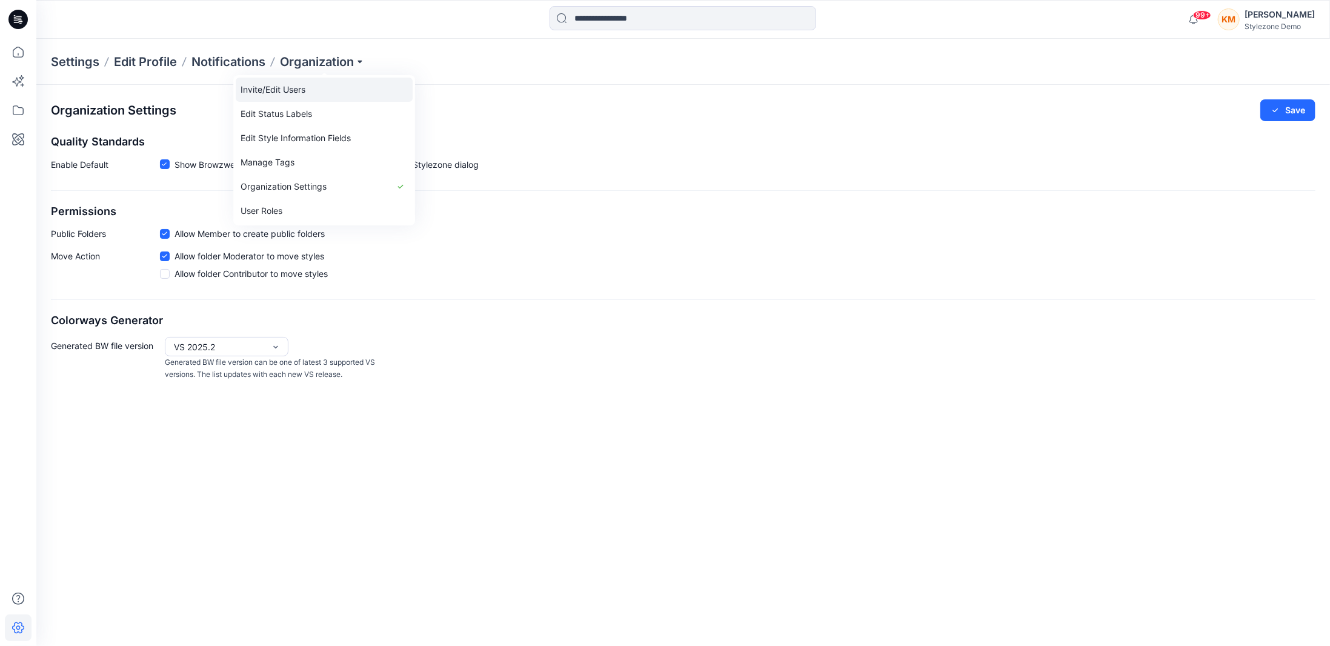
click at [305, 89] on link "Invite/Edit Users" at bounding box center [324, 90] width 177 height 24
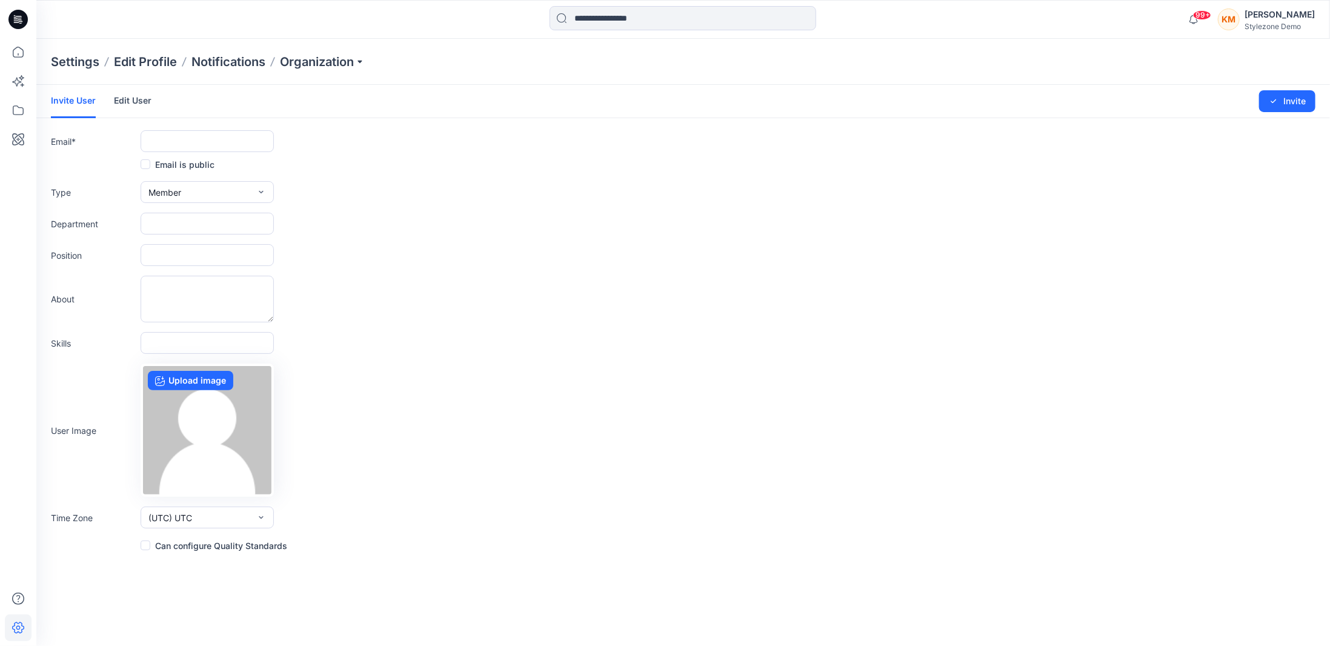
click at [139, 102] on link "Edit User" at bounding box center [133, 101] width 38 height 32
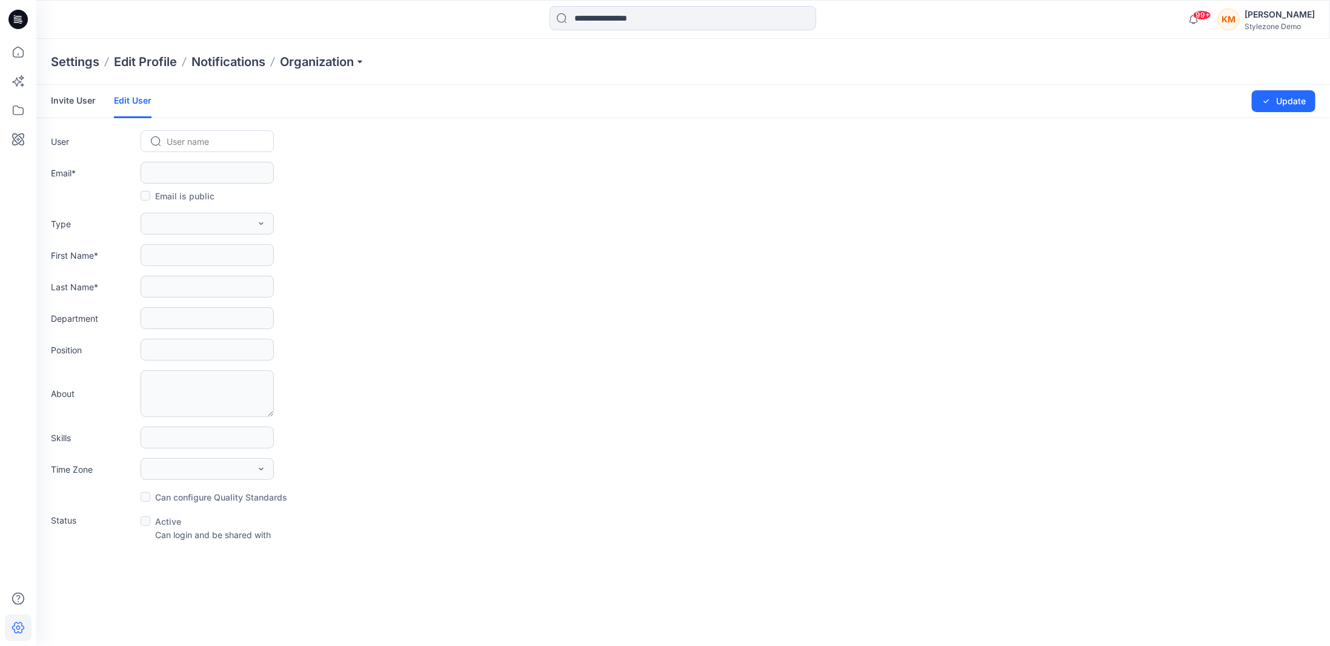
click at [182, 145] on div at bounding box center [215, 141] width 96 height 15
type input "********"
click at [231, 169] on div "CW Chi Wing Man" at bounding box center [207, 167] width 133 height 27
type input "**********"
type input "********"
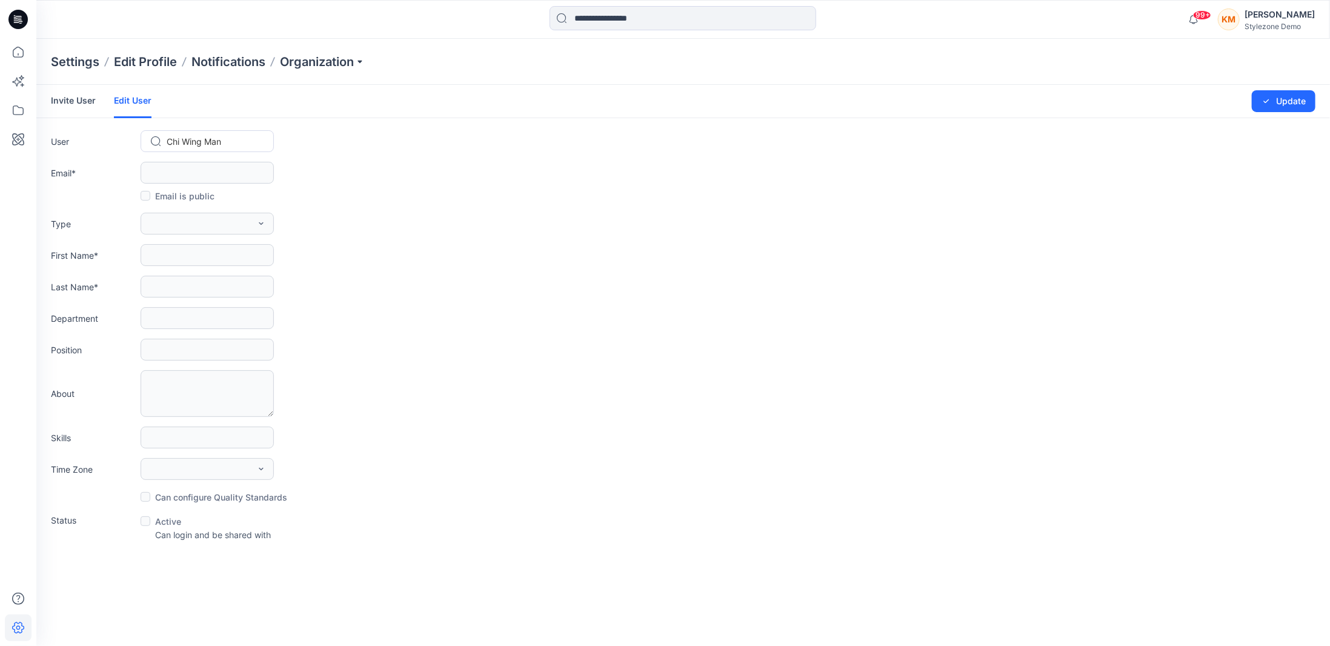
type input "***"
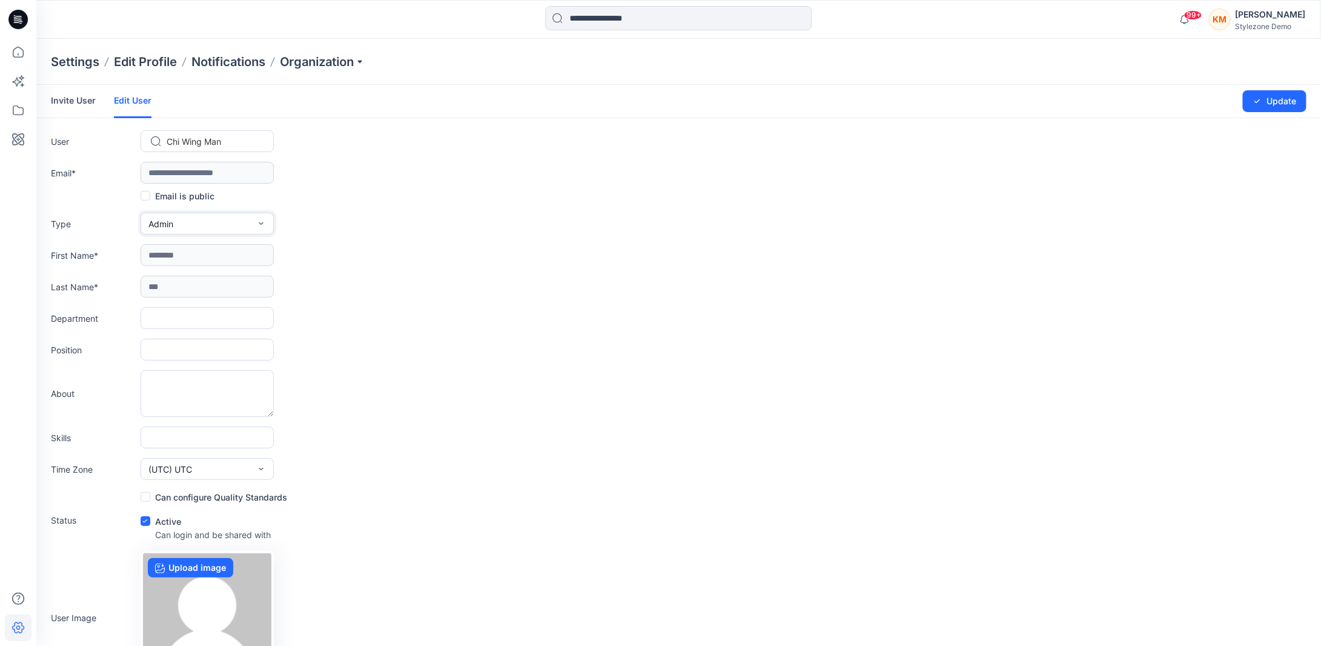
click at [252, 224] on button "Admin" at bounding box center [207, 224] width 133 height 22
click at [216, 271] on button "Member" at bounding box center [207, 276] width 128 height 24
click at [1257, 107] on button "Update" at bounding box center [1275, 101] width 64 height 22
click at [22, 107] on icon at bounding box center [18, 110] width 11 height 10
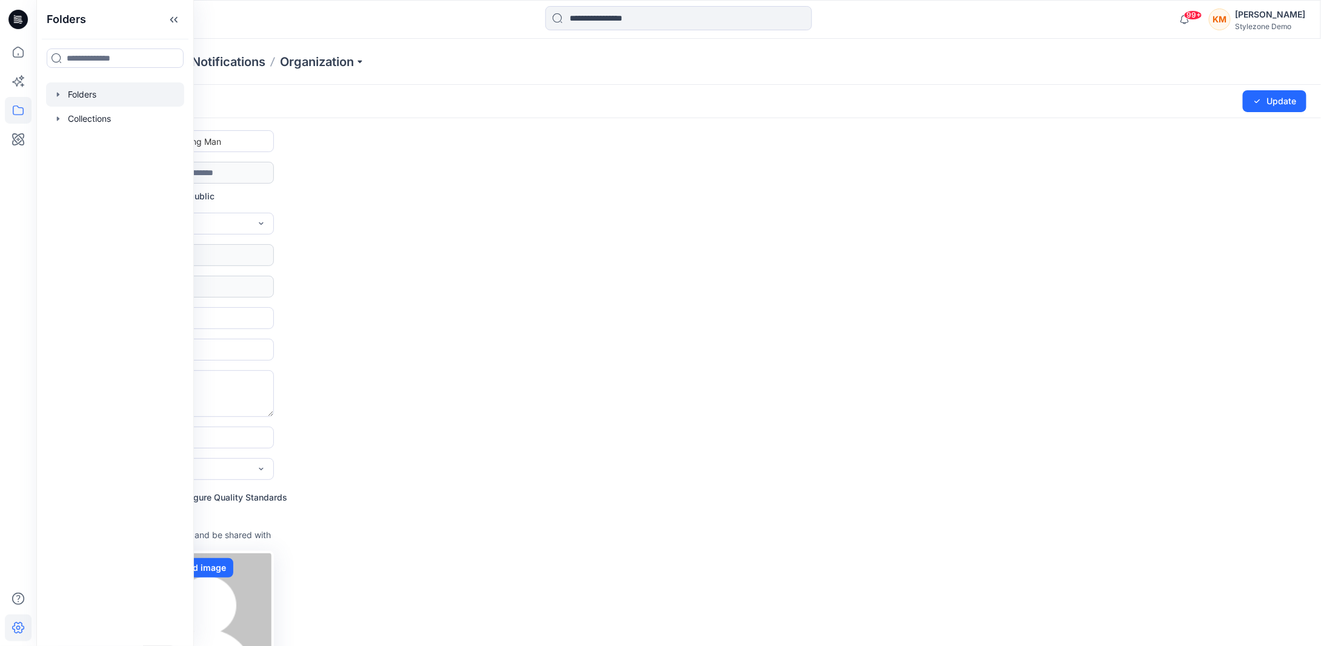
click at [98, 98] on div at bounding box center [115, 94] width 138 height 24
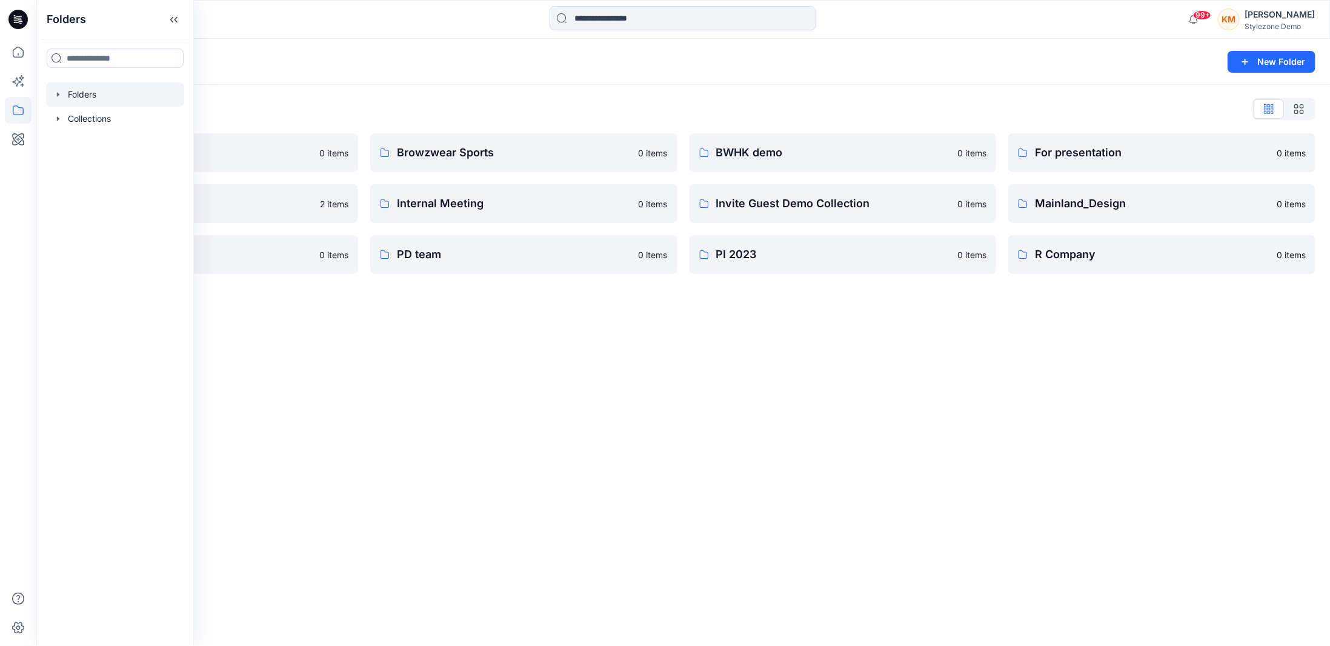
click at [544, 322] on div "Folders New Folder Folders List A Company 0 items Global Demo Library 2 items P…" at bounding box center [683, 342] width 1294 height 607
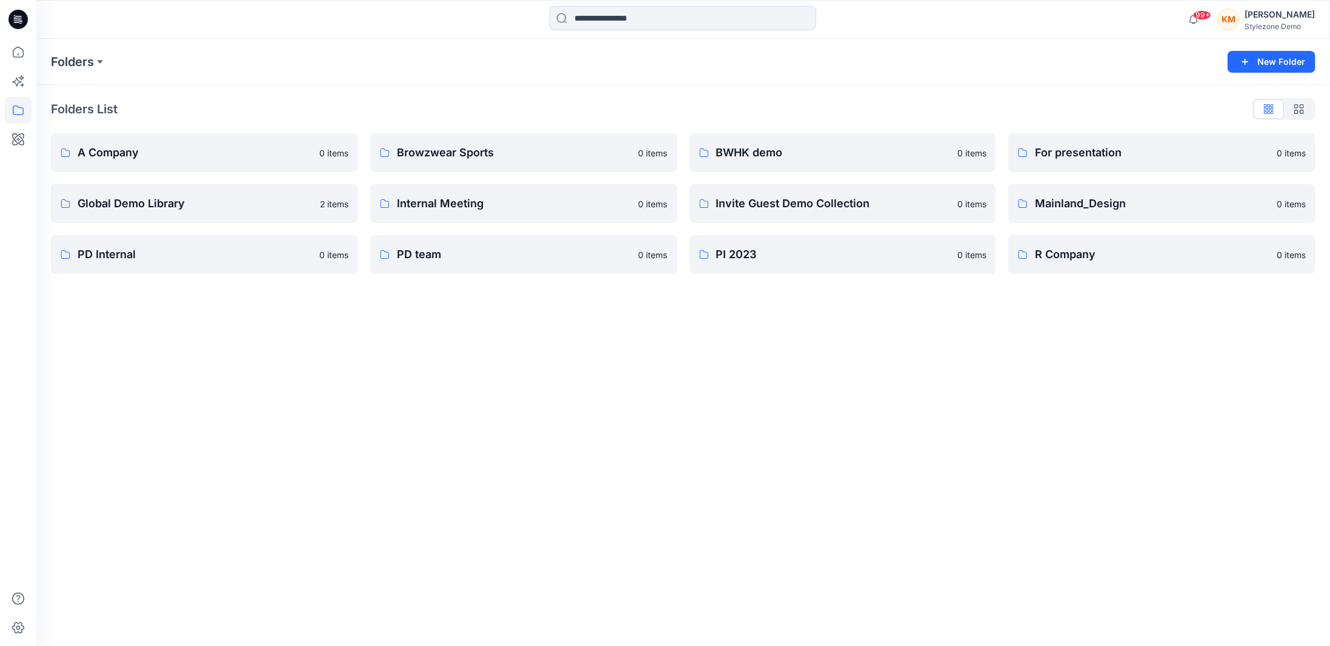
click at [1256, 19] on div "KM Keith Man Stylezone Demo" at bounding box center [1266, 19] width 97 height 24
click at [809, 410] on div "Folders New Folder Folders List A Company 0 items Global Demo Library 2 items P…" at bounding box center [683, 342] width 1294 height 607
click at [261, 204] on p "Global Demo Library" at bounding box center [203, 203] width 251 height 17
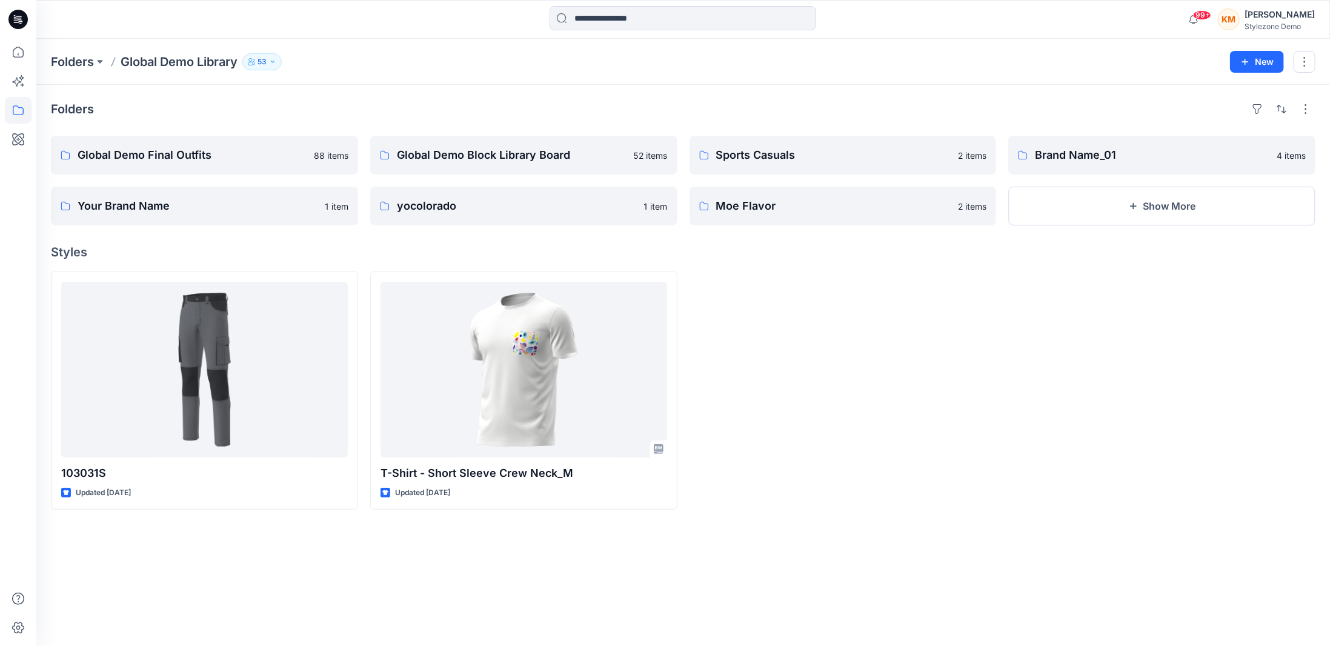
click at [271, 59] on icon "button" at bounding box center [272, 61] width 7 height 7
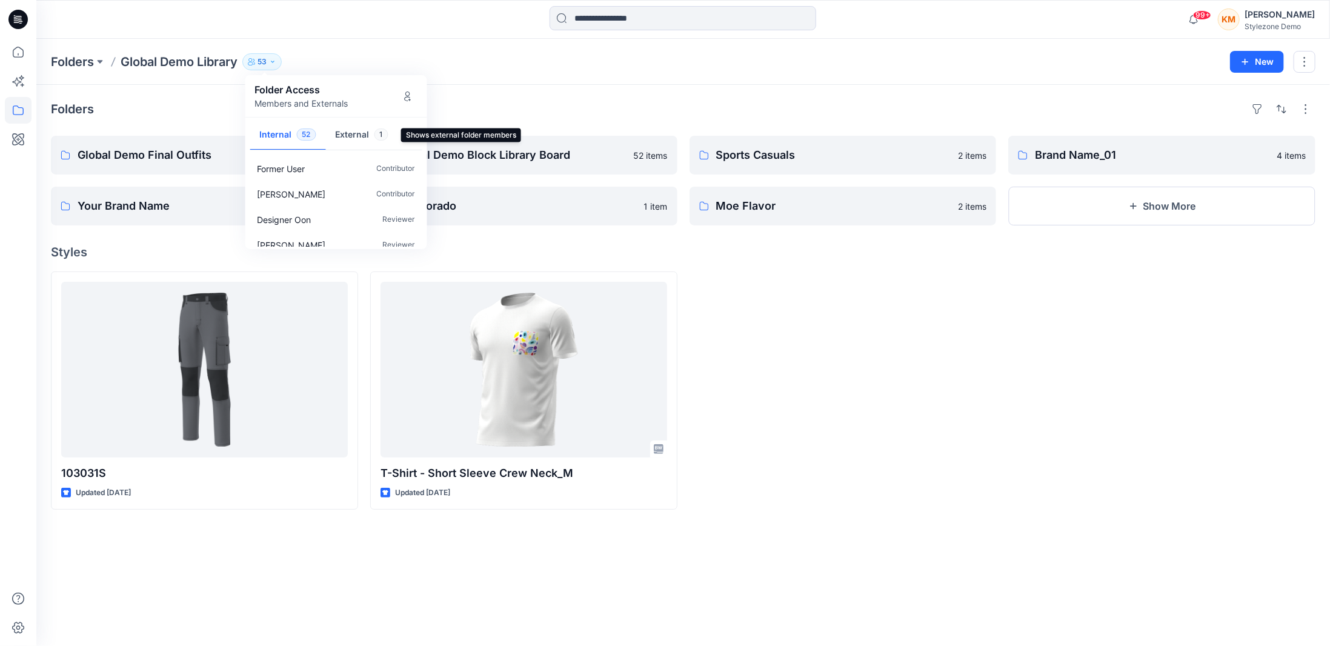
click at [373, 138] on button "External 1" at bounding box center [362, 135] width 72 height 31
click at [289, 139] on button "Internal 52" at bounding box center [288, 135] width 76 height 31
drag, startPoint x: 424, startPoint y: 158, endPoint x: 424, endPoint y: 165, distance: 7.9
click at [424, 165] on div "Former User Contributor Kristen Ohlsson Contributor Designer Oon Reviewer Vivie…" at bounding box center [336, 201] width 182 height 96
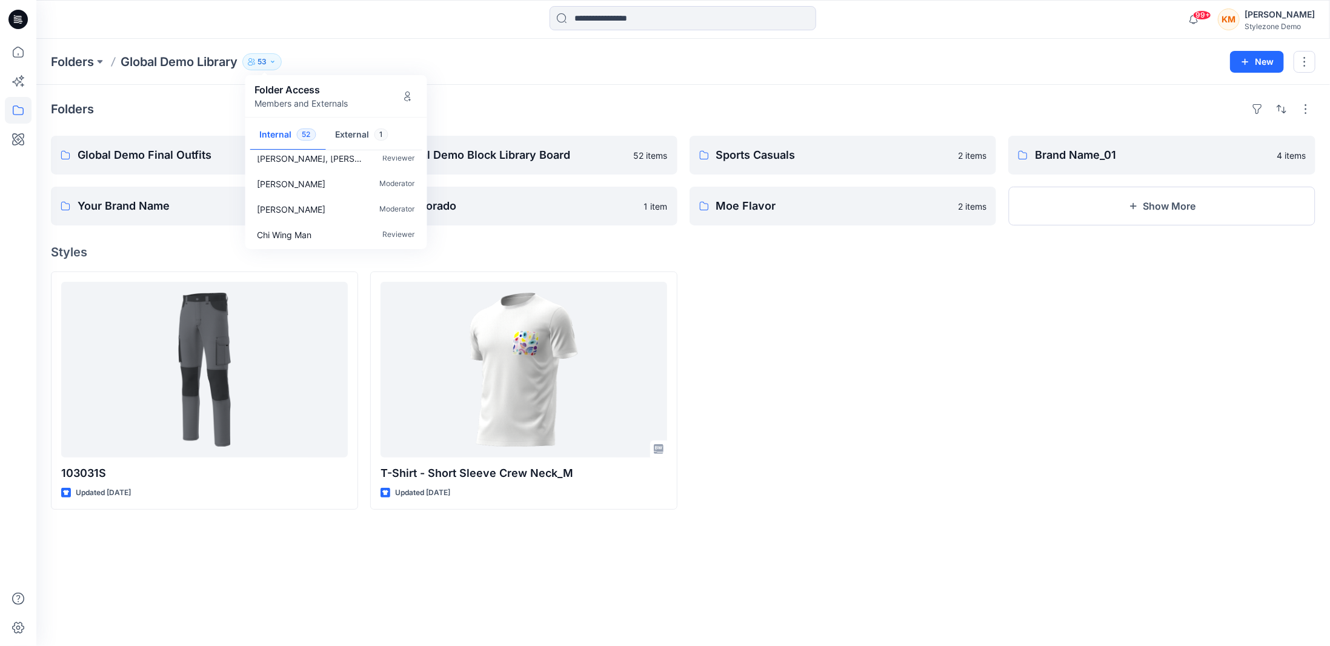
click at [1260, 20] on div "Keith Man" at bounding box center [1280, 14] width 70 height 15
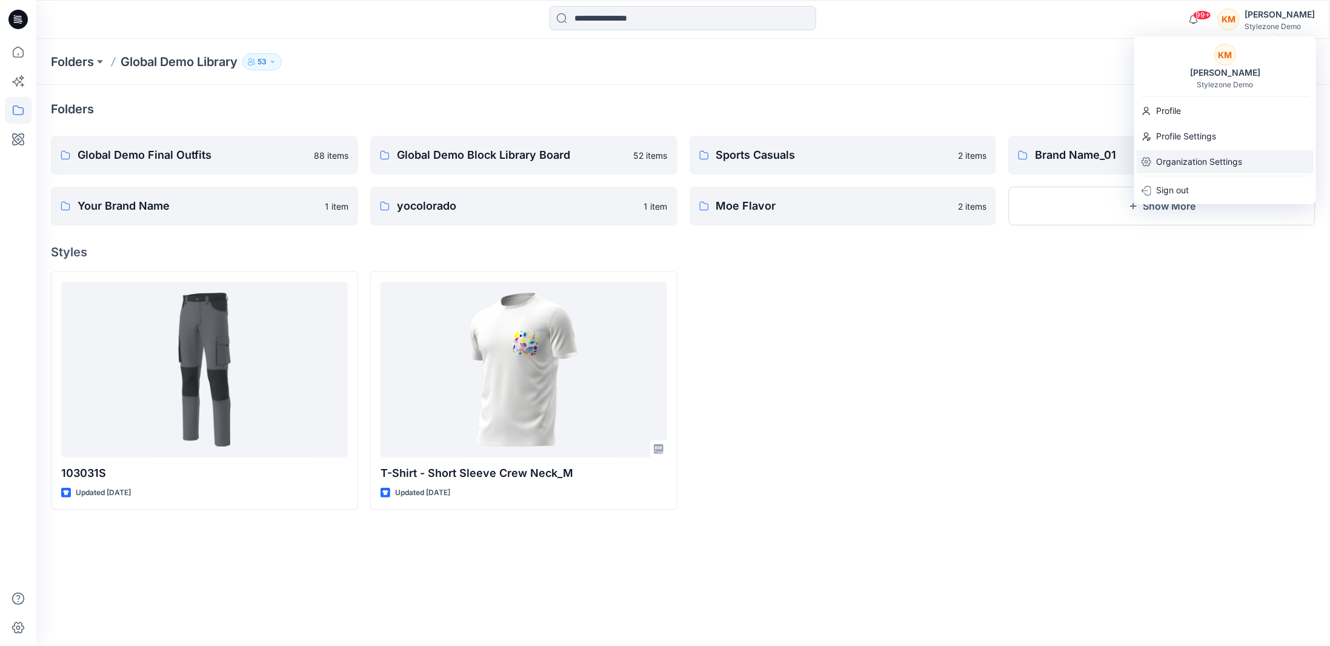
click at [1193, 165] on p "Organization Settings" at bounding box center [1199, 161] width 86 height 23
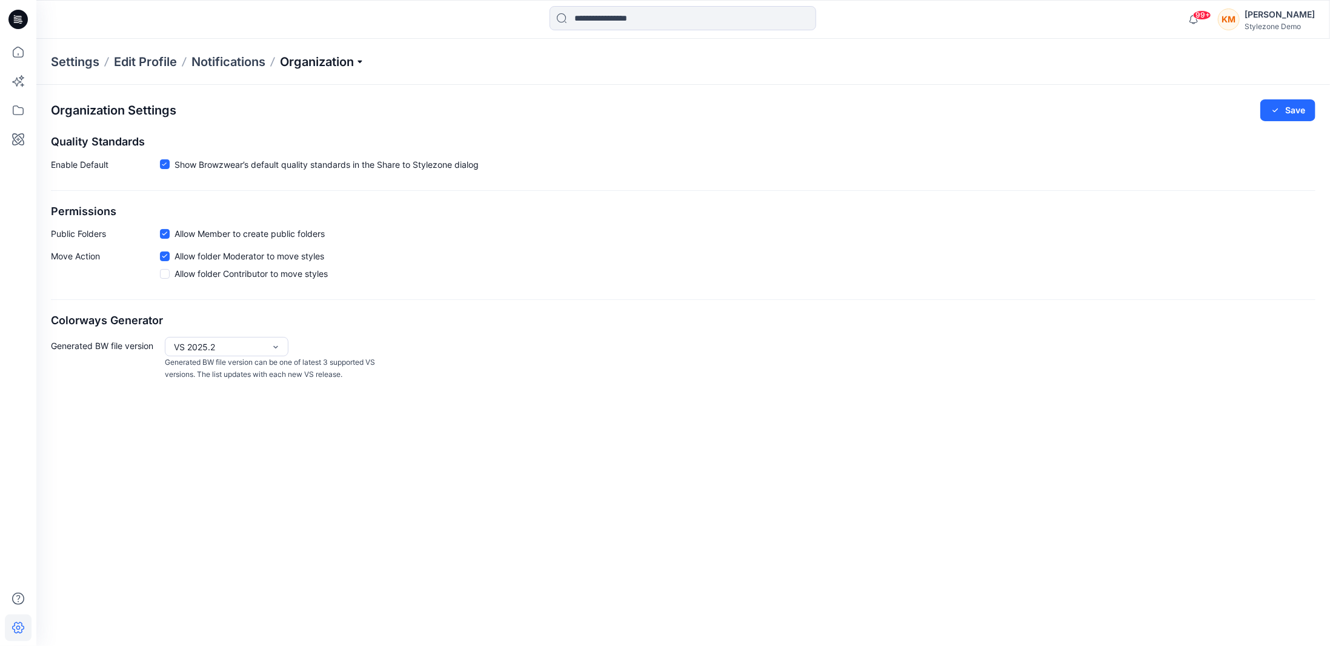
click at [317, 64] on p "Organization" at bounding box center [322, 61] width 85 height 17
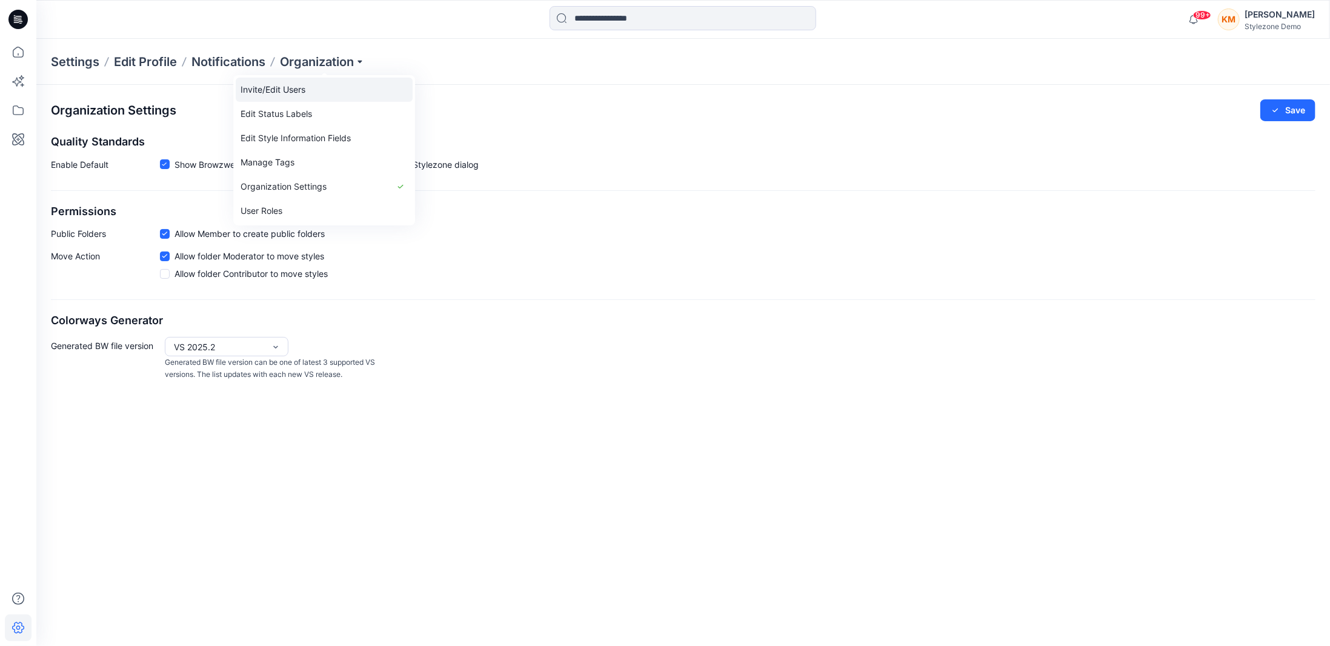
click at [313, 93] on link "Invite/Edit Users" at bounding box center [324, 90] width 177 height 24
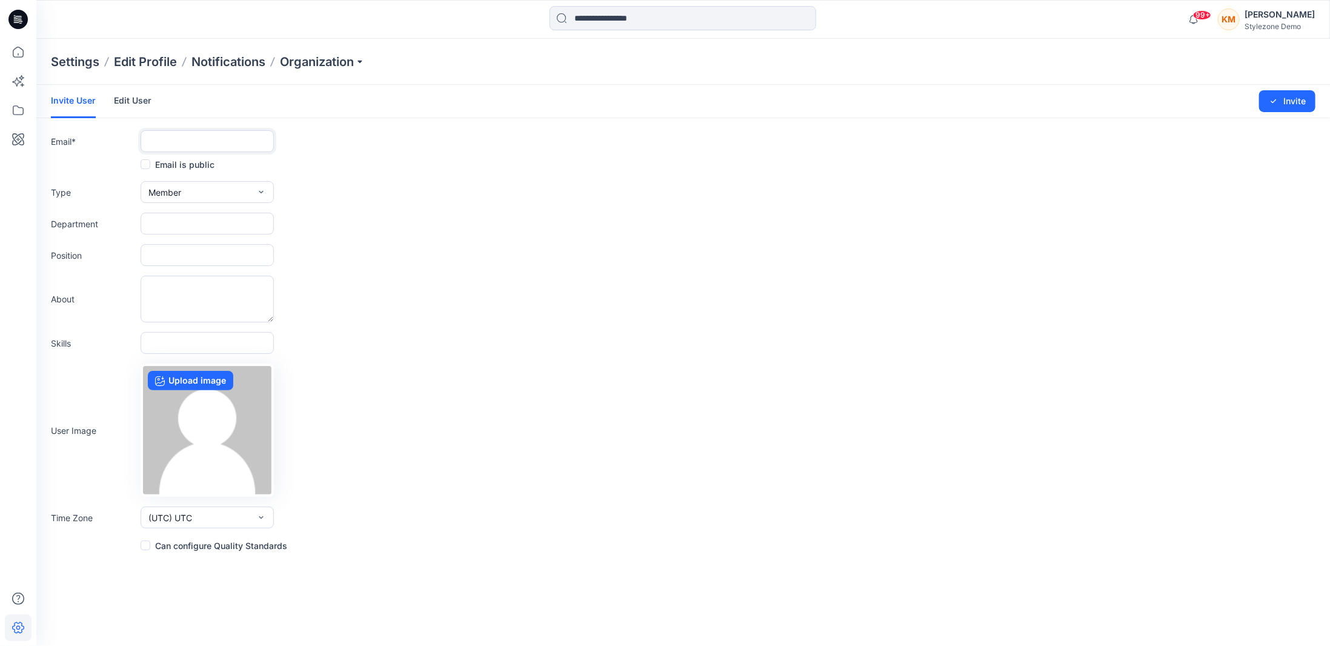
click at [204, 132] on input "text" at bounding box center [207, 141] width 133 height 22
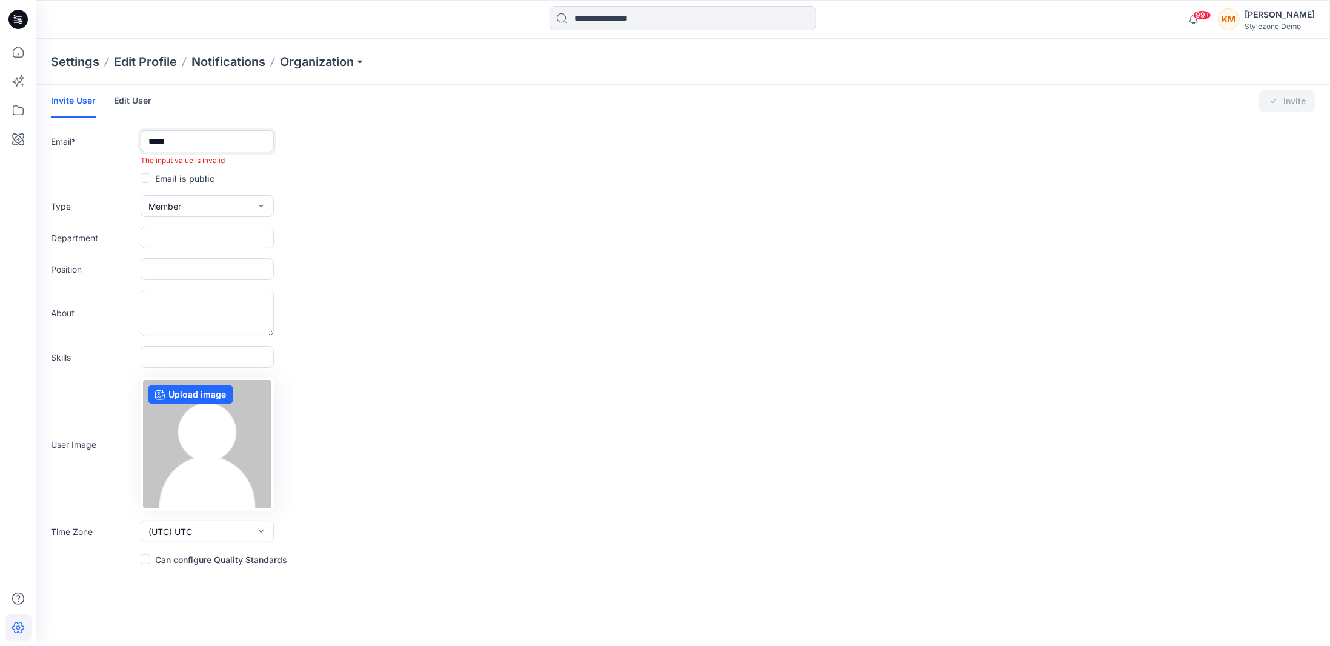
type input "*****"
click at [131, 108] on link "Edit User" at bounding box center [133, 101] width 38 height 32
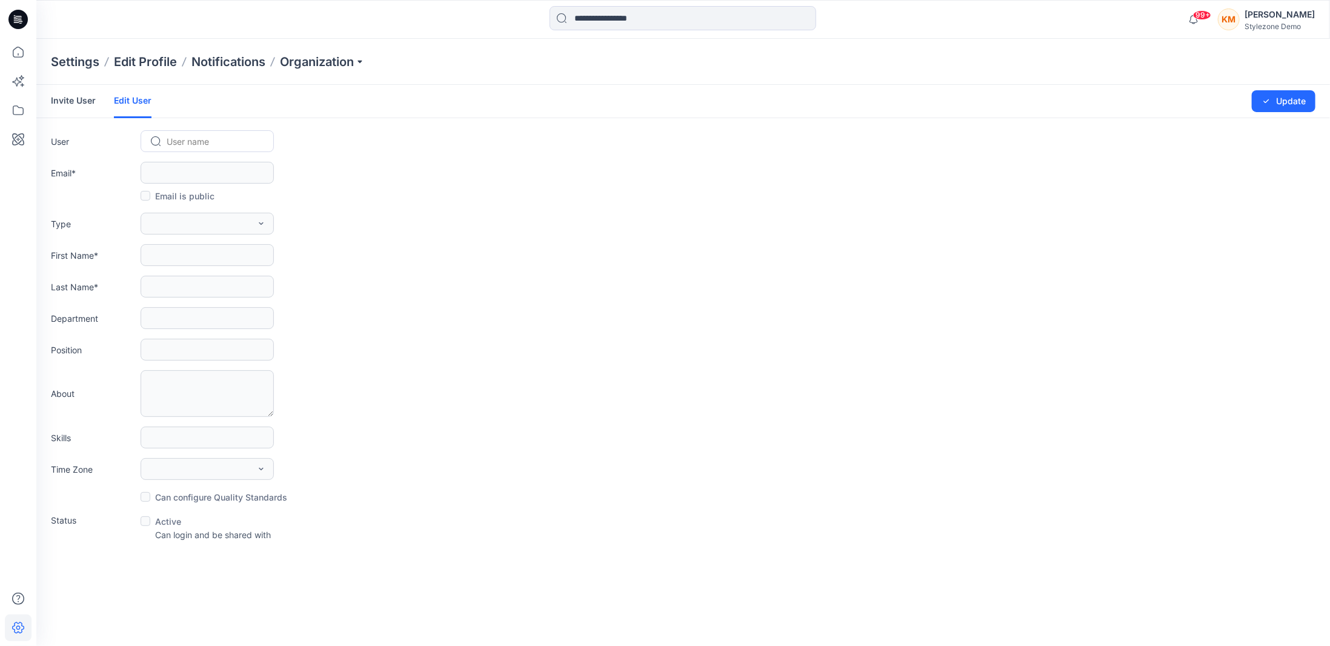
click at [187, 142] on div at bounding box center [215, 141] width 96 height 15
type input "********"
click at [211, 168] on span "Chi Wing Man" at bounding box center [195, 167] width 55 height 13
type input "**********"
type input "********"
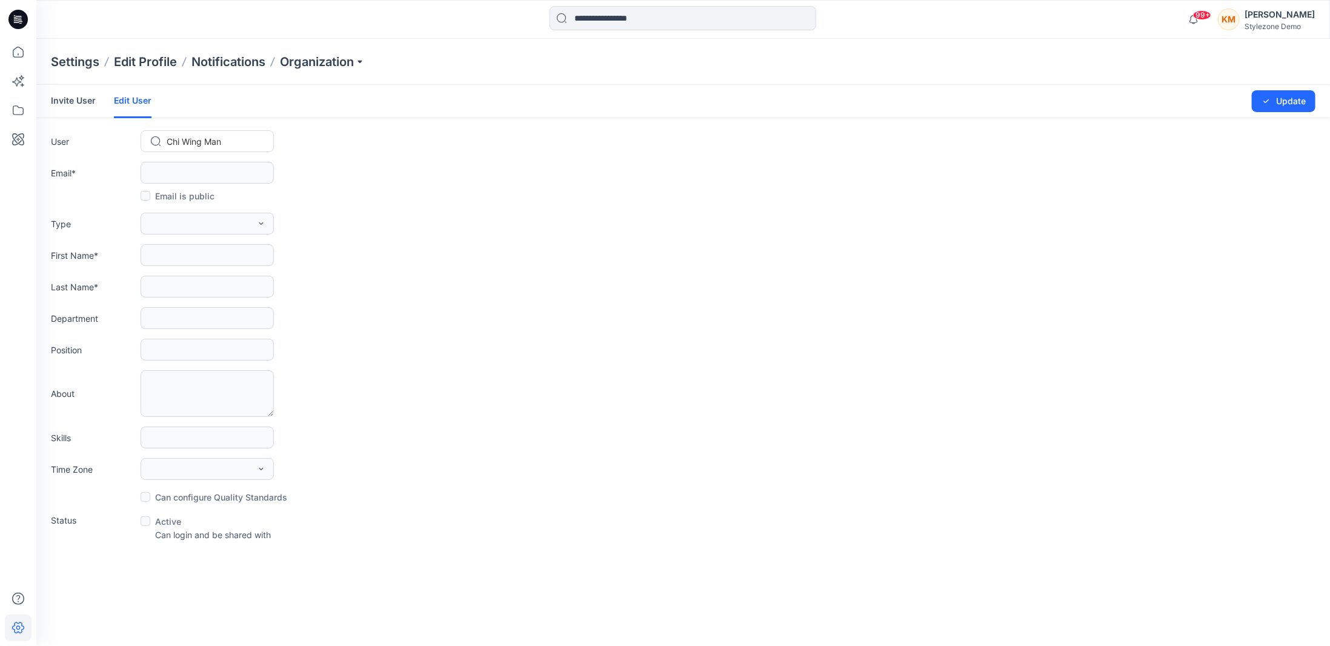
type input "***"
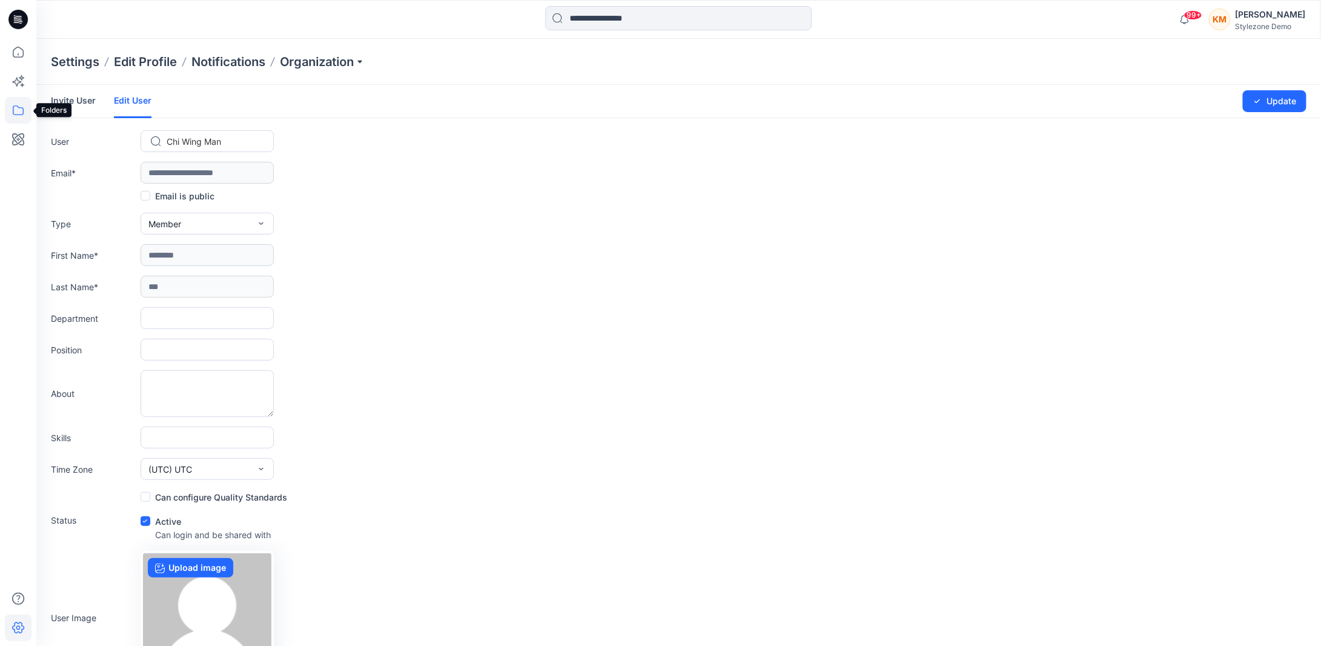
click at [18, 109] on icon at bounding box center [18, 110] width 27 height 27
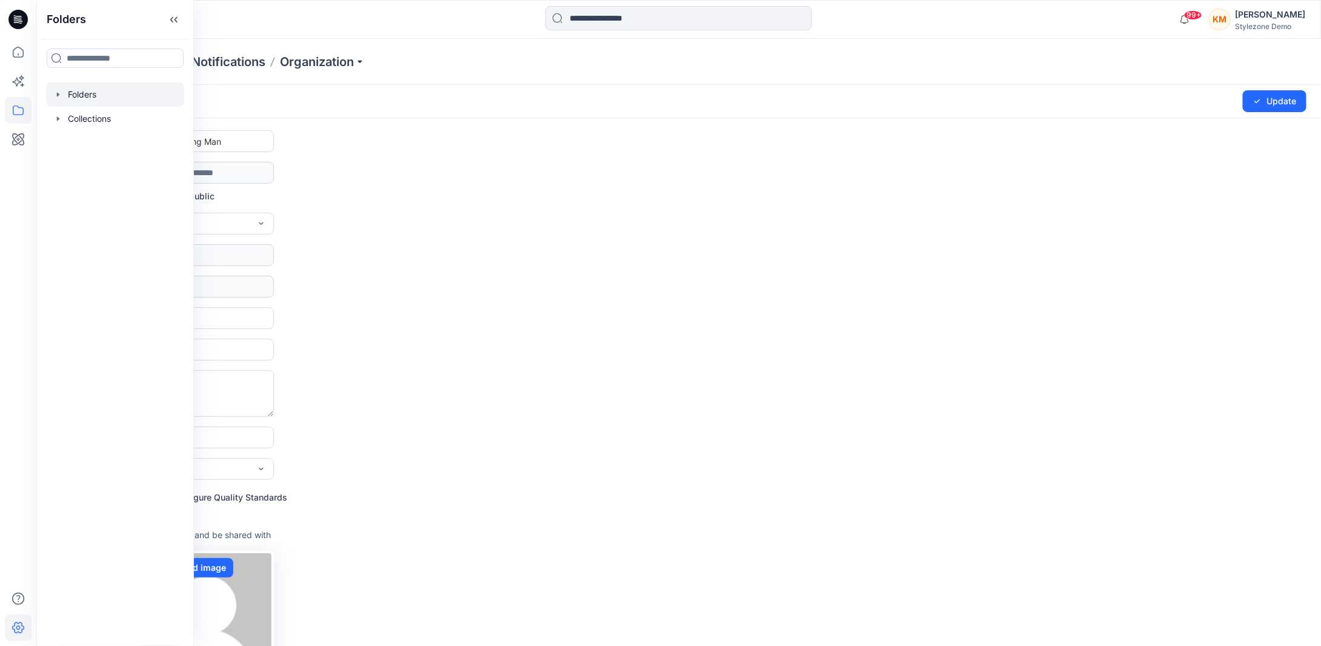
click at [92, 101] on div at bounding box center [115, 94] width 138 height 24
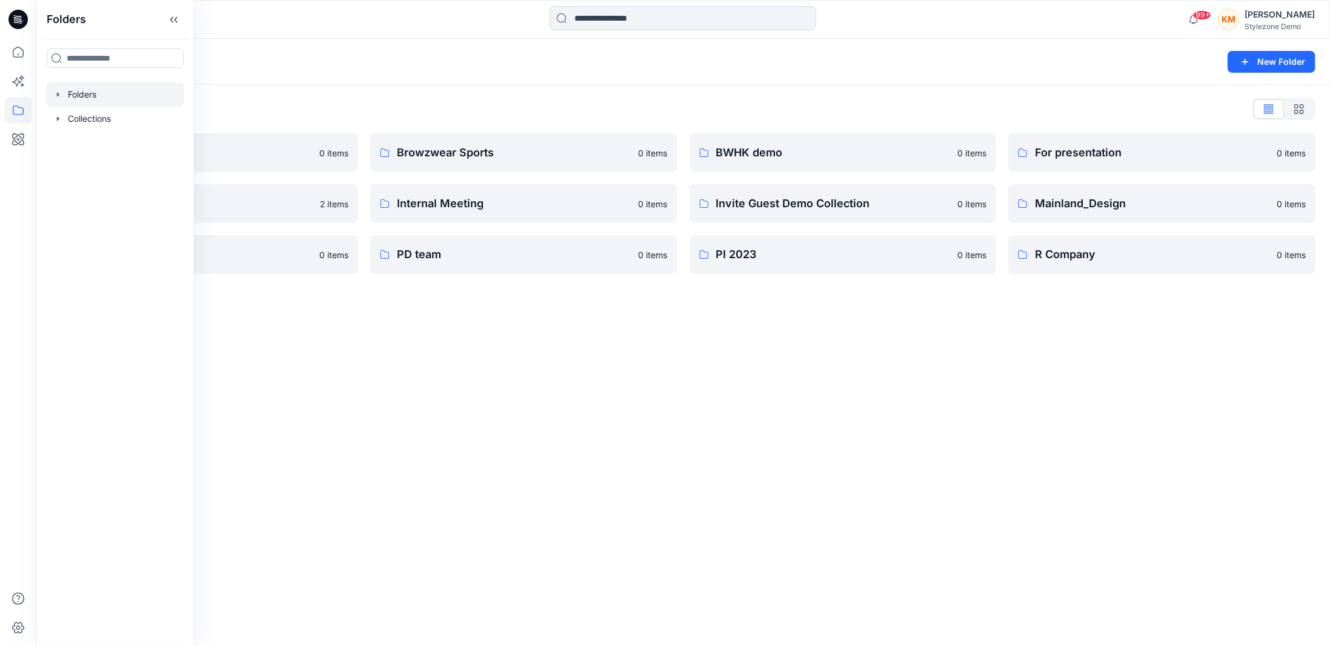
click at [274, 330] on div "Folders New Folder Folders List A Company 0 items Global Demo Library 2 items P…" at bounding box center [683, 342] width 1294 height 607
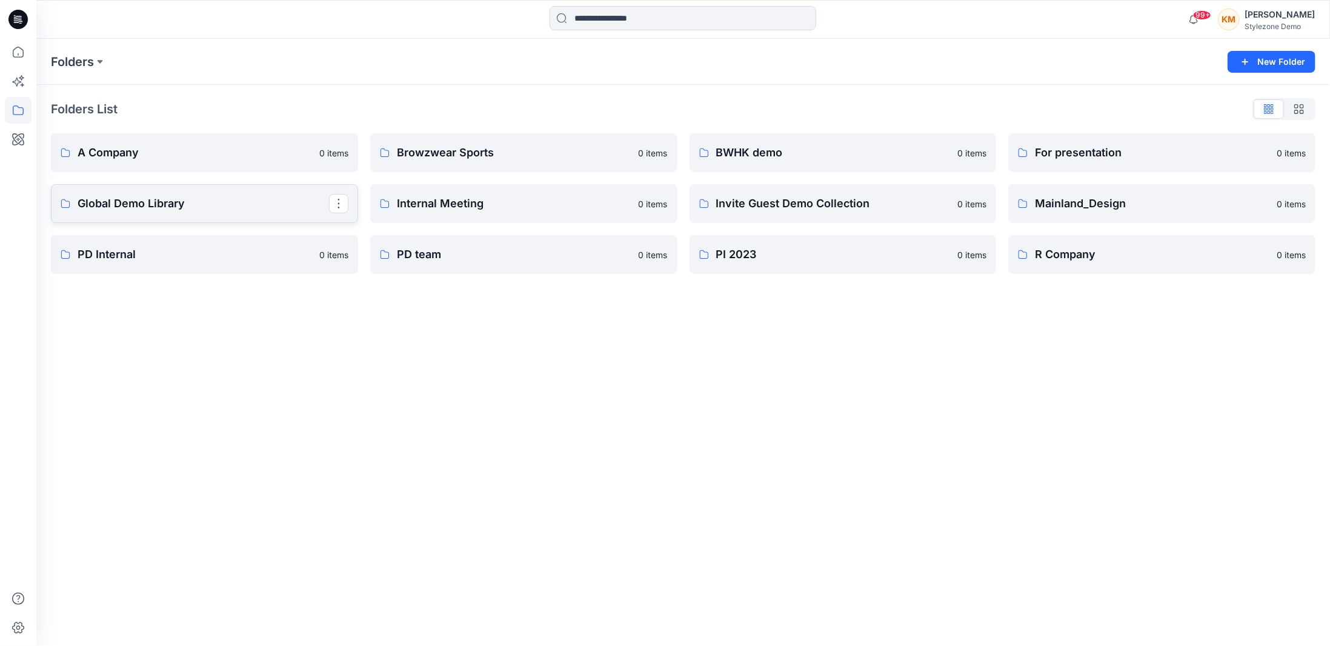
click at [216, 212] on link "Global Demo Library" at bounding box center [204, 203] width 307 height 39
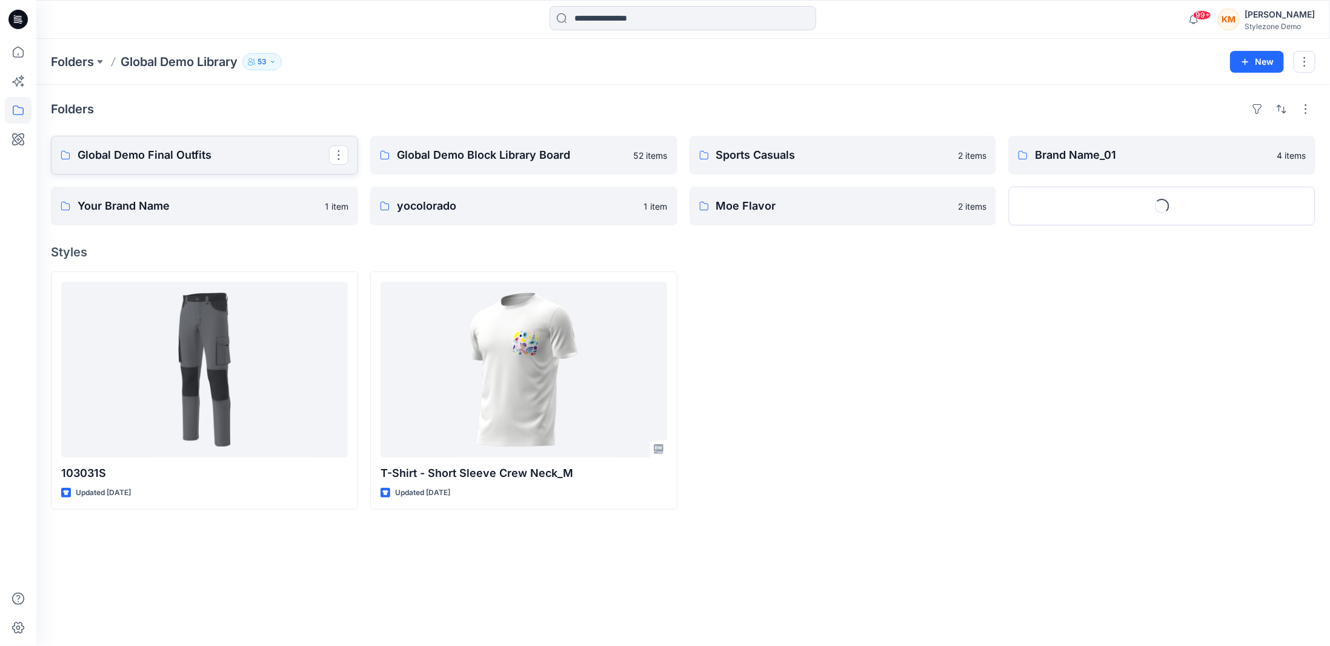
click at [224, 159] on p "Global Demo Final Outfits" at bounding box center [203, 155] width 251 height 17
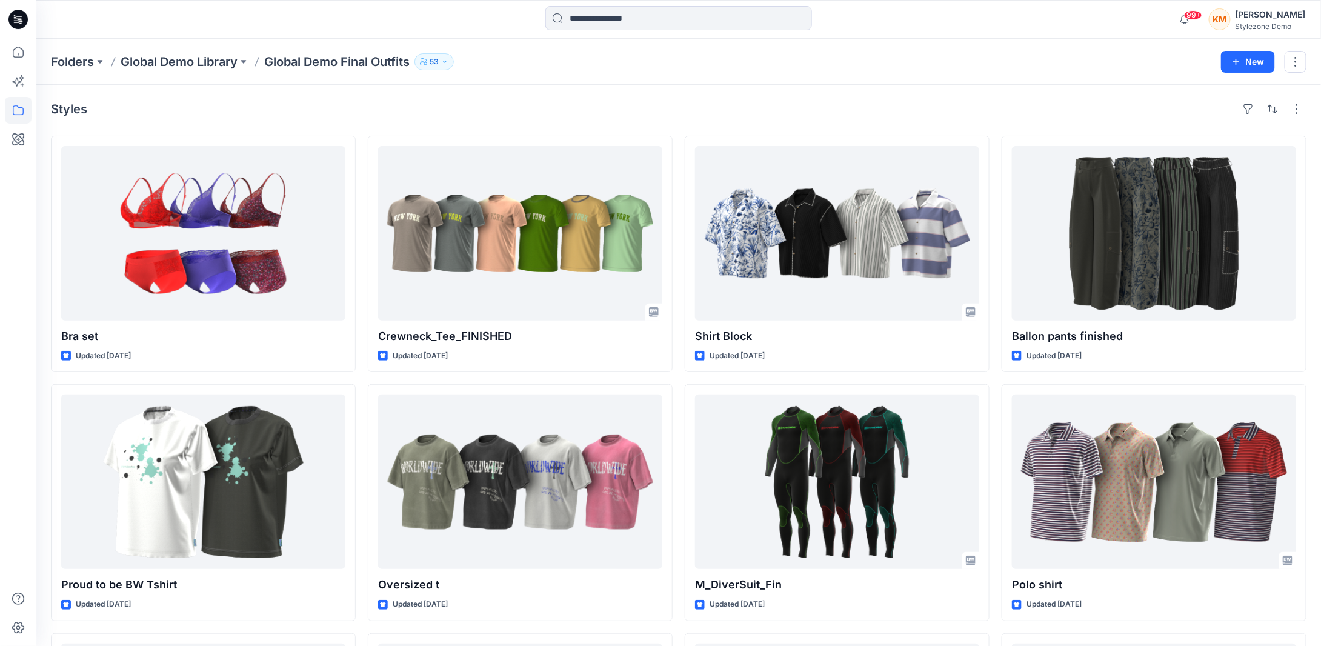
click at [447, 61] on icon "button" at bounding box center [444, 61] width 7 height 7
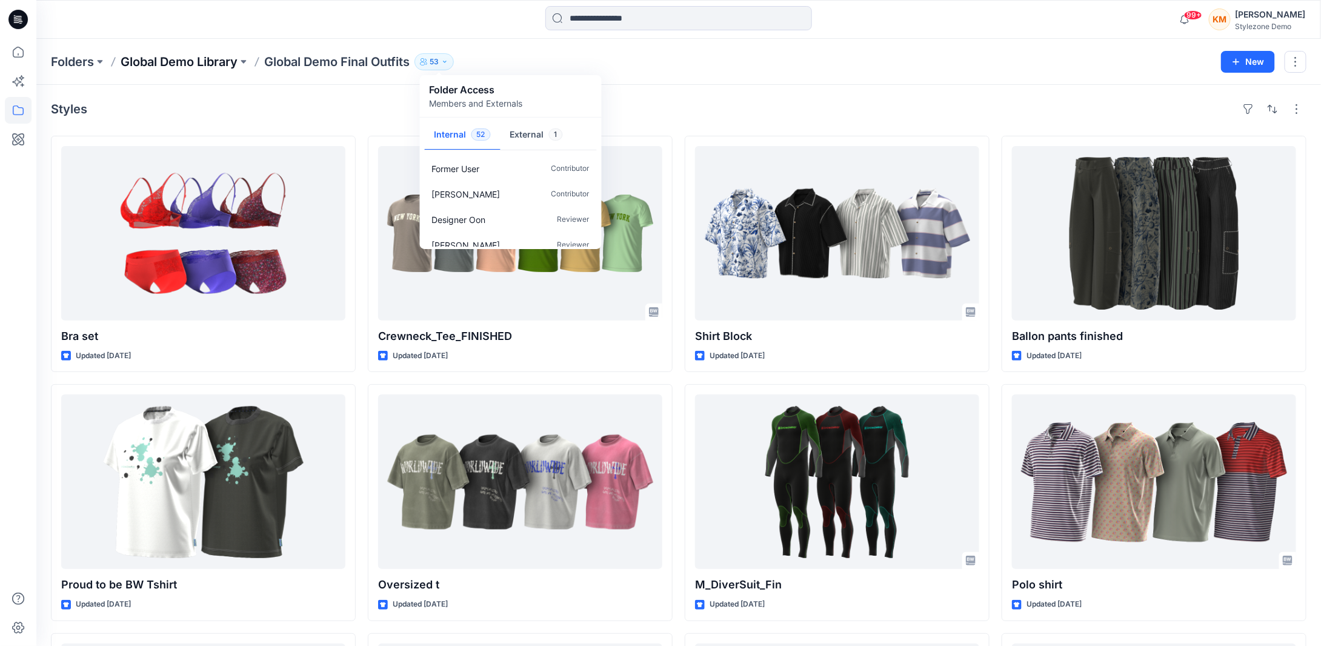
click at [204, 65] on p "Global Demo Library" at bounding box center [179, 61] width 117 height 17
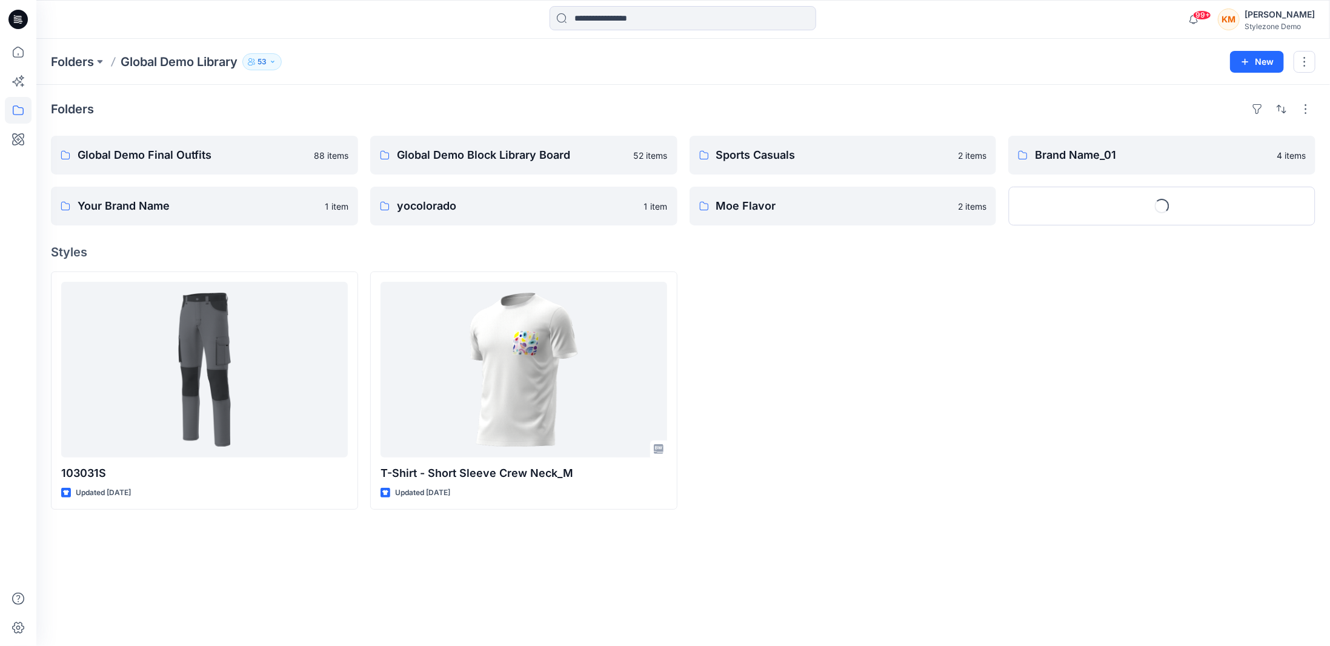
click at [256, 68] on button "53" at bounding box center [261, 61] width 39 height 17
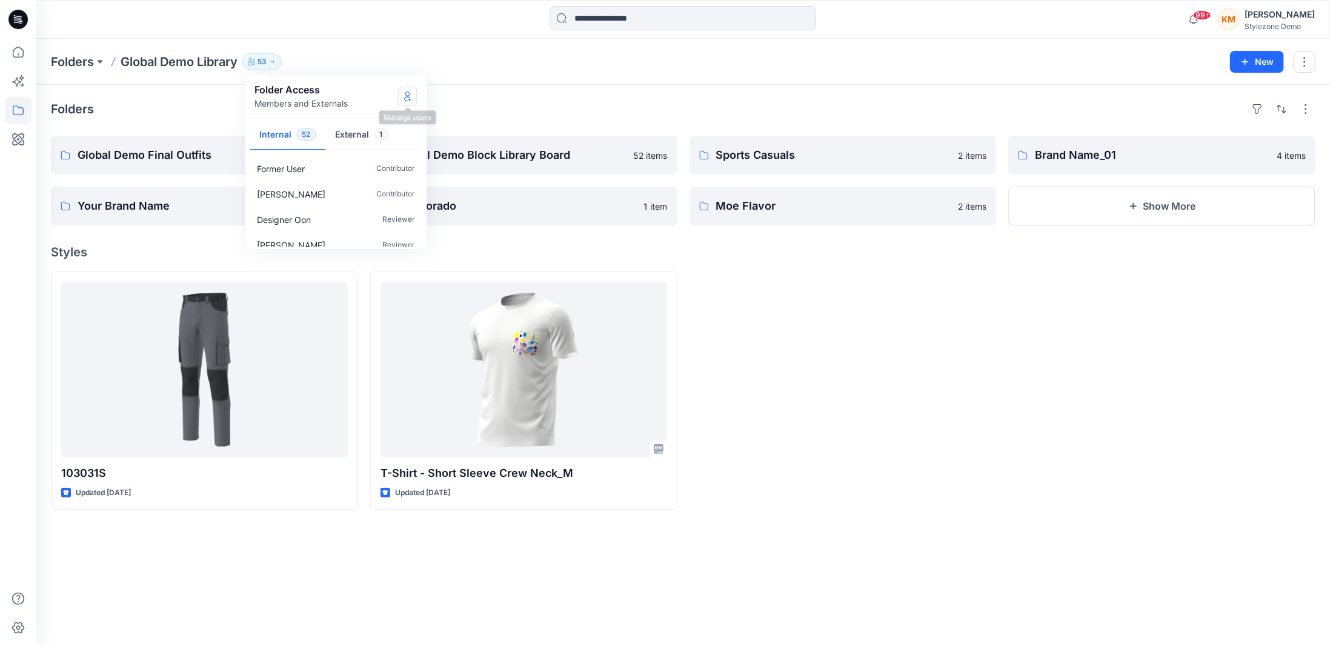
click at [404, 96] on icon "Manage Users" at bounding box center [408, 97] width 10 height 10
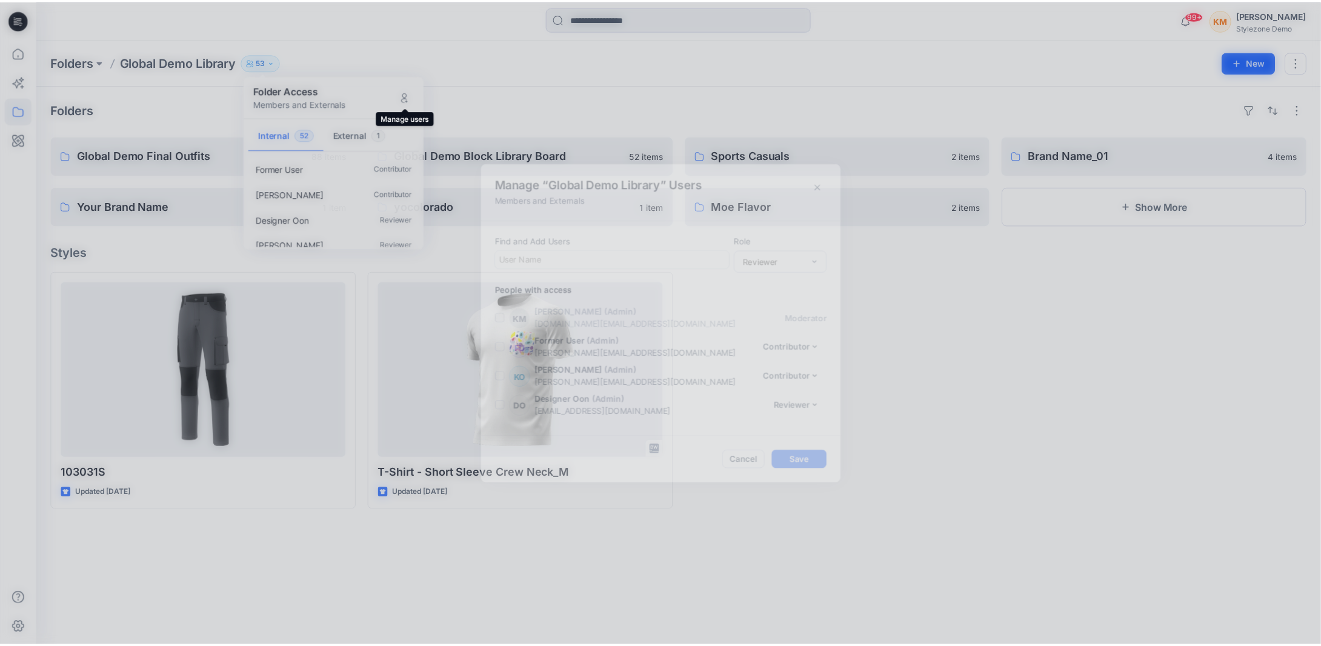
scroll to position [1482, 0]
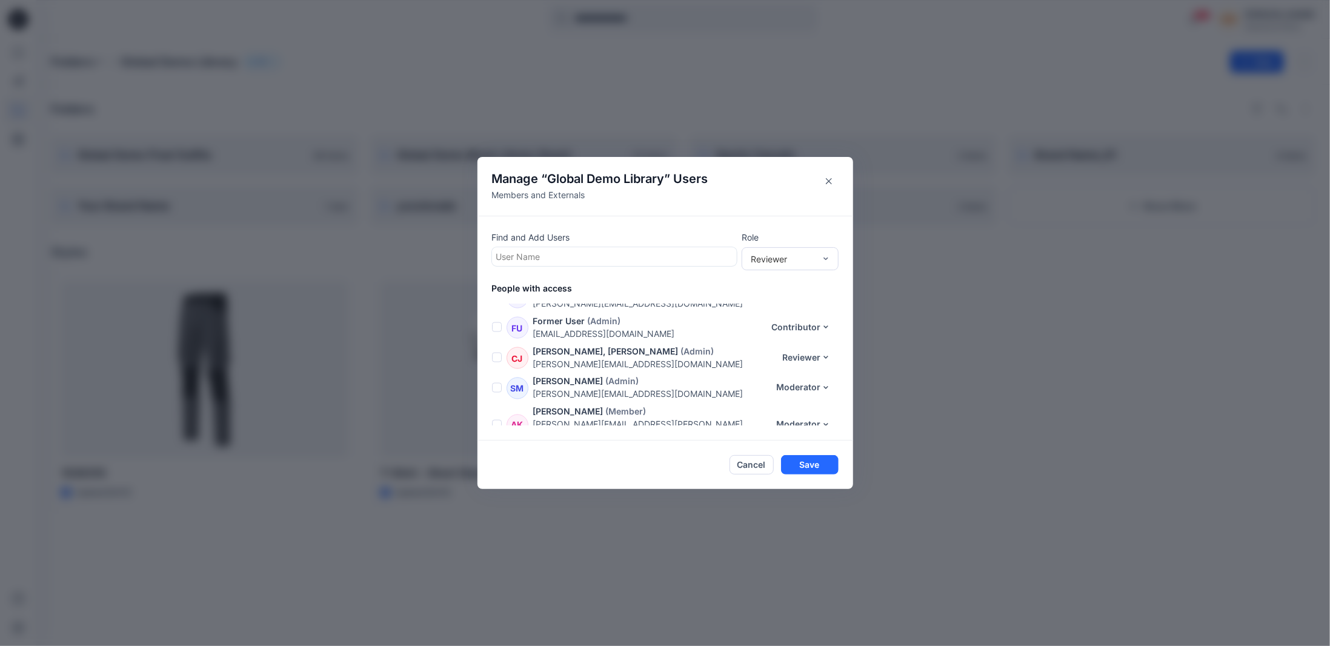
click at [784, 451] on button "Reviewer" at bounding box center [807, 460] width 64 height 19
click at [782, 462] on button "Contributor" at bounding box center [794, 460] width 80 height 22
click at [810, 466] on button "Save" at bounding box center [810, 464] width 58 height 19
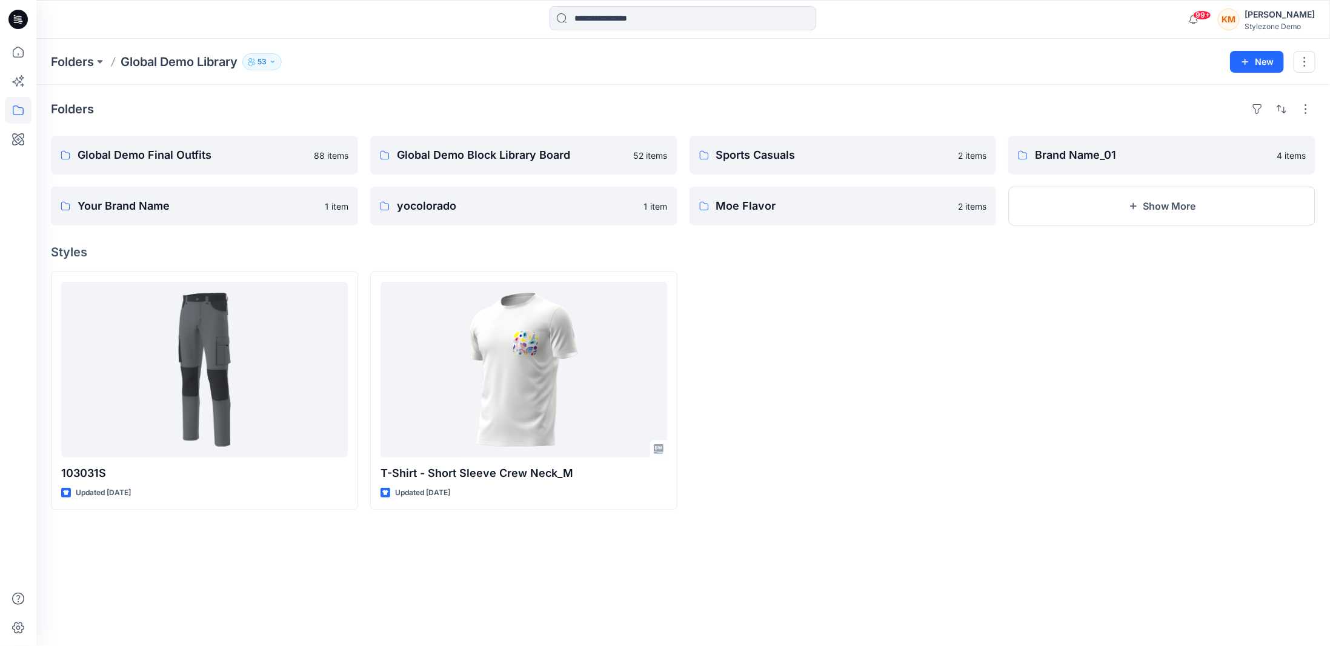
click at [1240, 18] on div "KM" at bounding box center [1229, 19] width 22 height 22
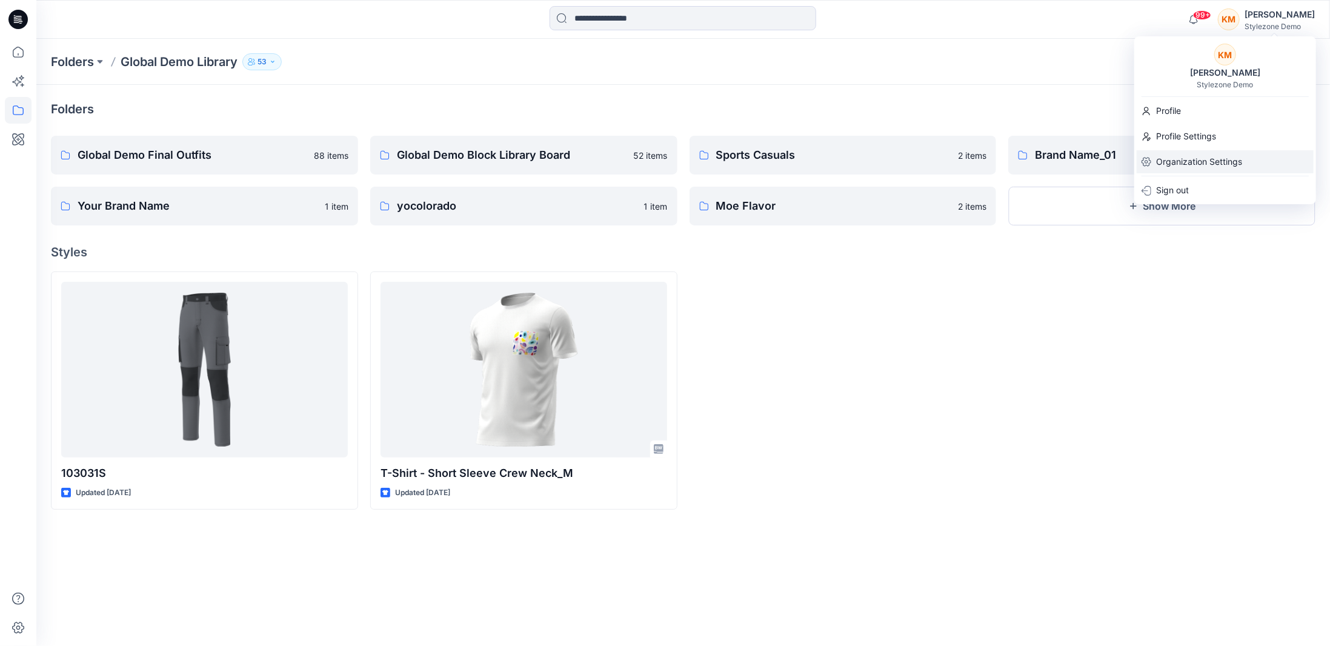
click at [1196, 167] on p "Organization Settings" at bounding box center [1199, 161] width 86 height 23
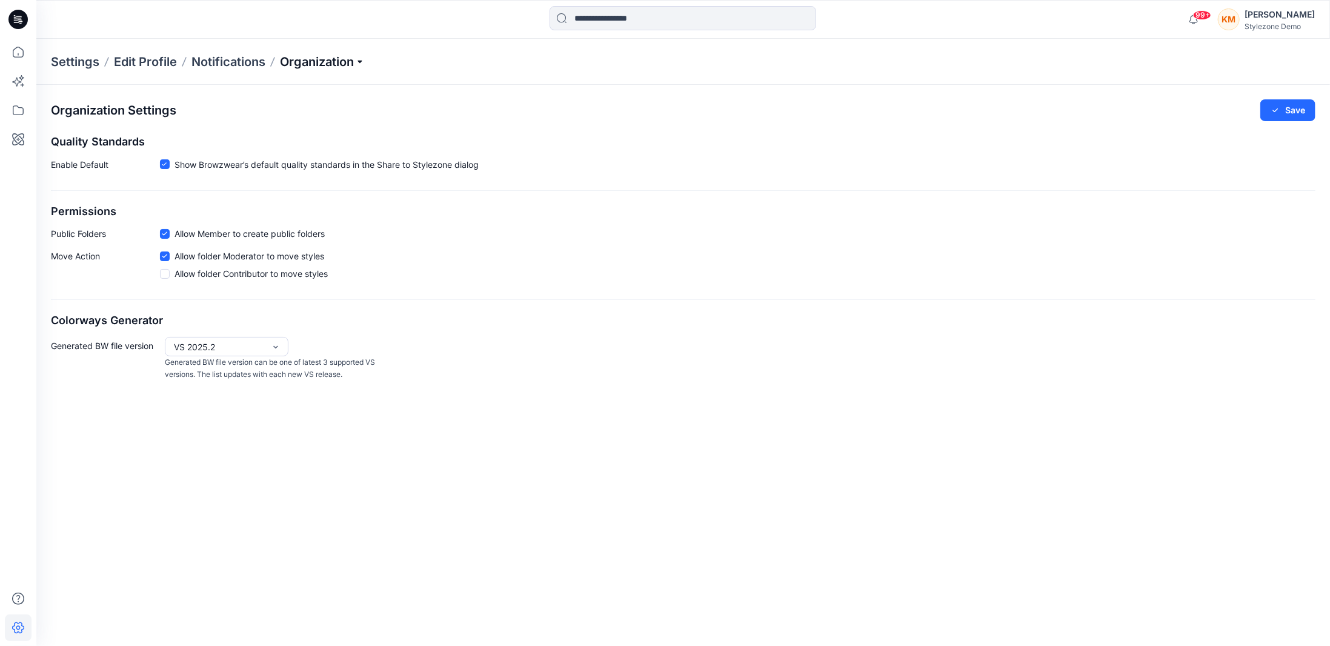
click at [298, 64] on p "Organization" at bounding box center [322, 61] width 85 height 17
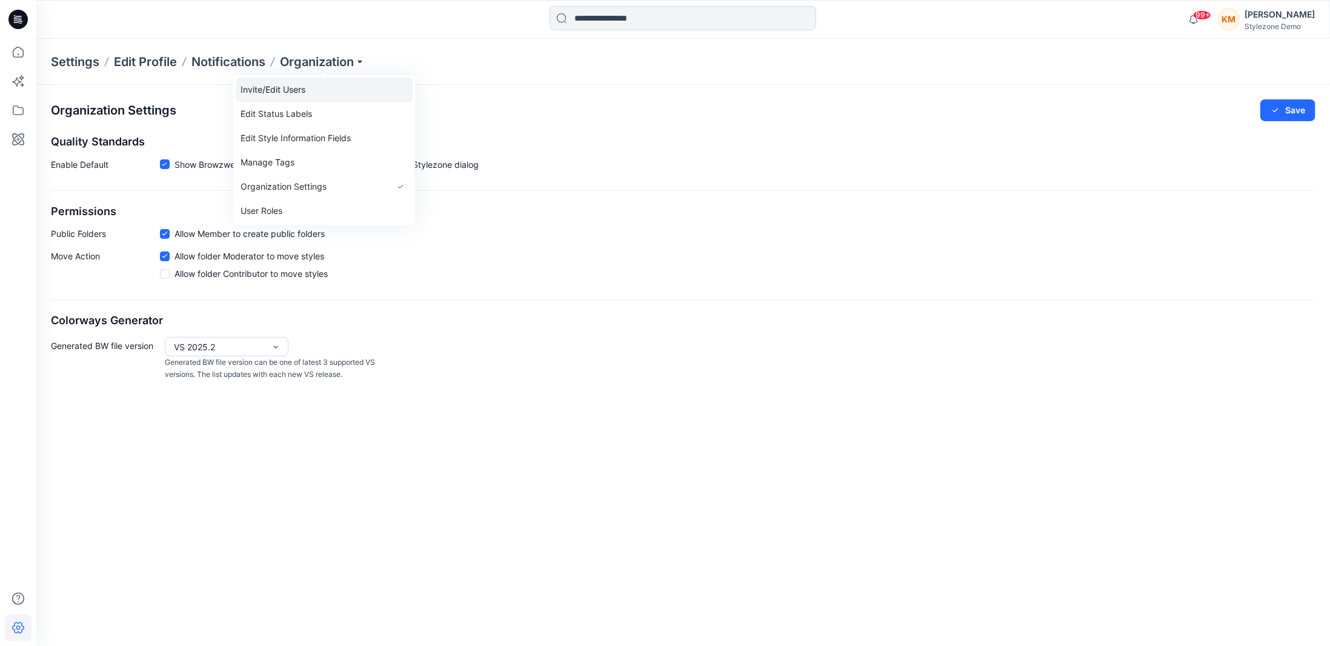
click at [287, 88] on link "Invite/Edit Users" at bounding box center [324, 90] width 177 height 24
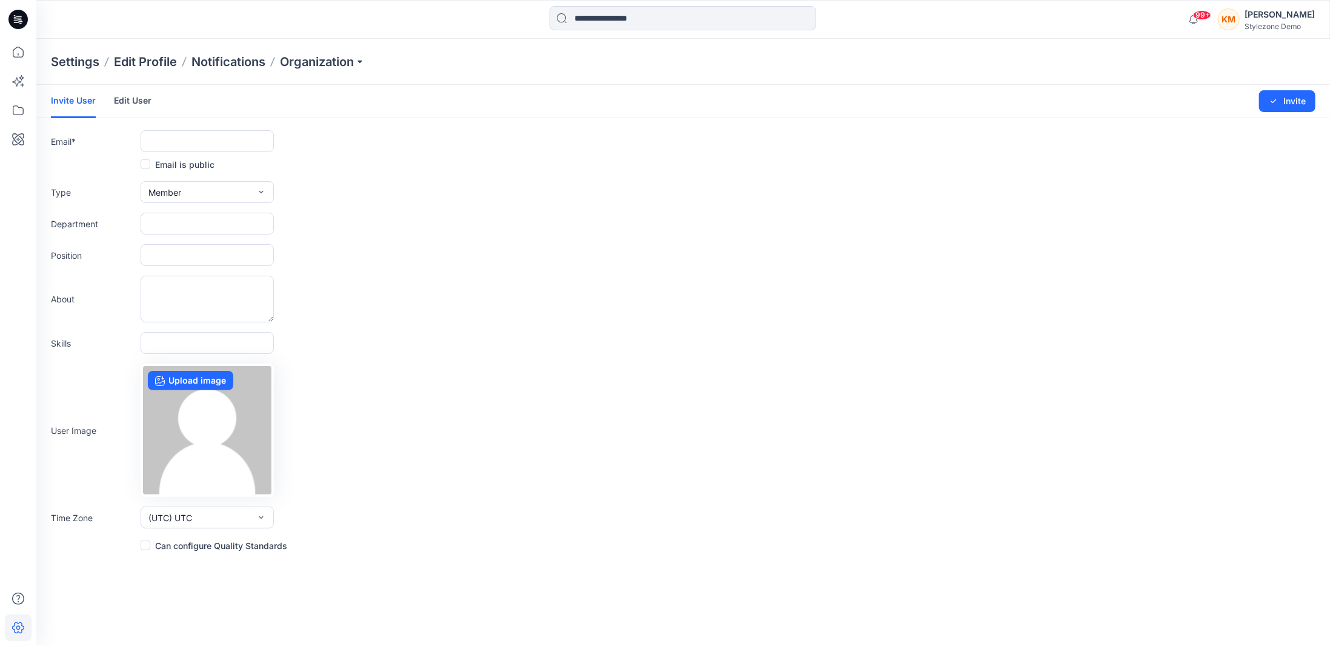
click at [134, 102] on link "Edit User" at bounding box center [133, 101] width 38 height 32
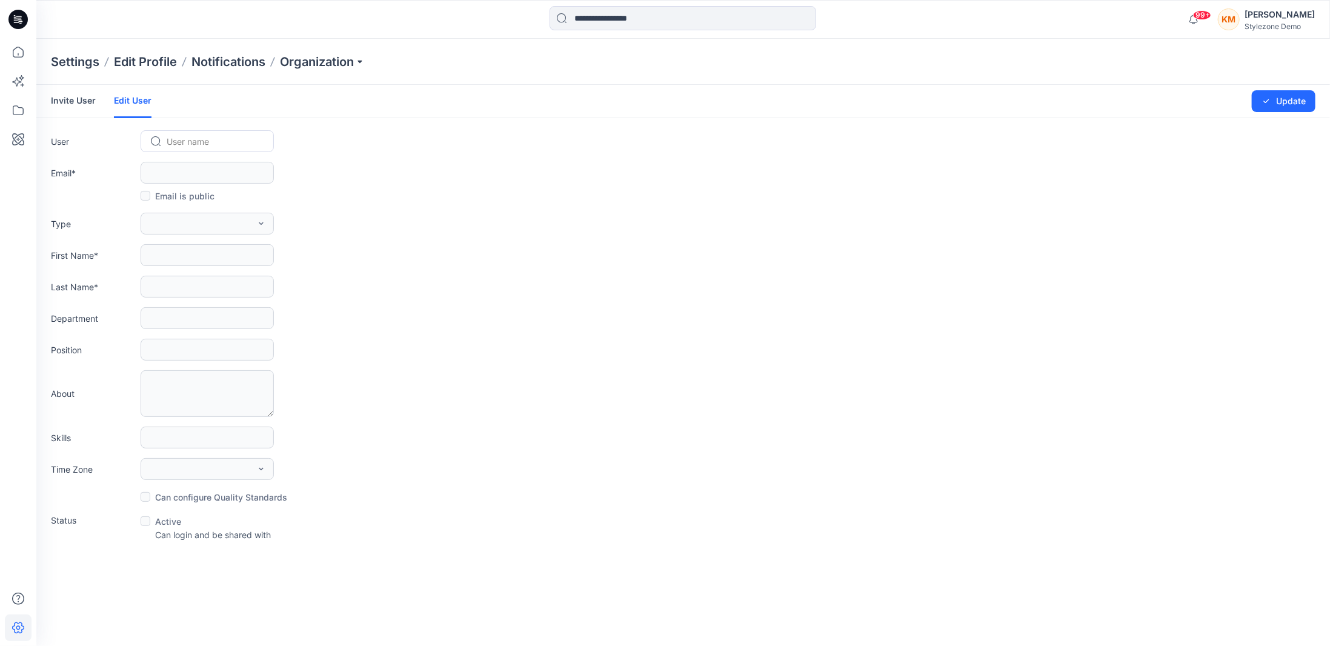
click at [195, 138] on div at bounding box center [215, 141] width 96 height 15
type input "********"
click at [209, 165] on span "Chi Wing Man" at bounding box center [195, 167] width 55 height 13
type input "**********"
type input "********"
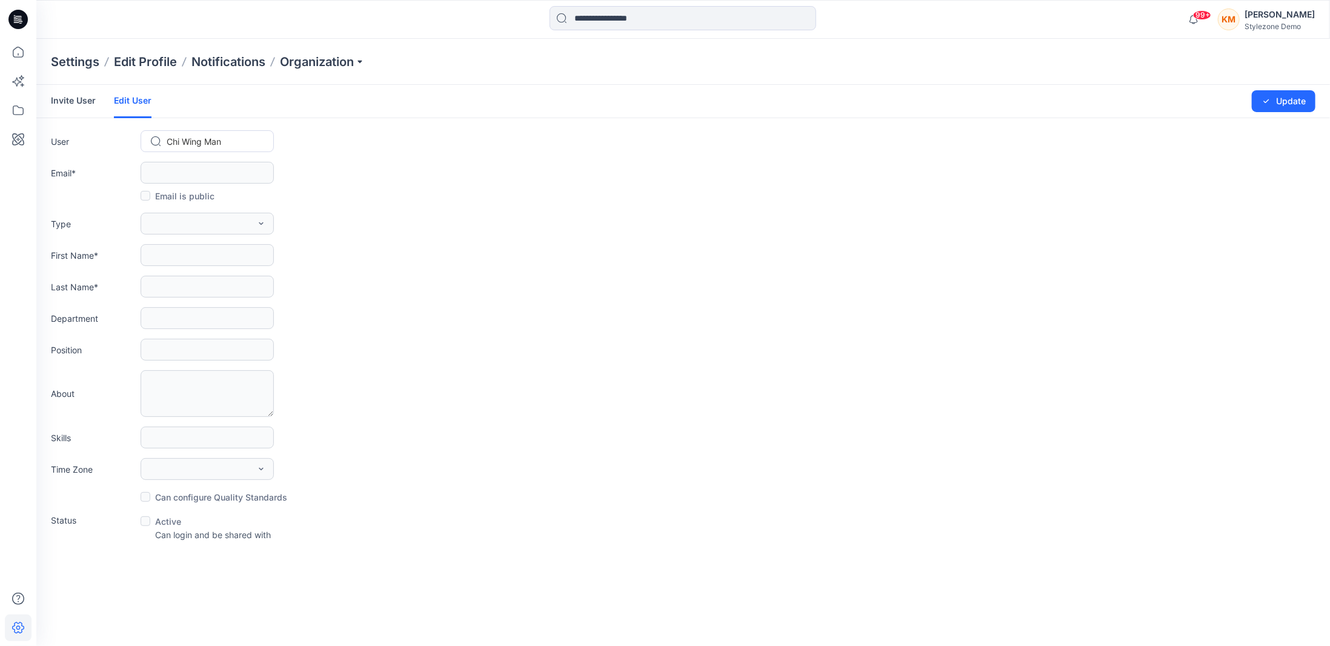
type input "***"
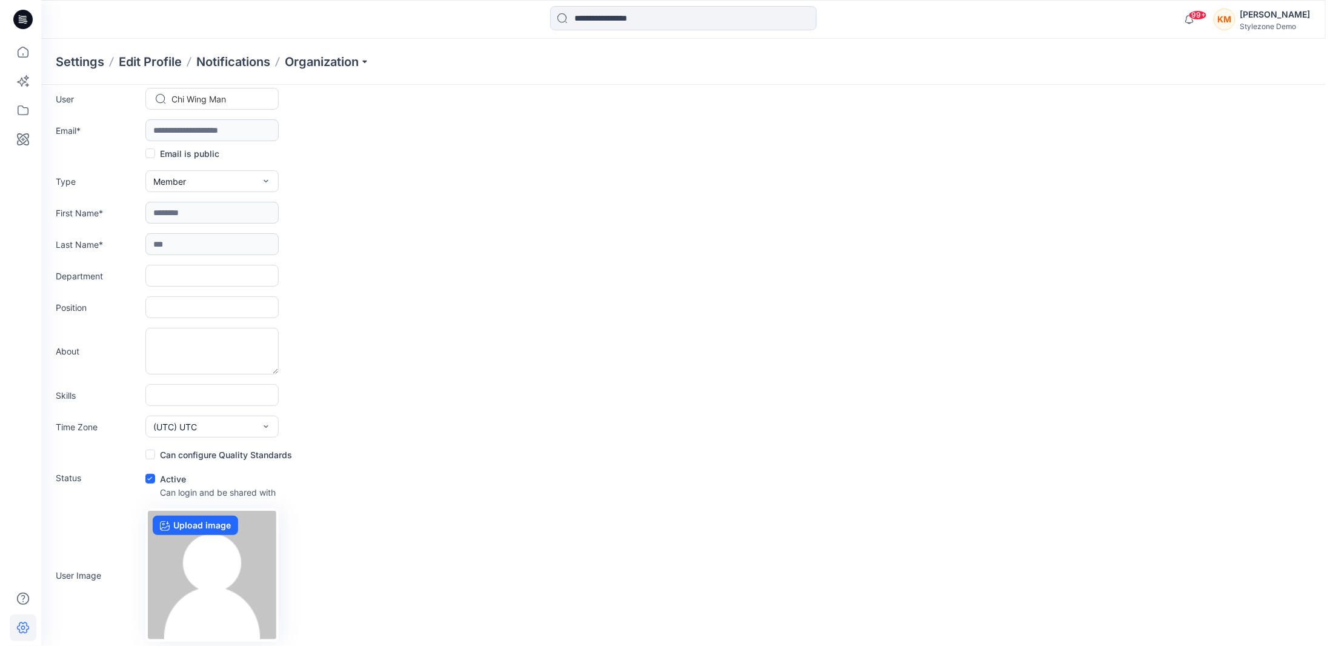
scroll to position [78, 0]
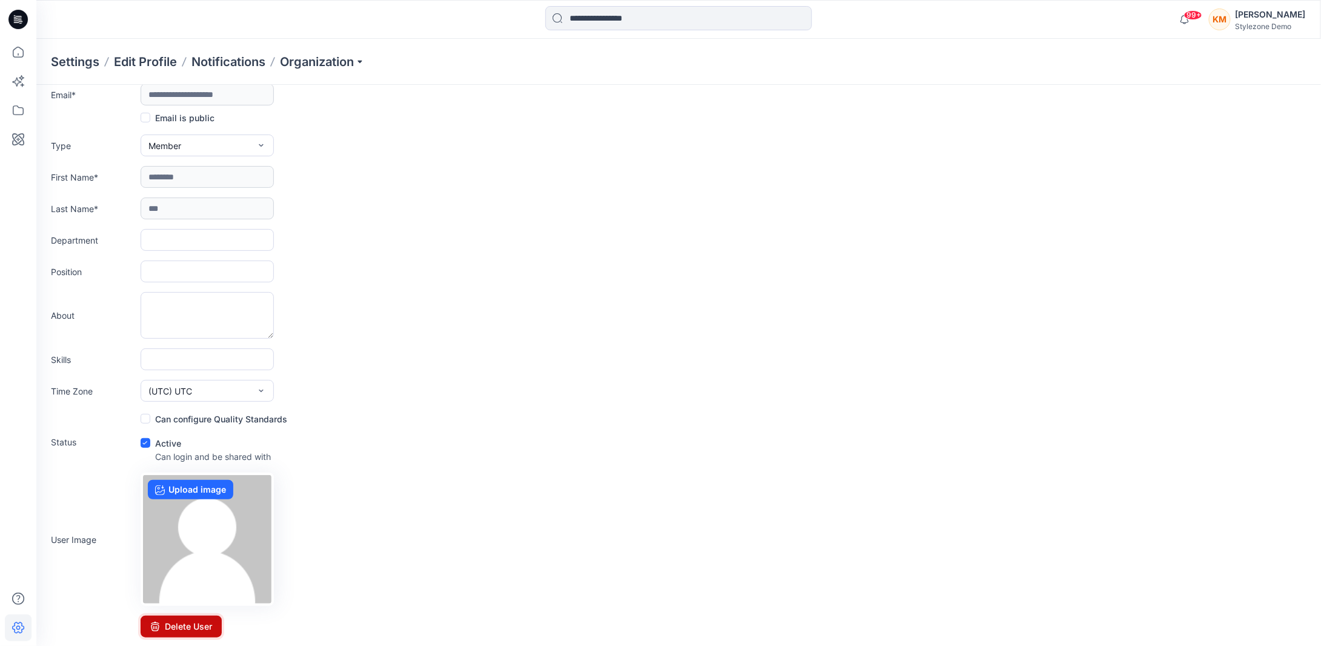
click at [201, 623] on button "Delete User" at bounding box center [181, 627] width 81 height 22
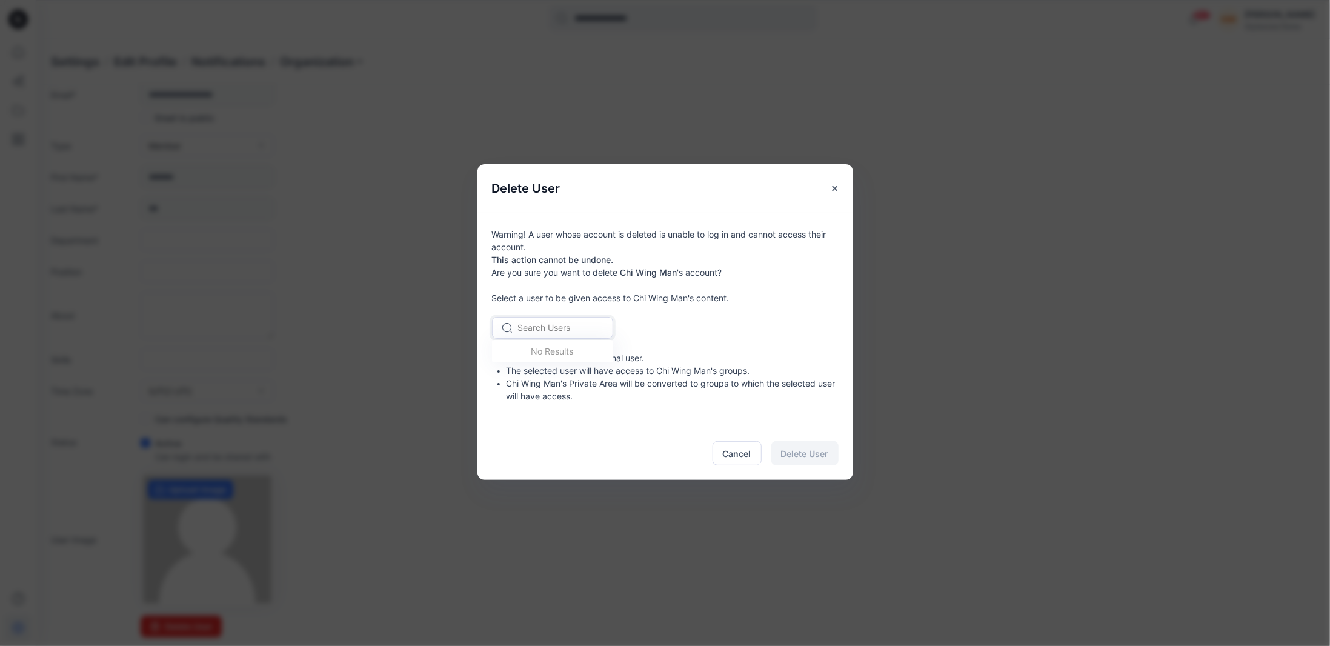
click at [583, 328] on div at bounding box center [560, 327] width 84 height 15
type input "*****"
click at [565, 356] on div "KM Keith Man" at bounding box center [552, 353] width 121 height 27
click at [796, 454] on span "Delete User" at bounding box center [805, 453] width 48 height 13
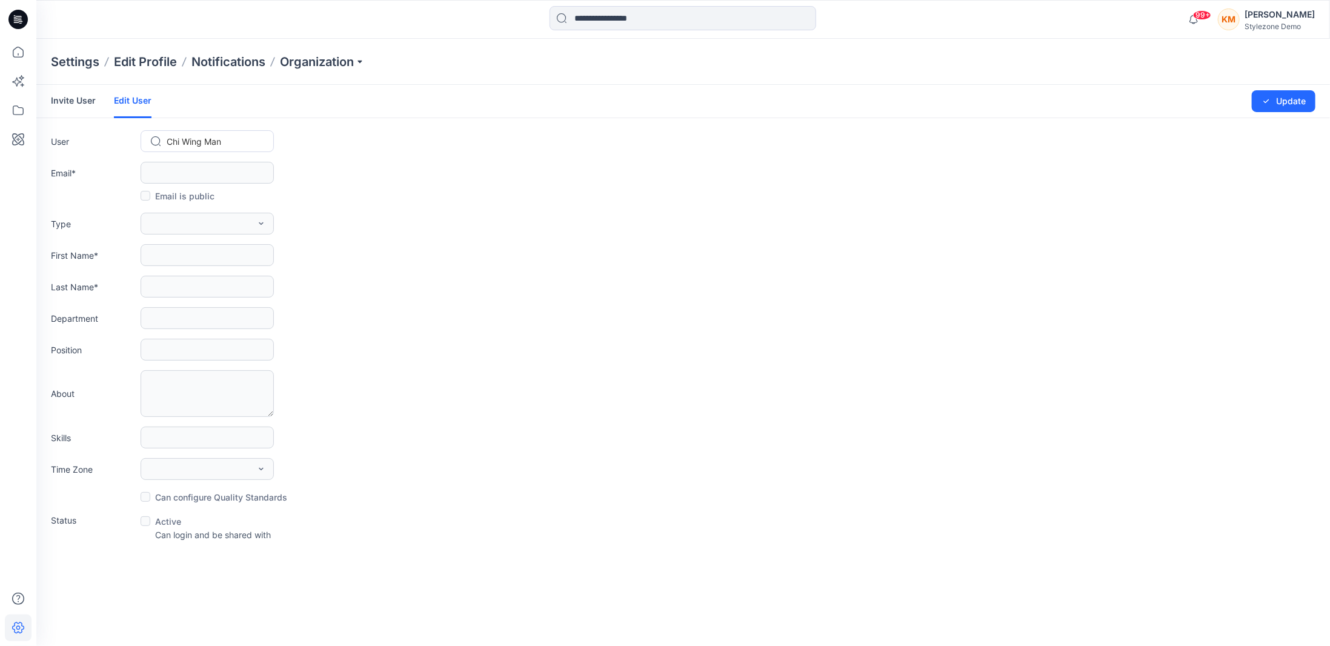
scroll to position [0, 0]
click at [66, 105] on link "Invite User" at bounding box center [73, 101] width 45 height 32
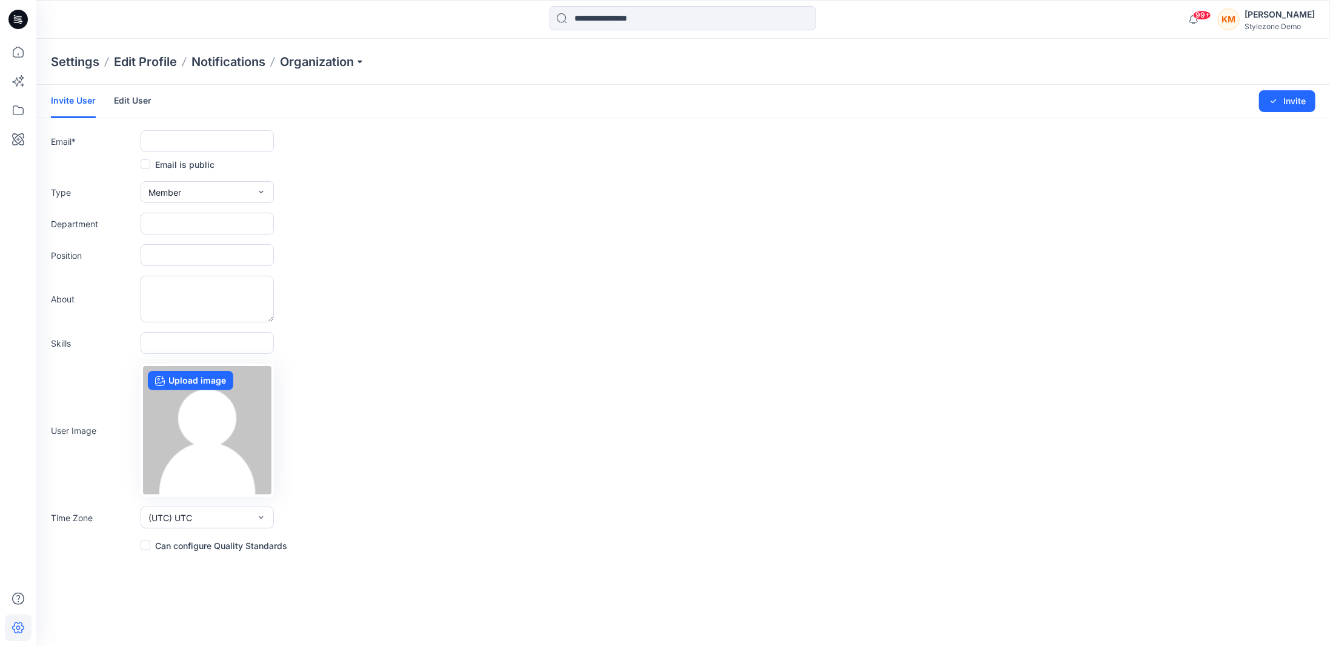
click at [126, 96] on link "Edit User" at bounding box center [133, 101] width 38 height 32
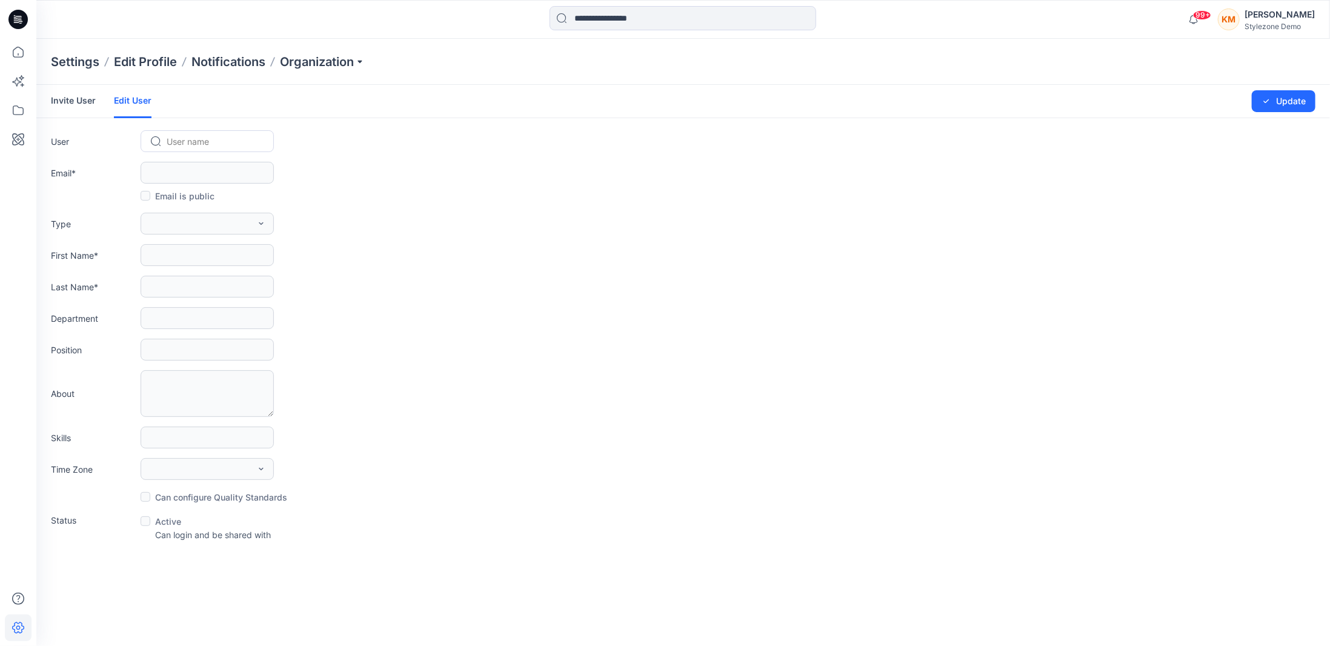
click at [175, 137] on div at bounding box center [215, 141] width 96 height 15
type input "********"
drag, startPoint x: 169, startPoint y: 122, endPoint x: 101, endPoint y: 113, distance: 68.4
click at [101, 113] on form "Invite User Edit User Changes Saved Update User User name Email * Email is publ…" at bounding box center [683, 313] width 1294 height 456
click at [696, 298] on form "Invite User Edit User Changes Saved Update User User name Email * Email is publ…" at bounding box center [683, 313] width 1294 height 456
